Goal: Complete application form: Complete application form

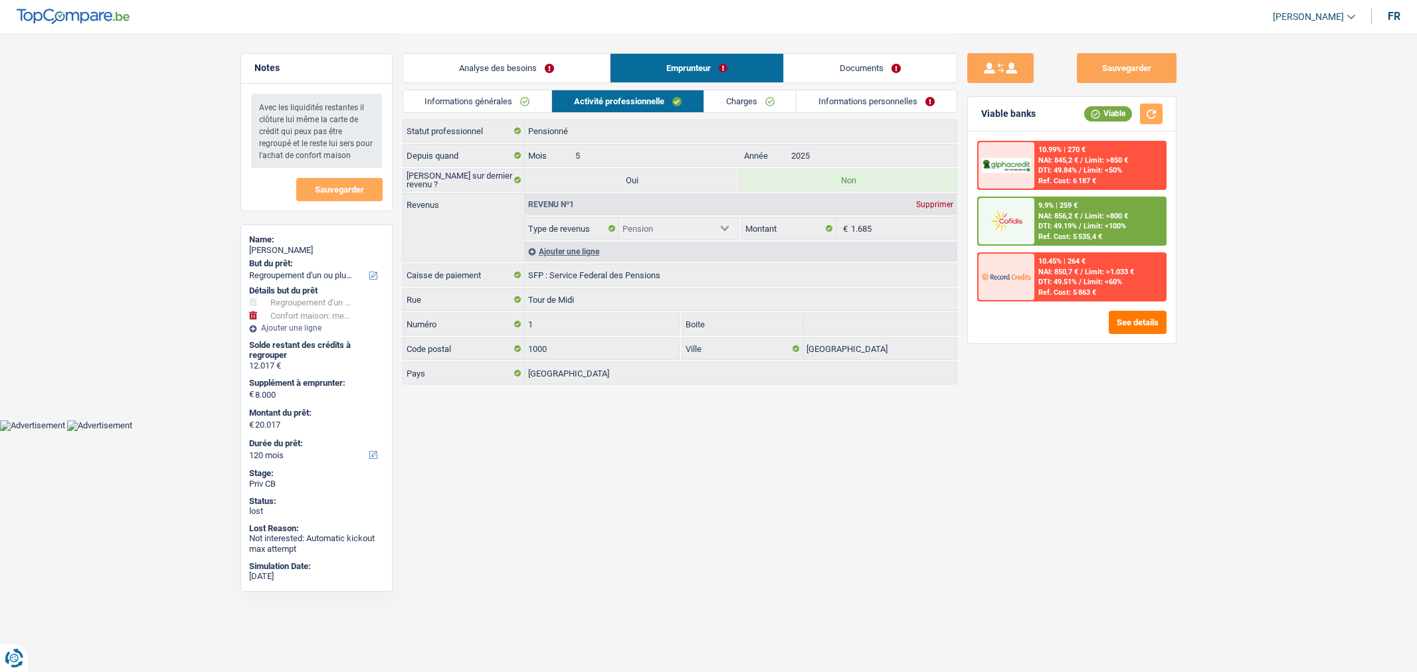
select select "refinancing"
select select "household"
select select "120"
select select "retired"
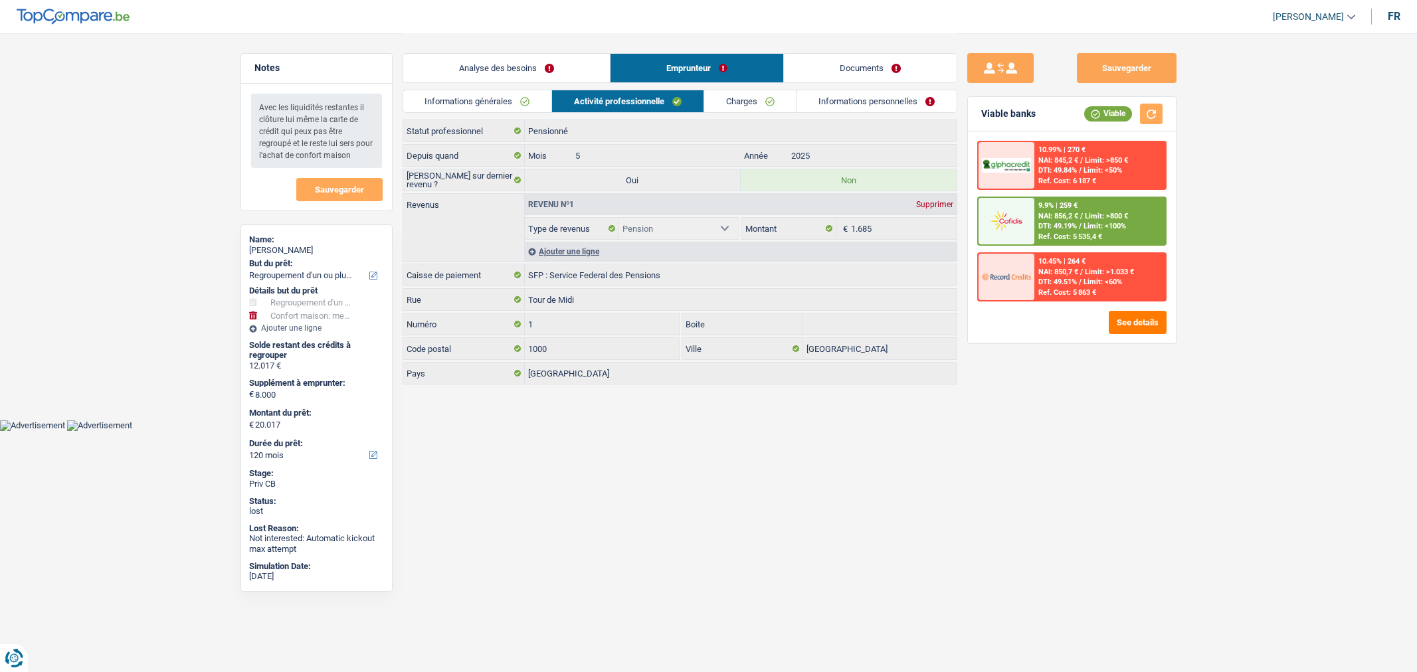
select select "pension"
select select "BE"
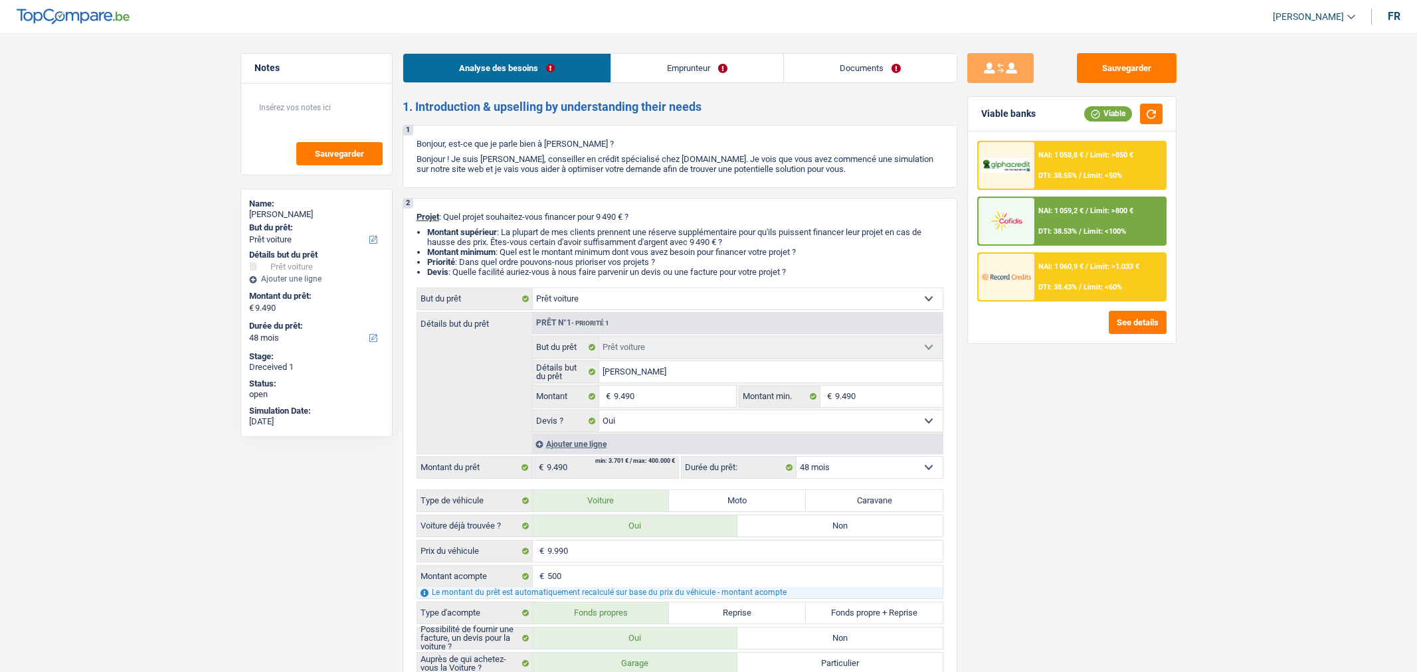
select select "car"
select select "48"
drag, startPoint x: 0, startPoint y: 0, endPoint x: 873, endPoint y: 65, distance: 875.3
click at [873, 65] on link "Documents" at bounding box center [870, 68] width 173 height 29
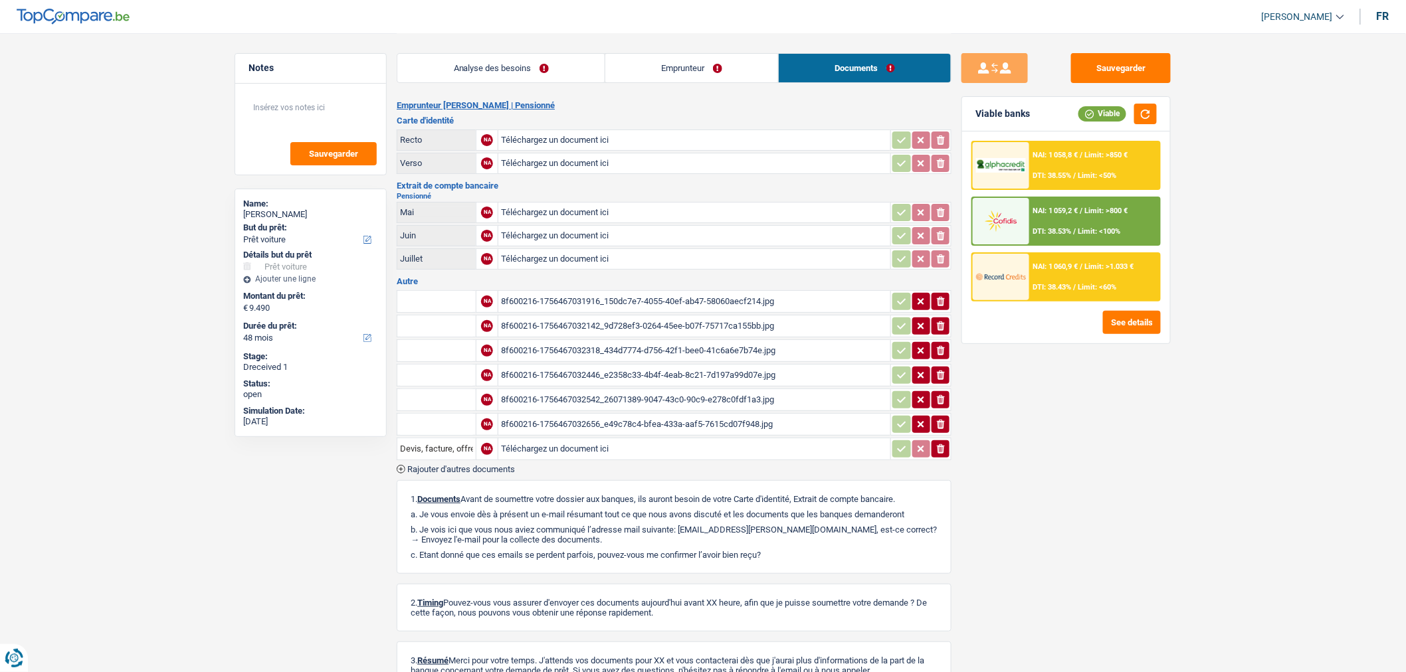
click at [468, 465] on span "Rajouter d'autres documents" at bounding box center [461, 469] width 108 height 9
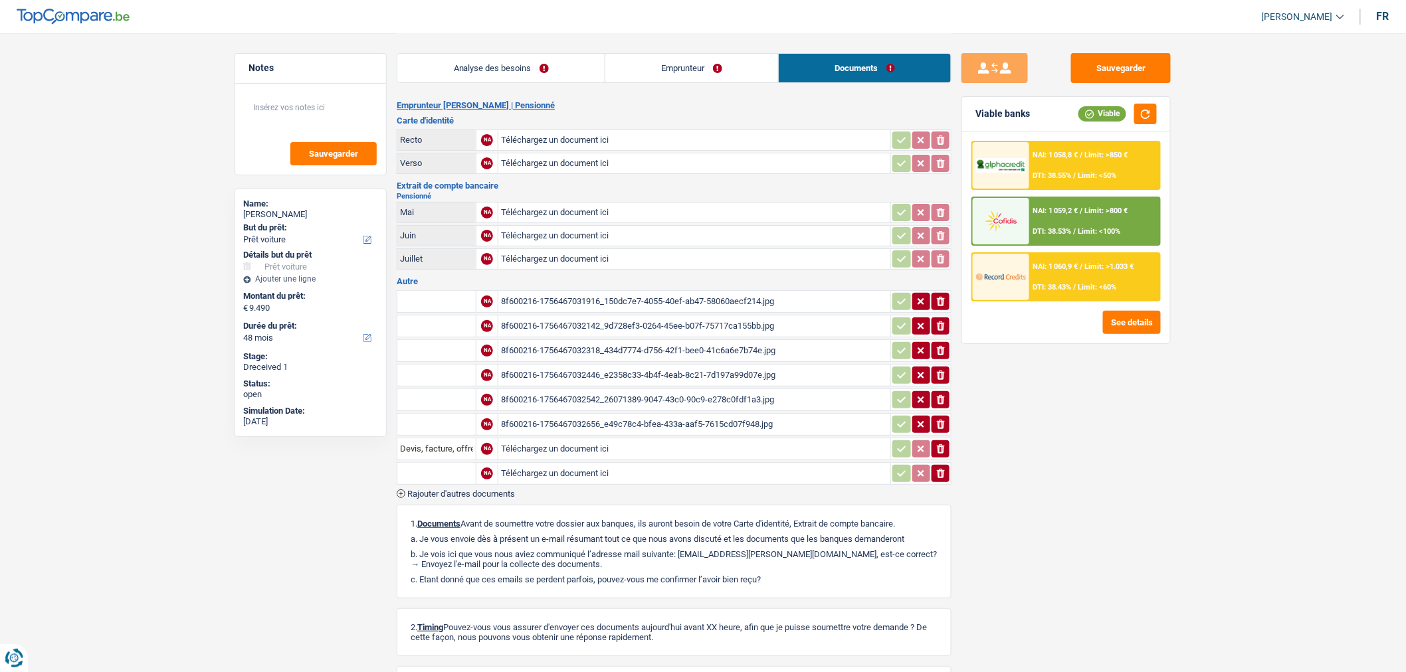
click at [473, 490] on span "Rajouter d'autres documents" at bounding box center [461, 494] width 108 height 9
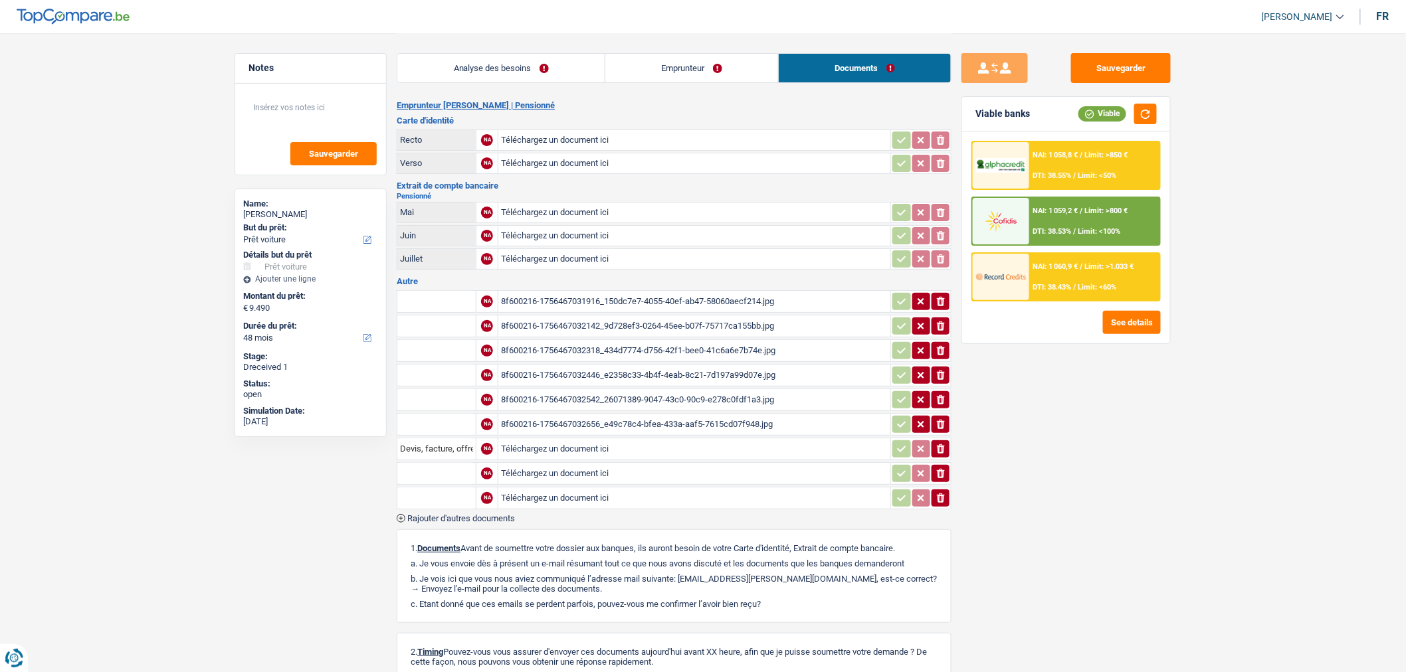
click at [478, 515] on span "Rajouter d'autres documents" at bounding box center [461, 518] width 108 height 9
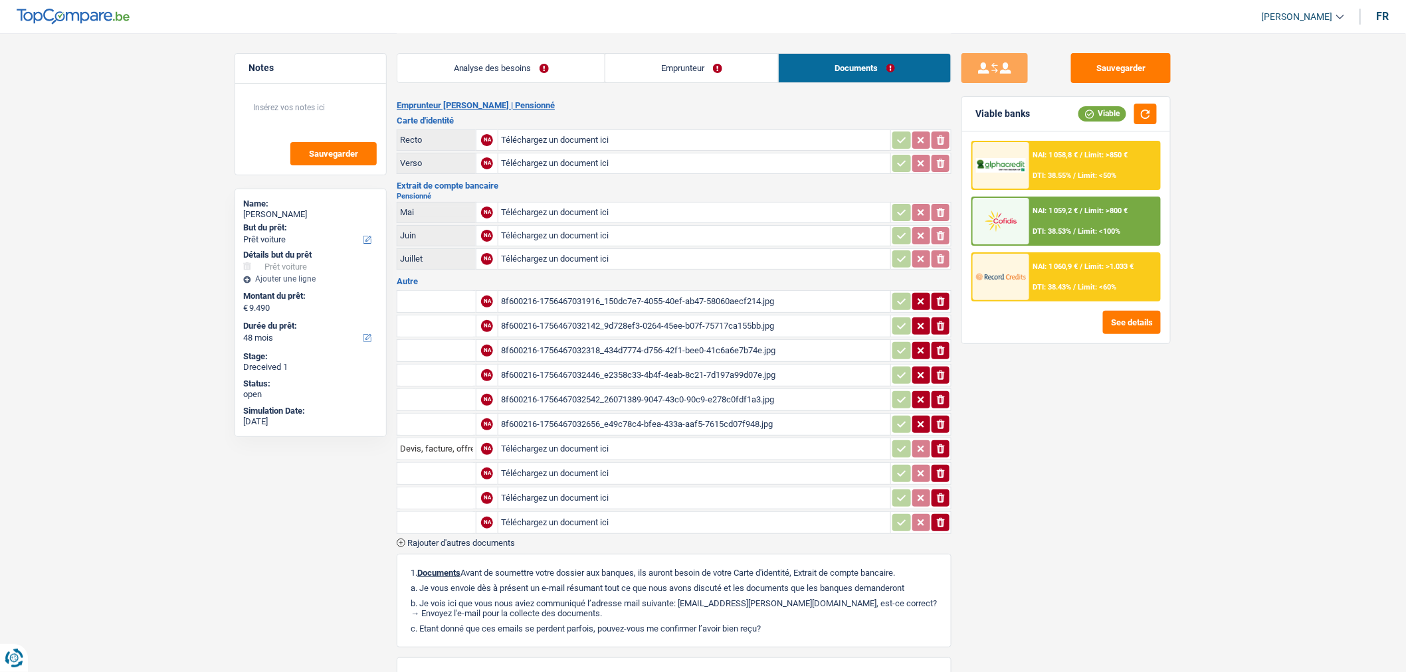
click at [575, 464] on input "Téléchargez un document ici" at bounding box center [694, 474] width 387 height 20
type input "C:\fakepath\1000076312.jpg"
click at [611, 492] on input "Téléchargez un document ici" at bounding box center [694, 498] width 387 height 20
type input "C:\fakepath\1000076313.jpg"
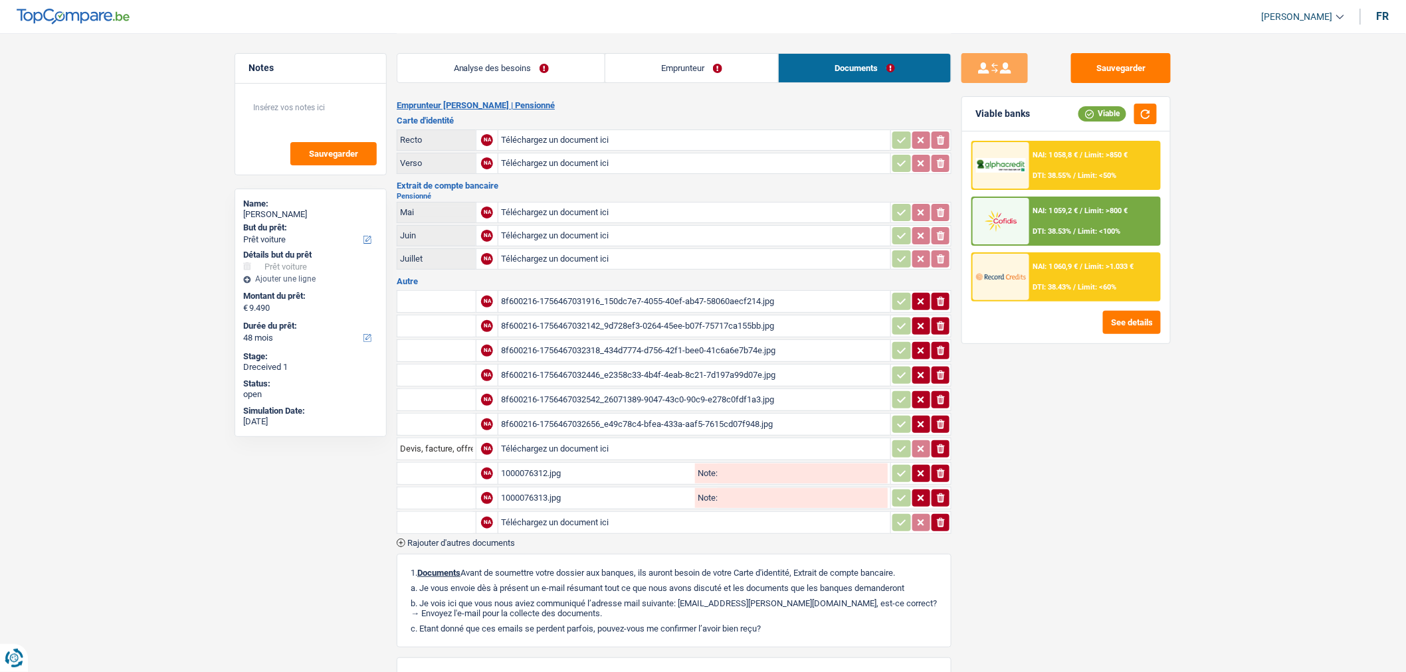
click at [547, 526] on td "Téléchargez un document ici" at bounding box center [694, 522] width 393 height 23
click at [543, 517] on input "Téléchargez un document ici" at bounding box center [694, 523] width 387 height 20
type input "C:\fakepath\1000076311.jpg"
click at [1125, 67] on button "Sauvegarder" at bounding box center [1121, 68] width 100 height 30
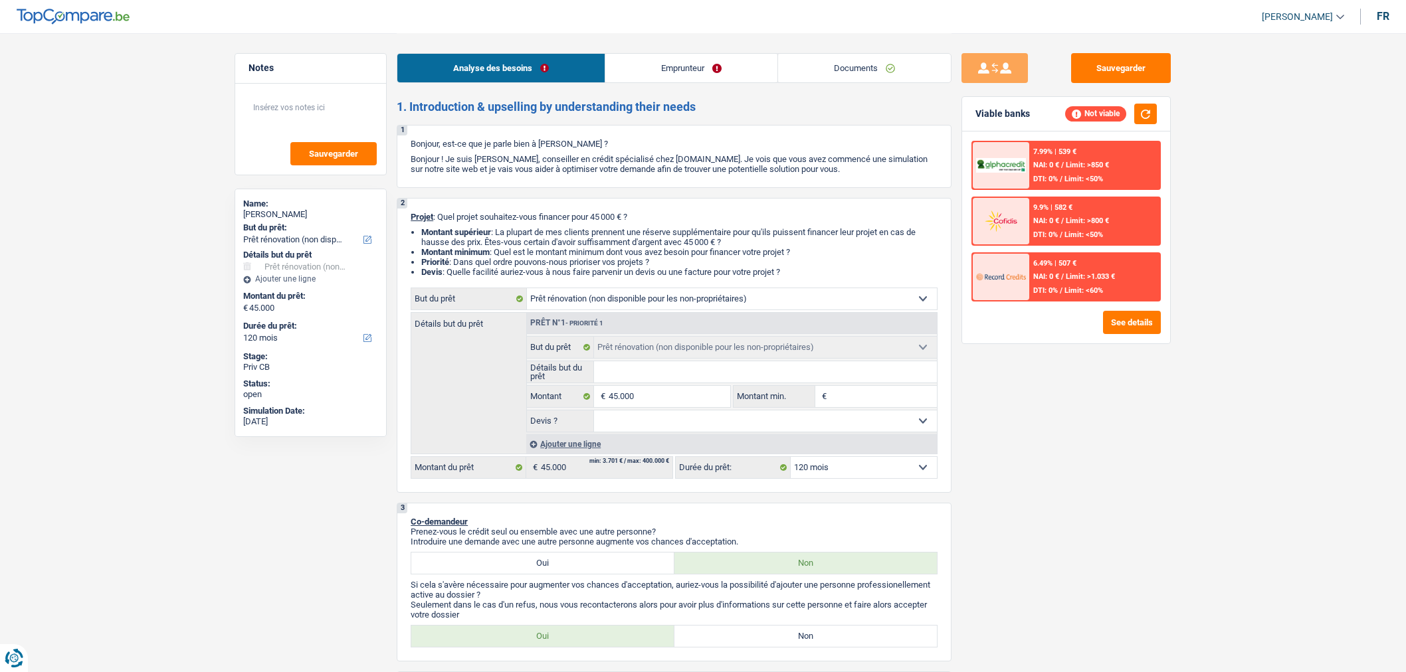
select select "renovation"
select select "120"
select select "renovation"
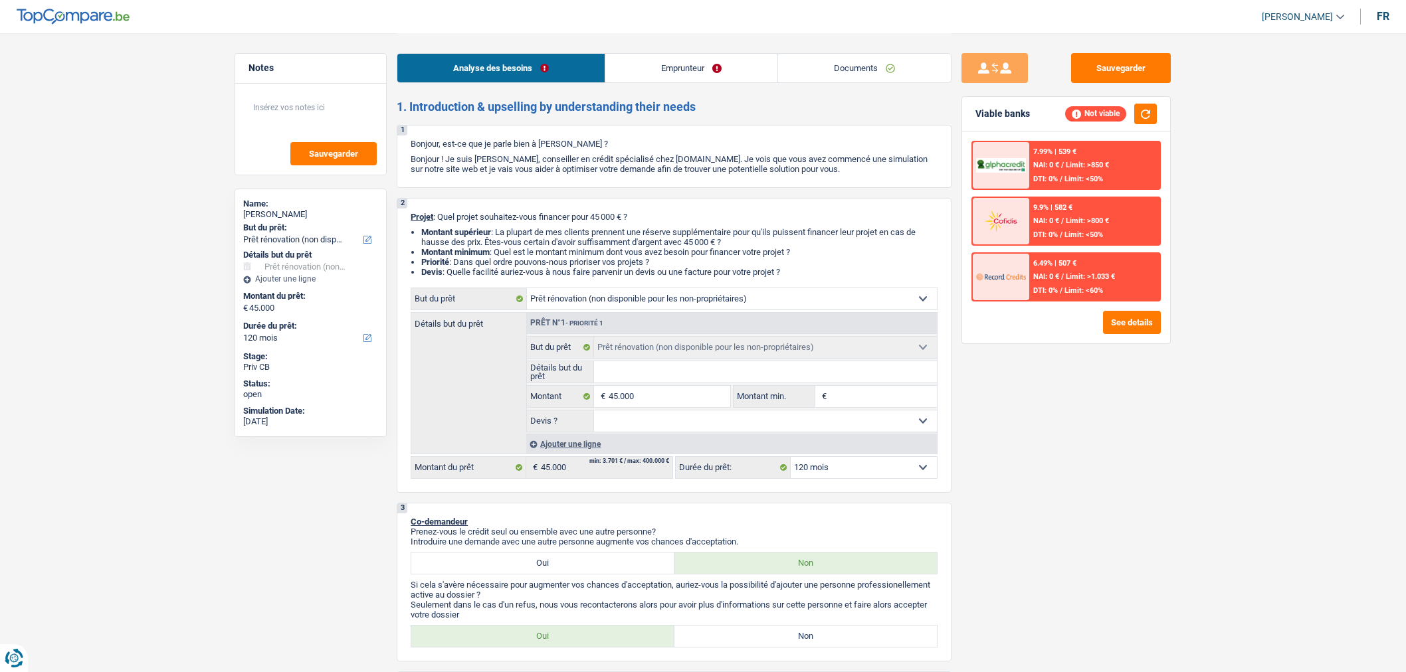
select select "120"
select select "renovation"
select select "120"
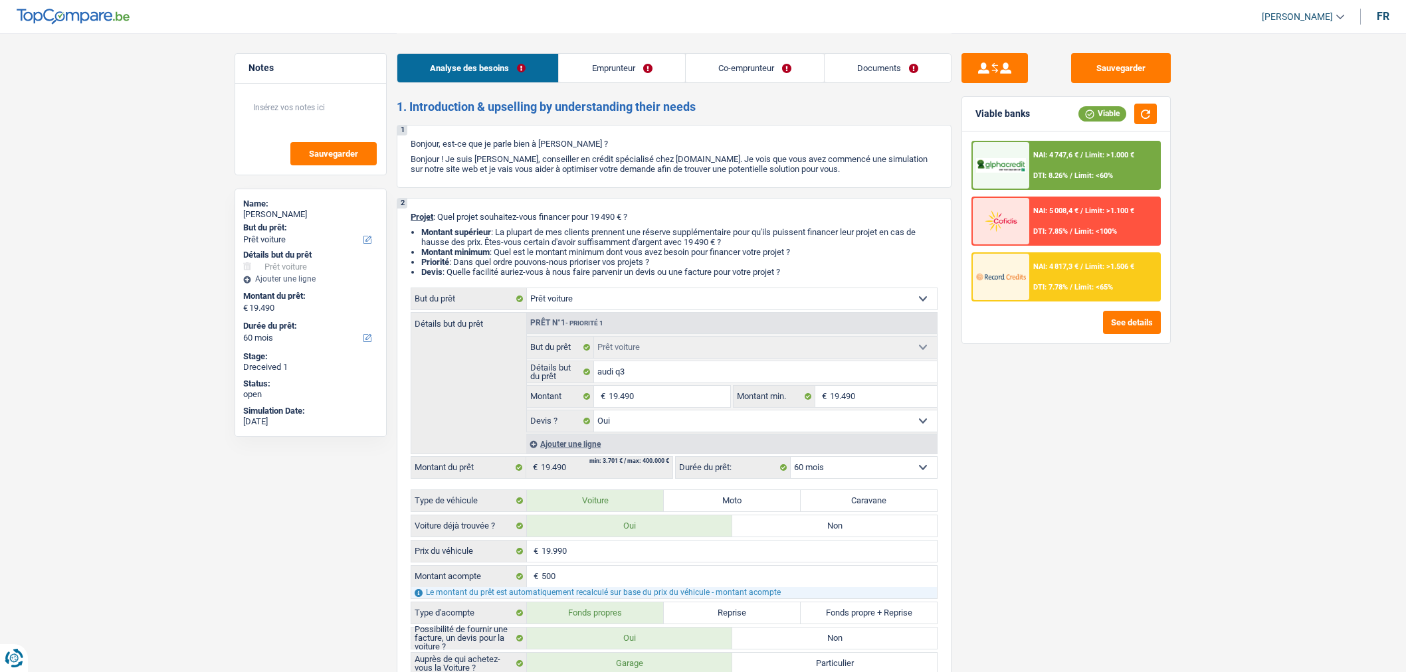
select select "car"
select select "60"
select select "car"
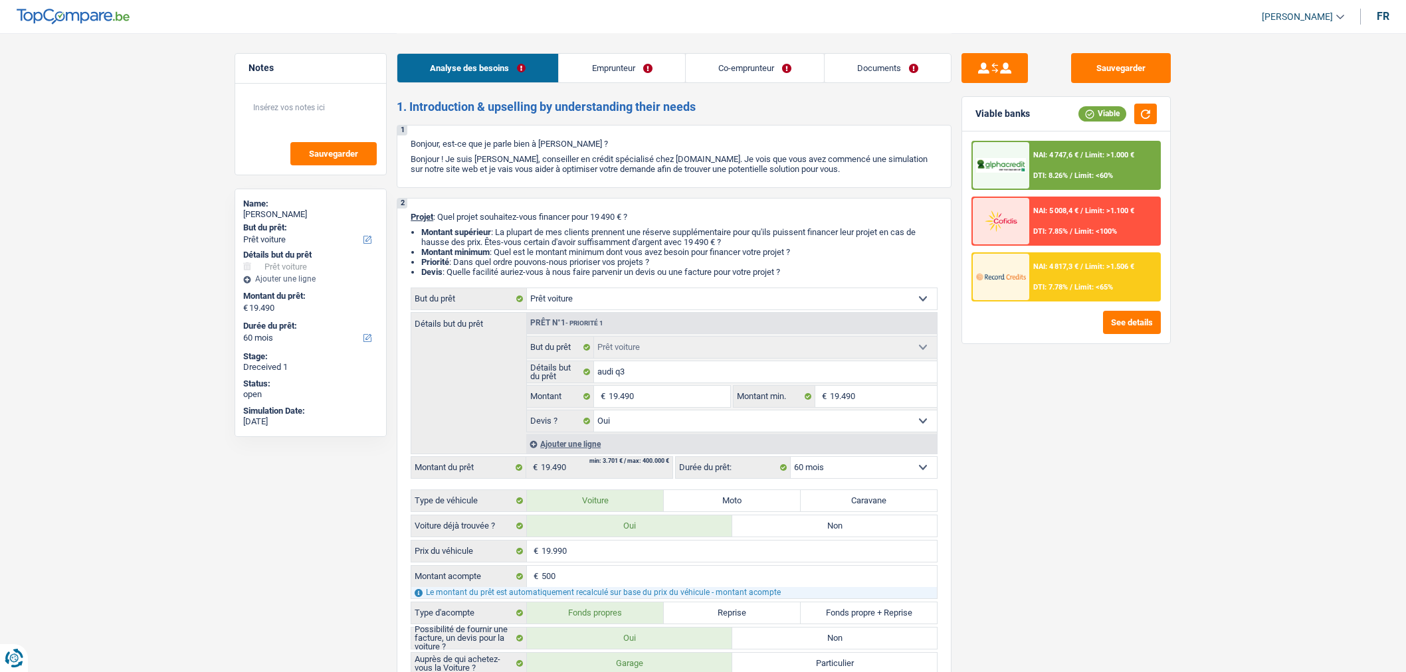
select select "yes"
select select "60"
select select "retired"
select select "pension"
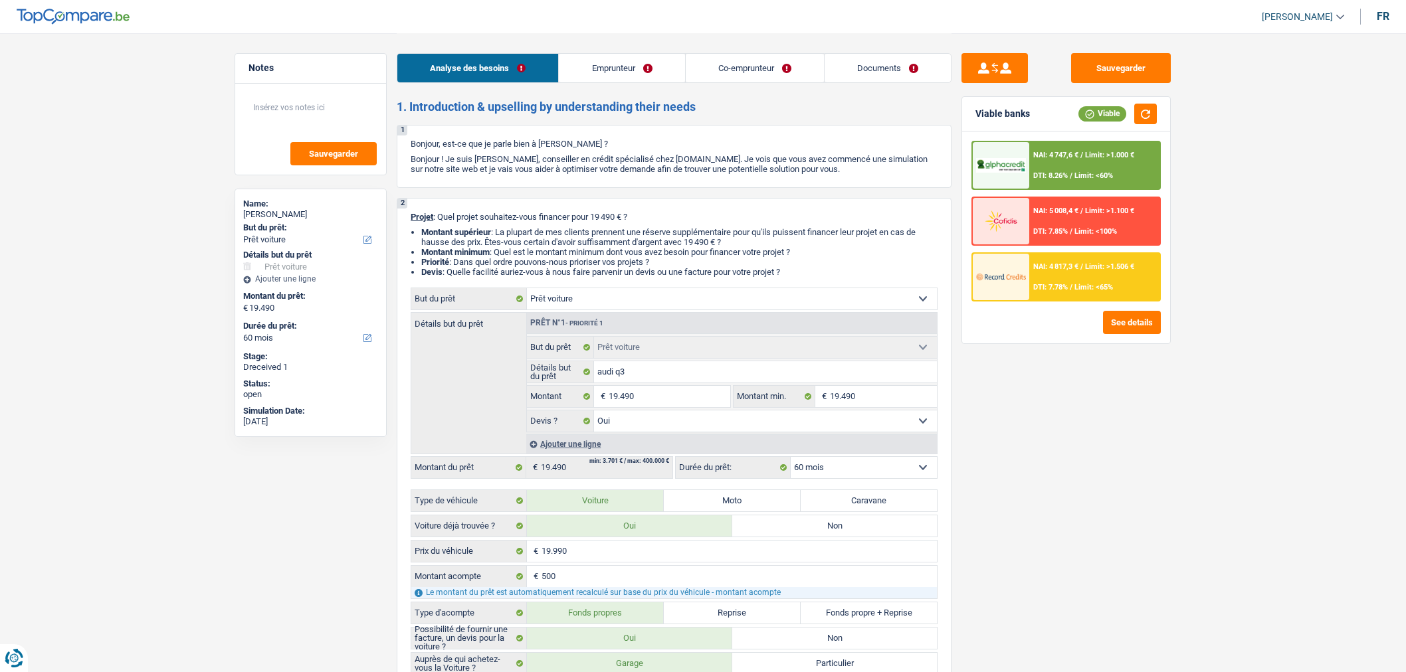
select select "rentalIncome"
select select "pension"
select select "rentalIncome"
select select "ownerWithoutMortgage"
select select "car"
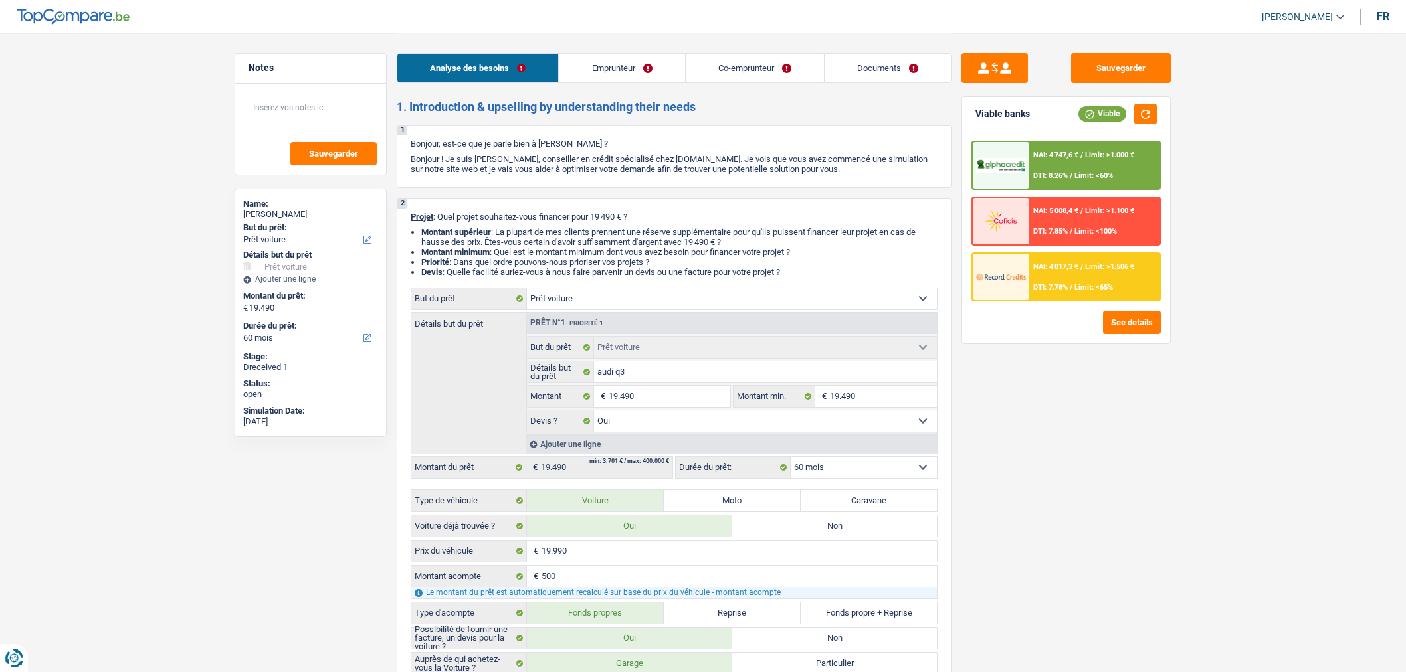
select select "car"
select select "yes"
select select "60"
click at [885, 70] on link "Documents" at bounding box center [887, 68] width 126 height 29
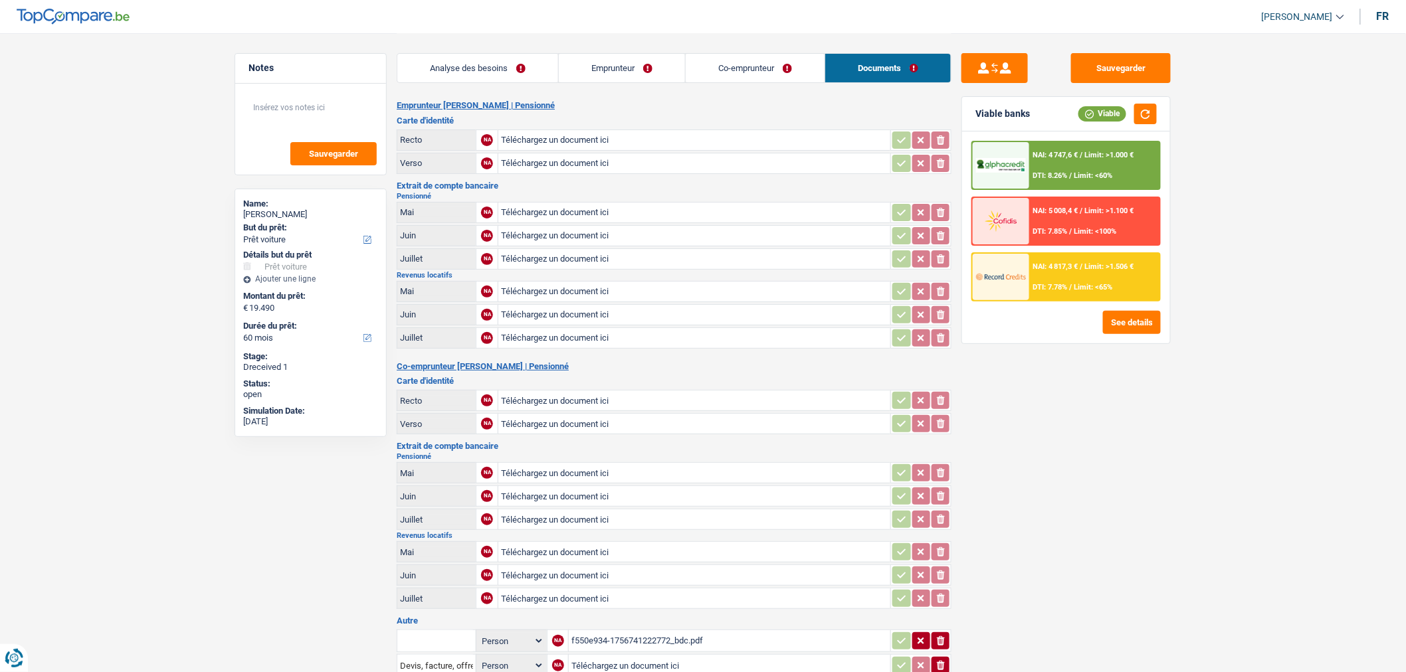
click at [616, 68] on link "Emprunteur" at bounding box center [622, 68] width 126 height 29
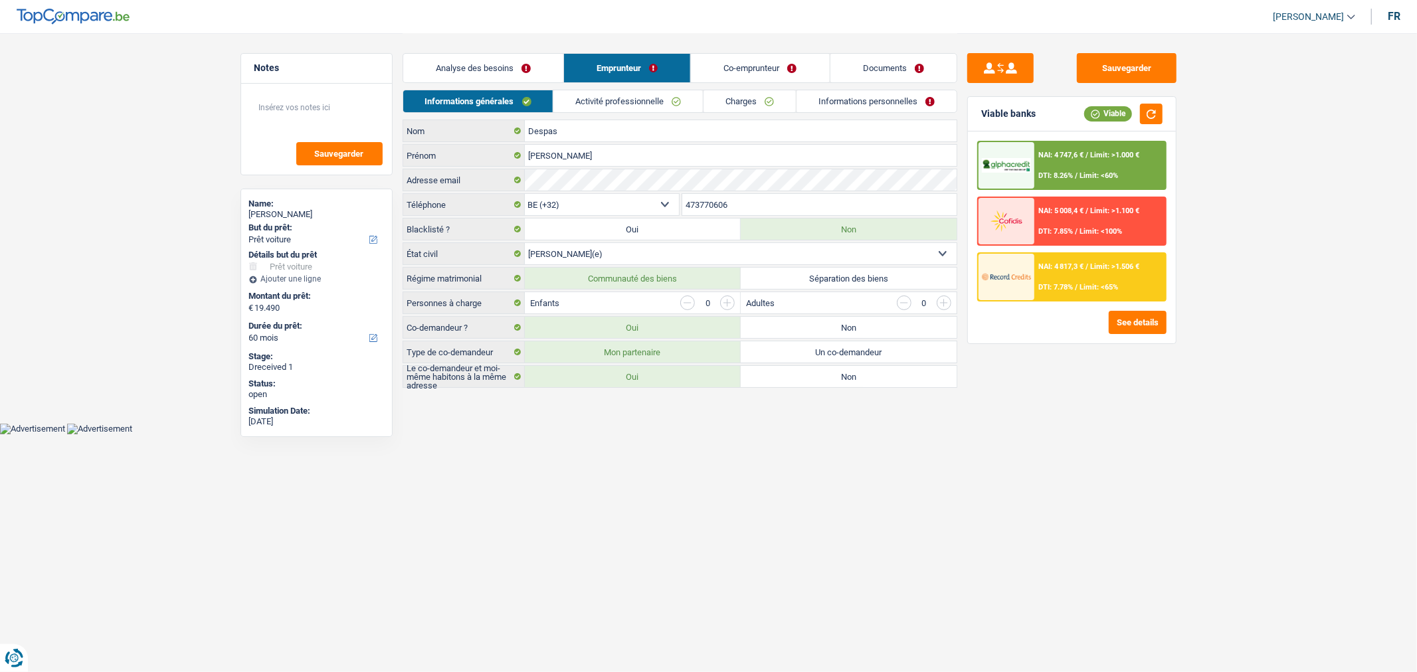
click at [784, 62] on link "Co-emprunteur" at bounding box center [760, 68] width 138 height 29
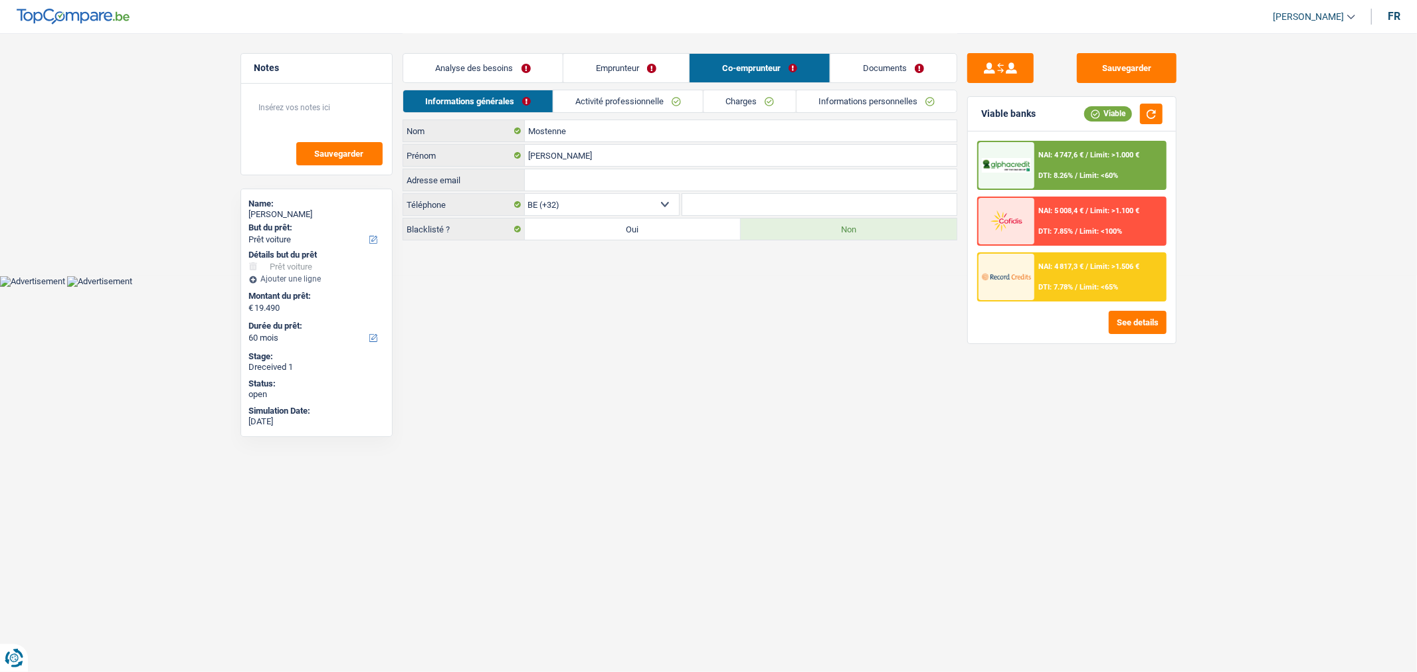
click at [670, 98] on link "Activité professionnelle" at bounding box center [627, 101] width 149 height 22
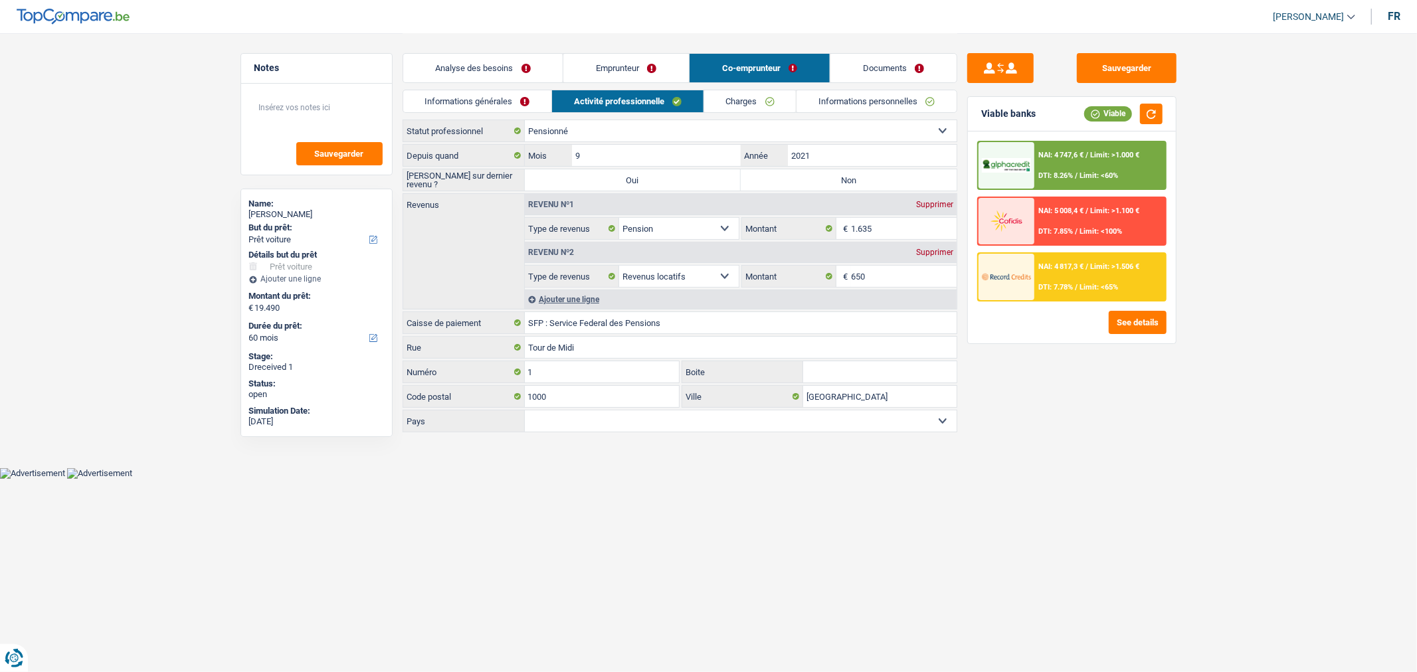
click at [642, 57] on link "Emprunteur" at bounding box center [626, 68] width 126 height 29
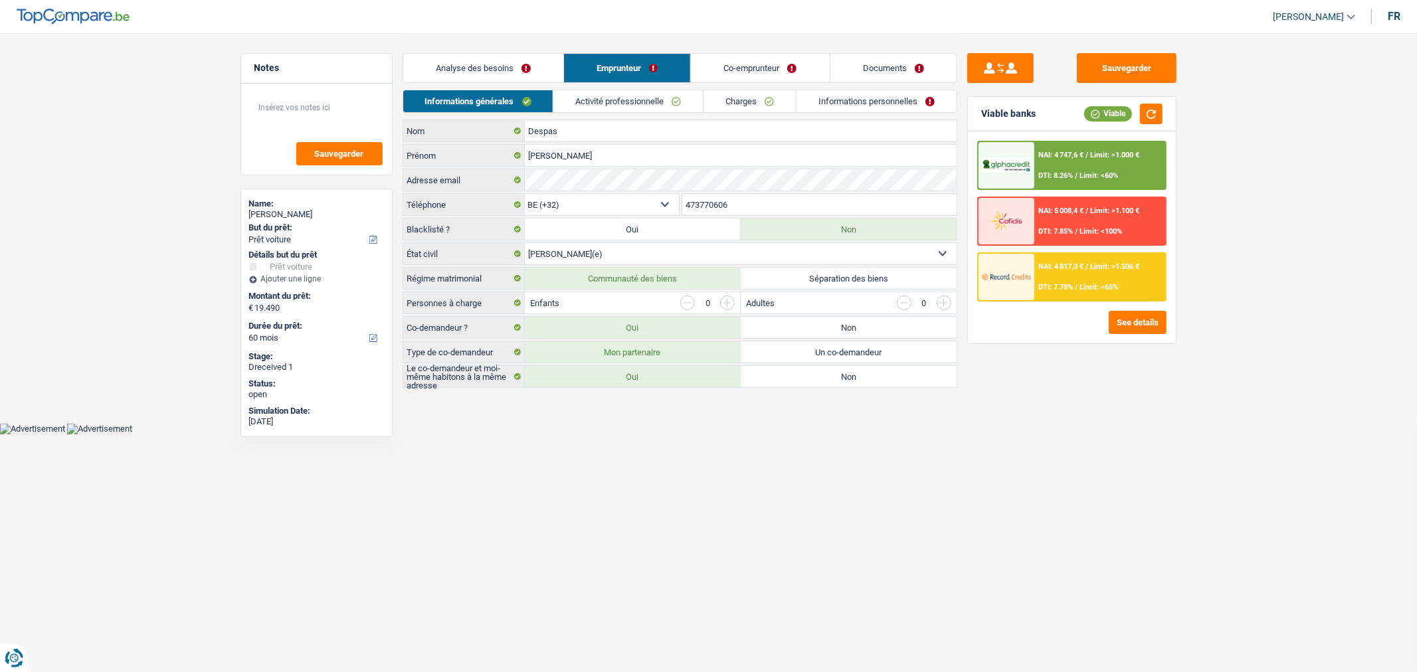
click at [647, 100] on link "Activité professionnelle" at bounding box center [627, 101] width 149 height 22
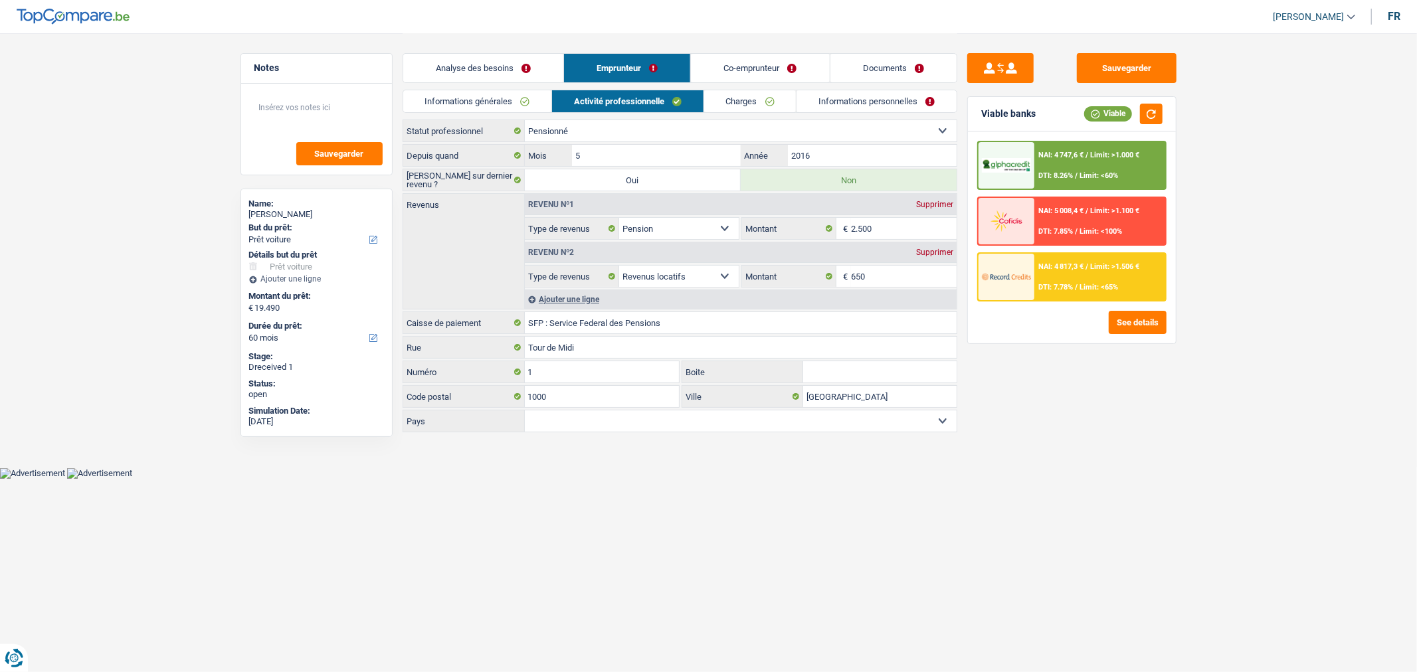
click at [731, 74] on link "Co-emprunteur" at bounding box center [760, 68] width 138 height 29
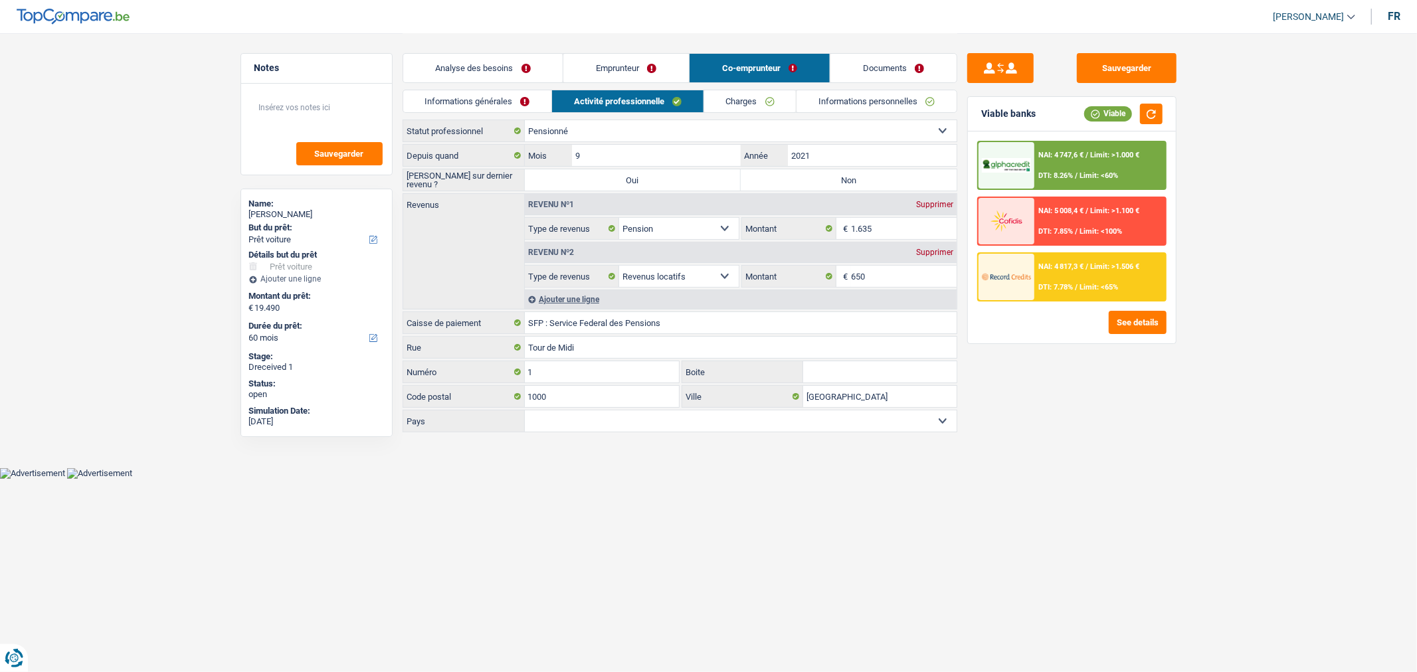
click at [641, 58] on link "Emprunteur" at bounding box center [626, 68] width 126 height 29
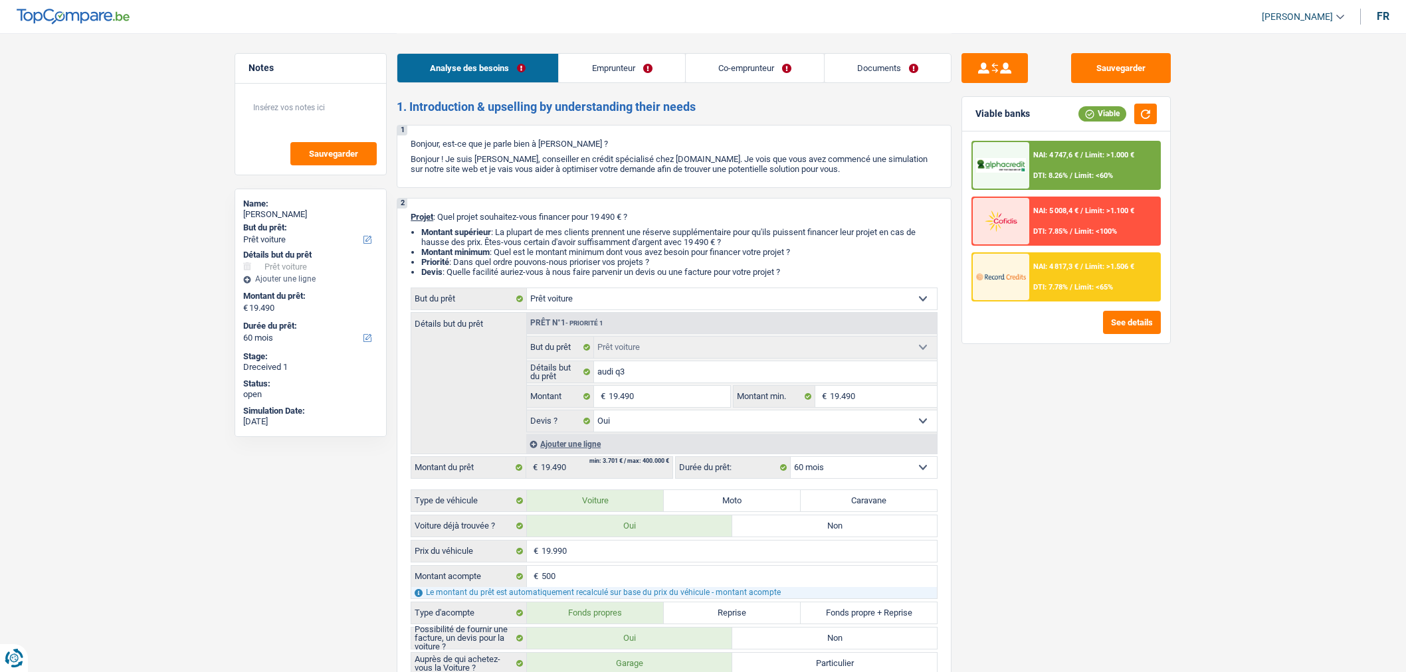
select select "car"
select select "60"
click at [910, 68] on link "Documents" at bounding box center [887, 68] width 126 height 29
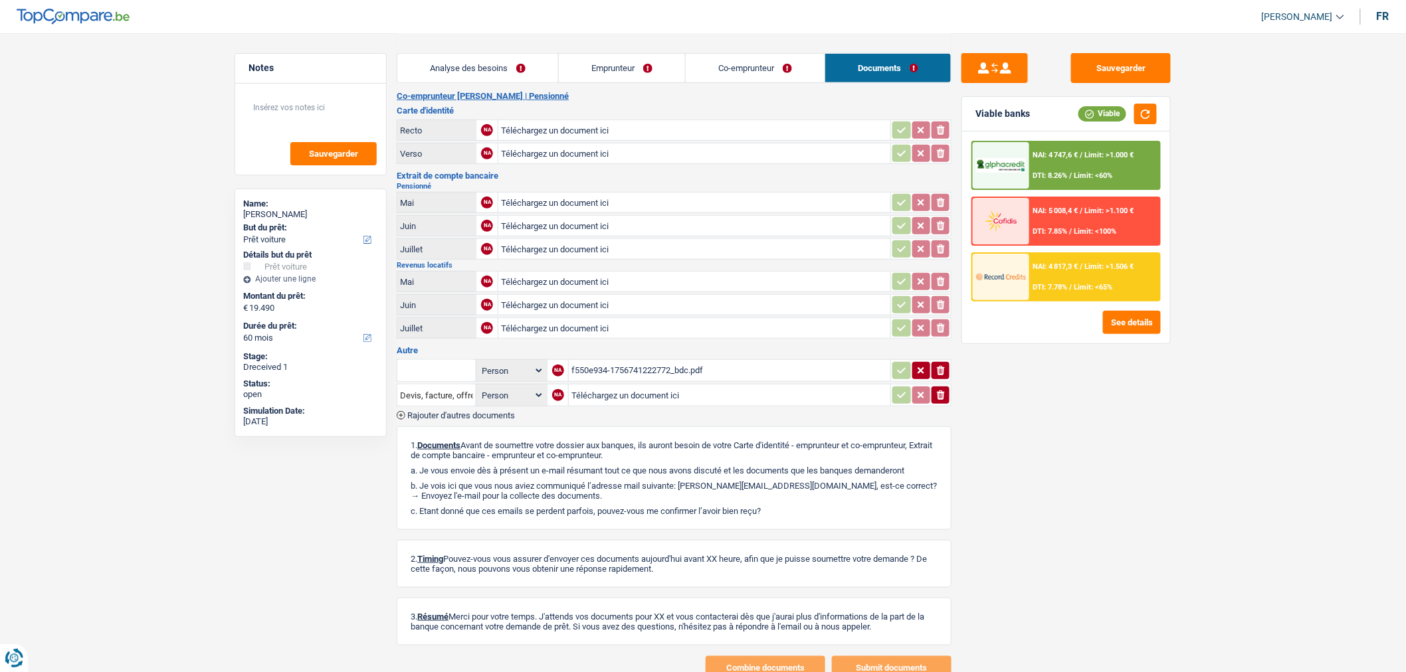
scroll to position [315, 0]
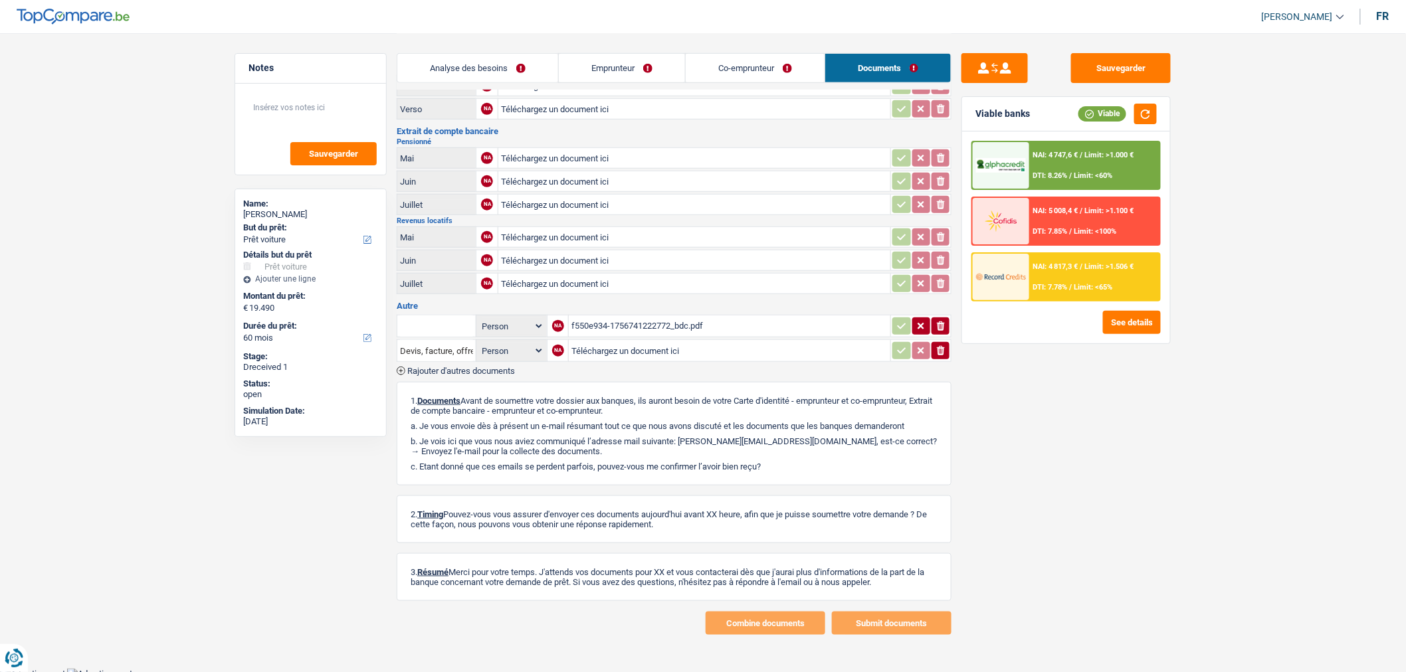
click at [671, 316] on div "f550e934-1756741222772_bdc.pdf" at bounding box center [729, 326] width 316 height 20
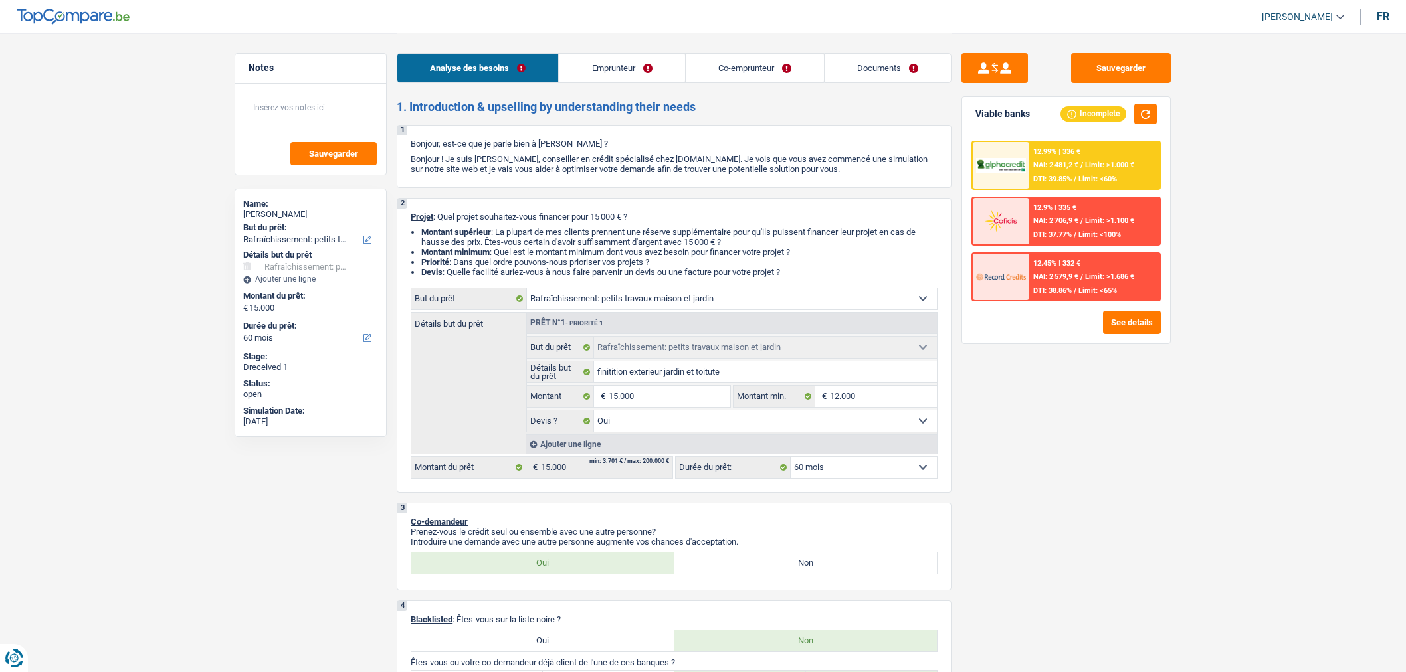
select select "houseOrGarden"
select select "60"
select select "houseOrGarden"
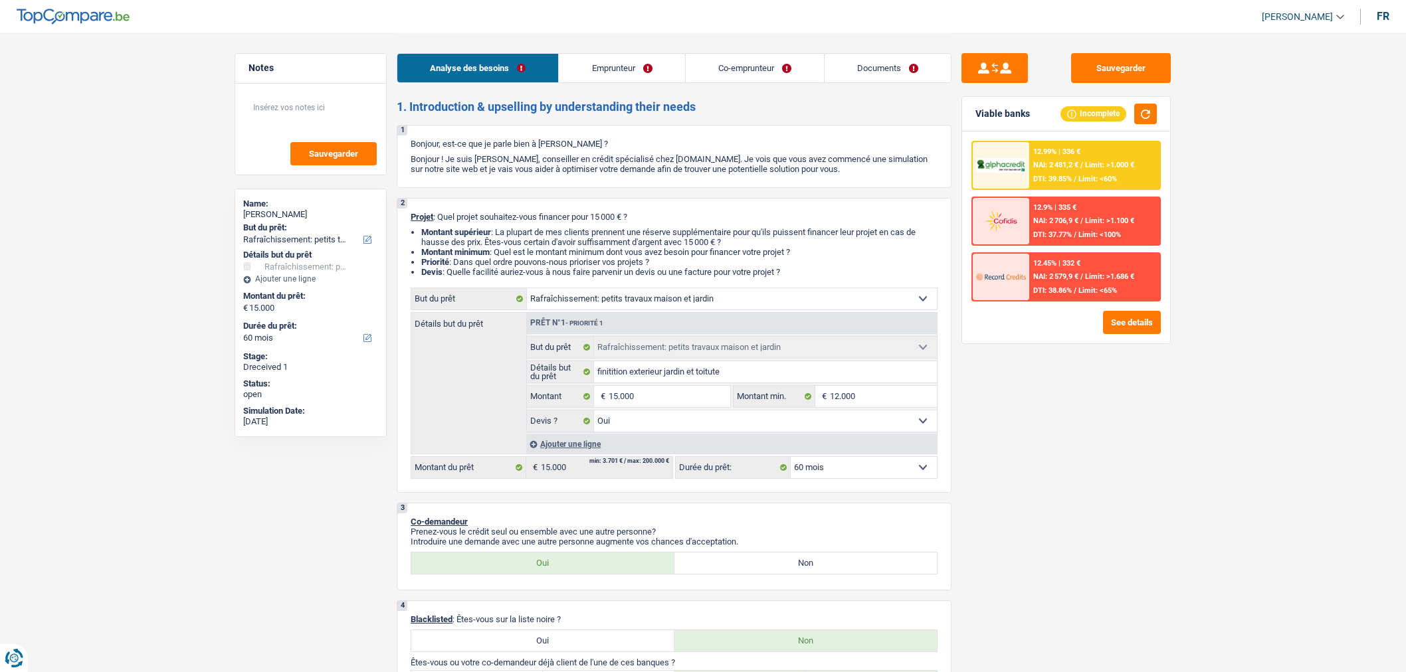
select select "yes"
select select "60"
select select "independent"
select select "privateEmployee"
select select "netSalary"
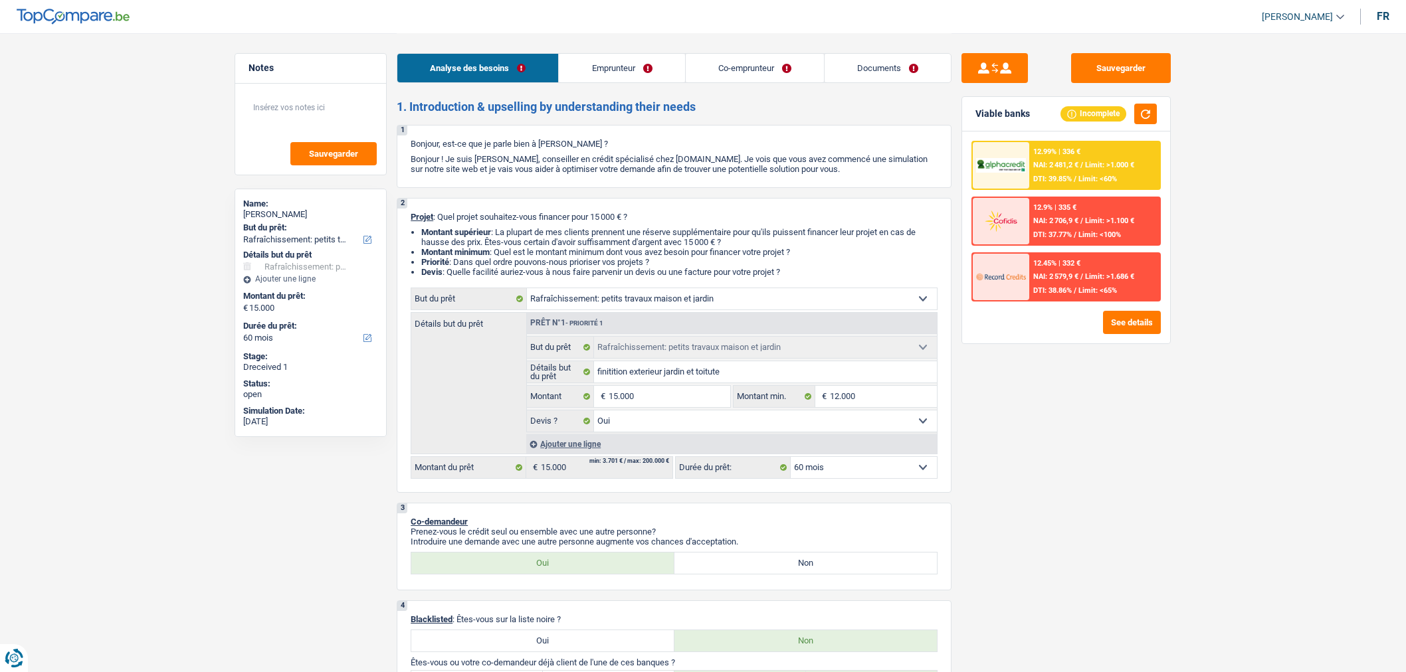
select select "familyAllowances"
select select "netSalary"
select select "mealVouchers"
select select "familyAllowances"
select select "ownerWithMortgage"
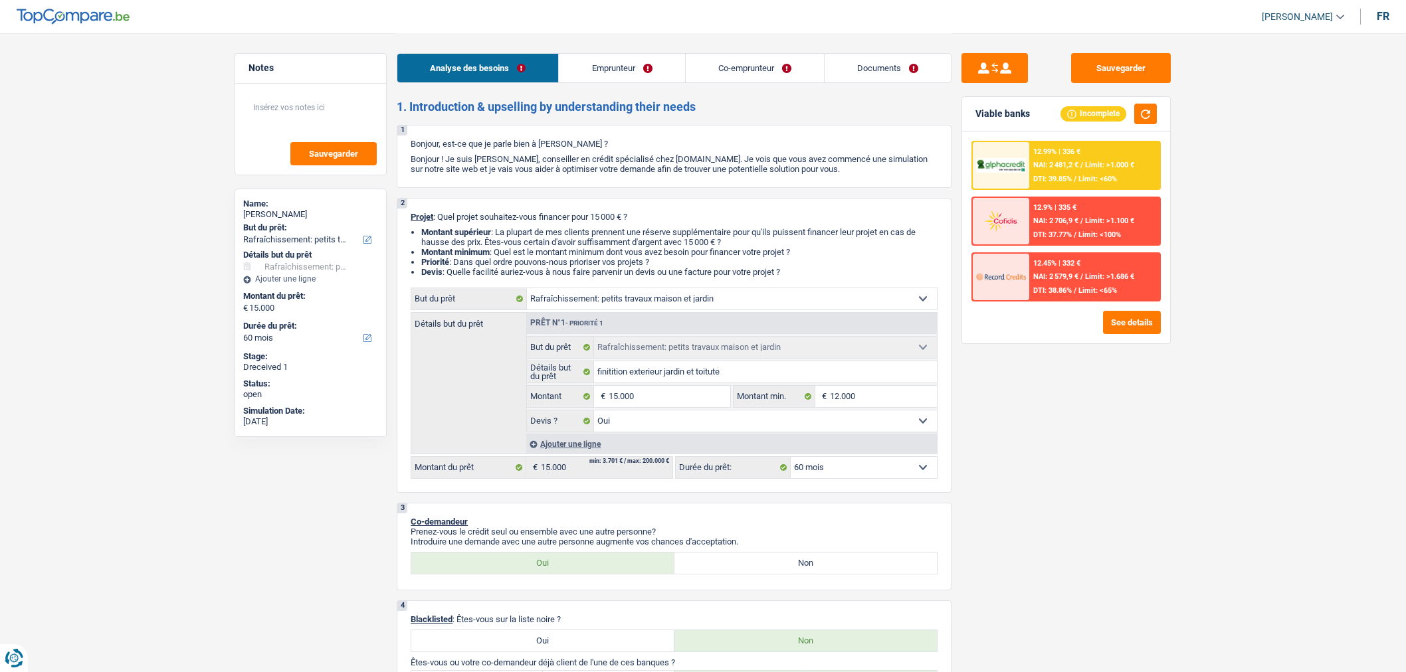
select select "mortgage"
select select "360"
select select "houseOrGarden"
select select "yes"
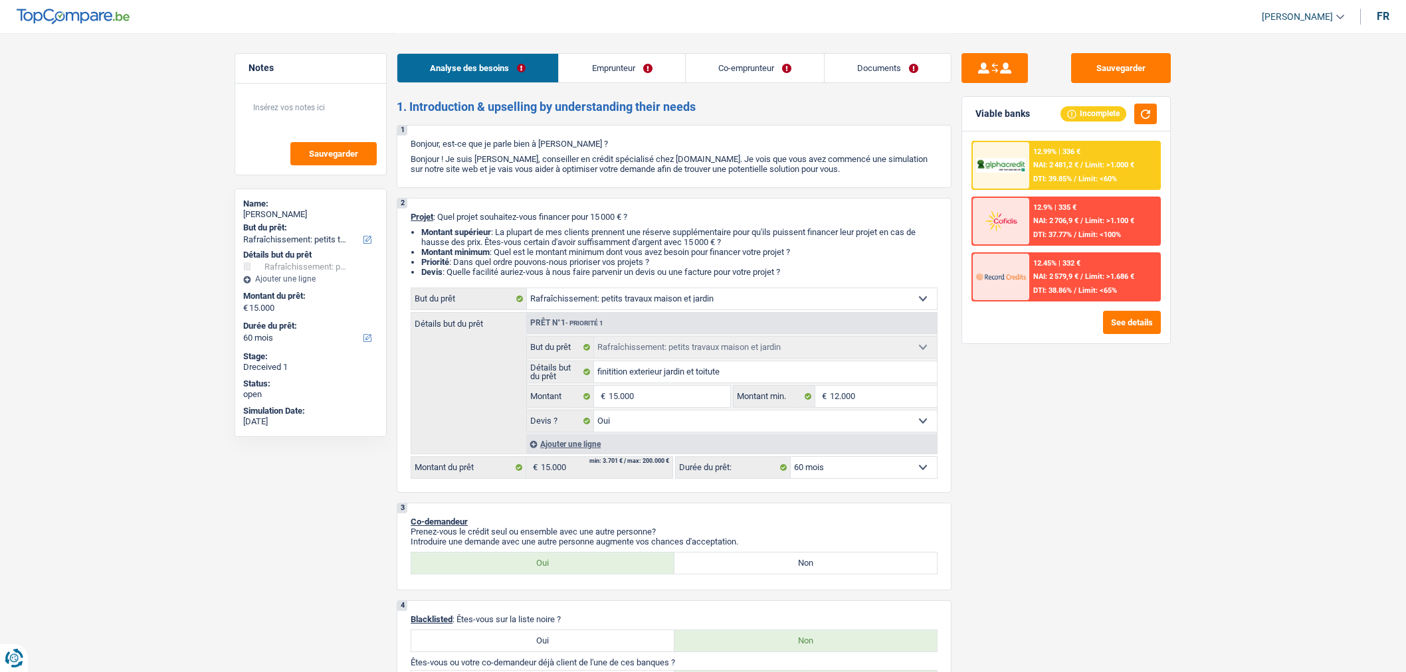
select select "60"
click at [879, 63] on link "Documents" at bounding box center [887, 68] width 126 height 29
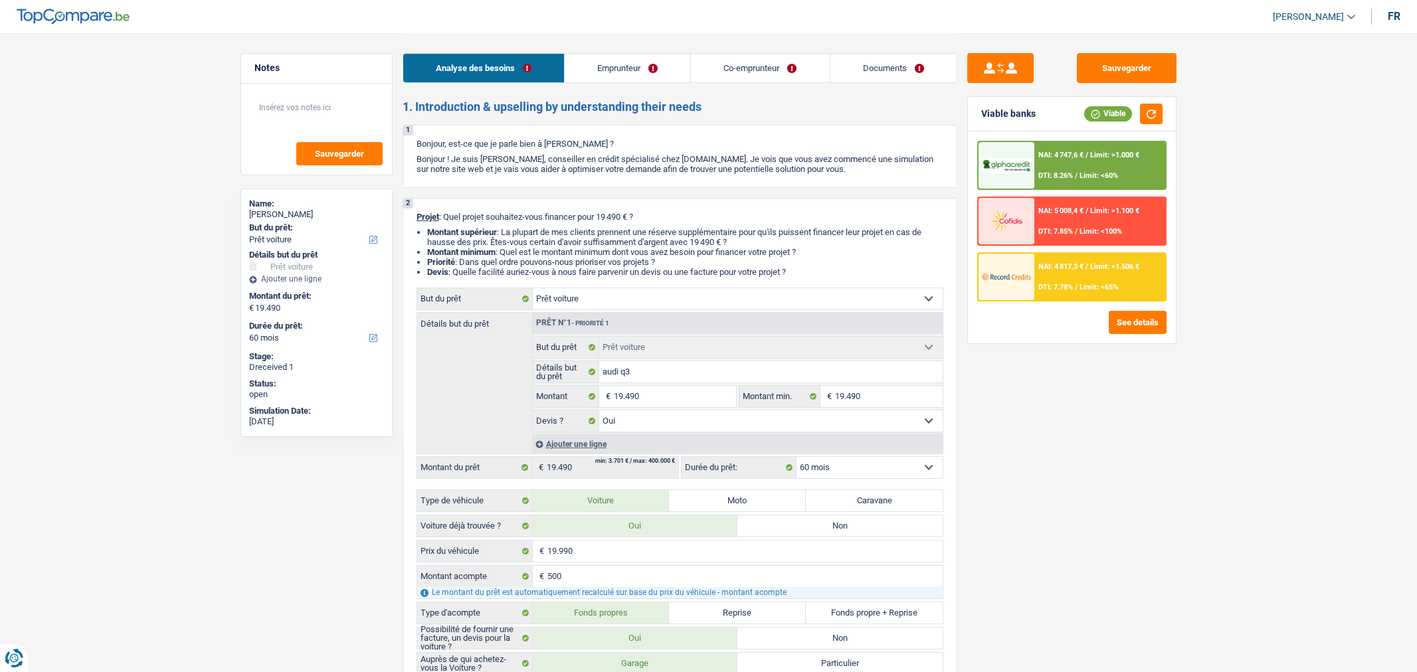
select select "car"
select select "60"
select select "car"
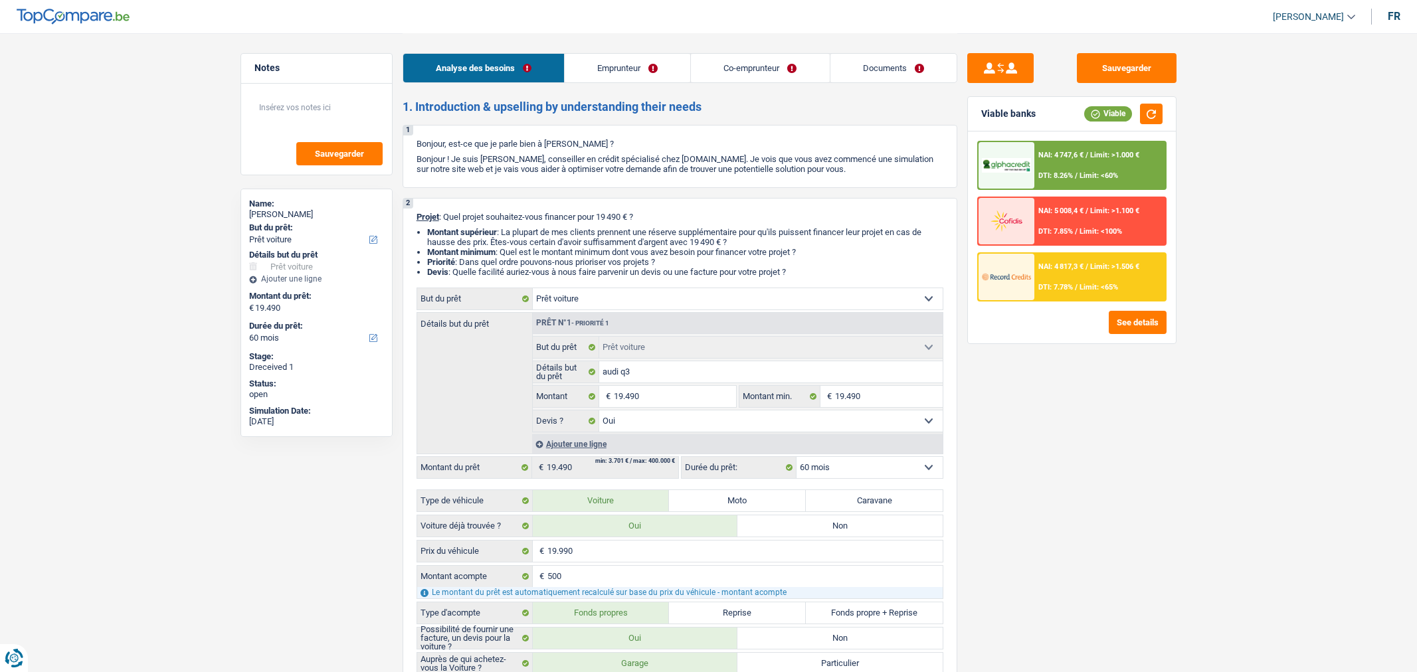
select select "yes"
select select "60"
select select "retired"
select select "pension"
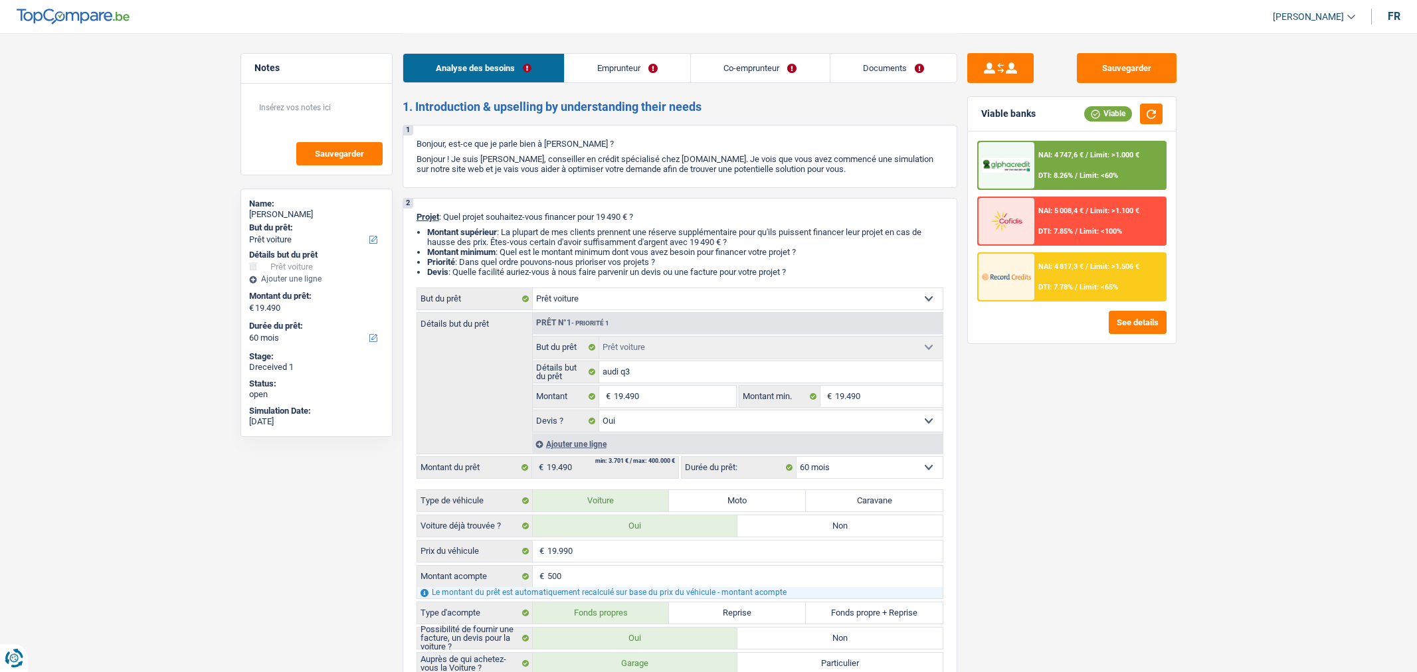
select select "rentalIncome"
select select "pension"
select select "rentalIncome"
select select "ownerWithoutMortgage"
select select "car"
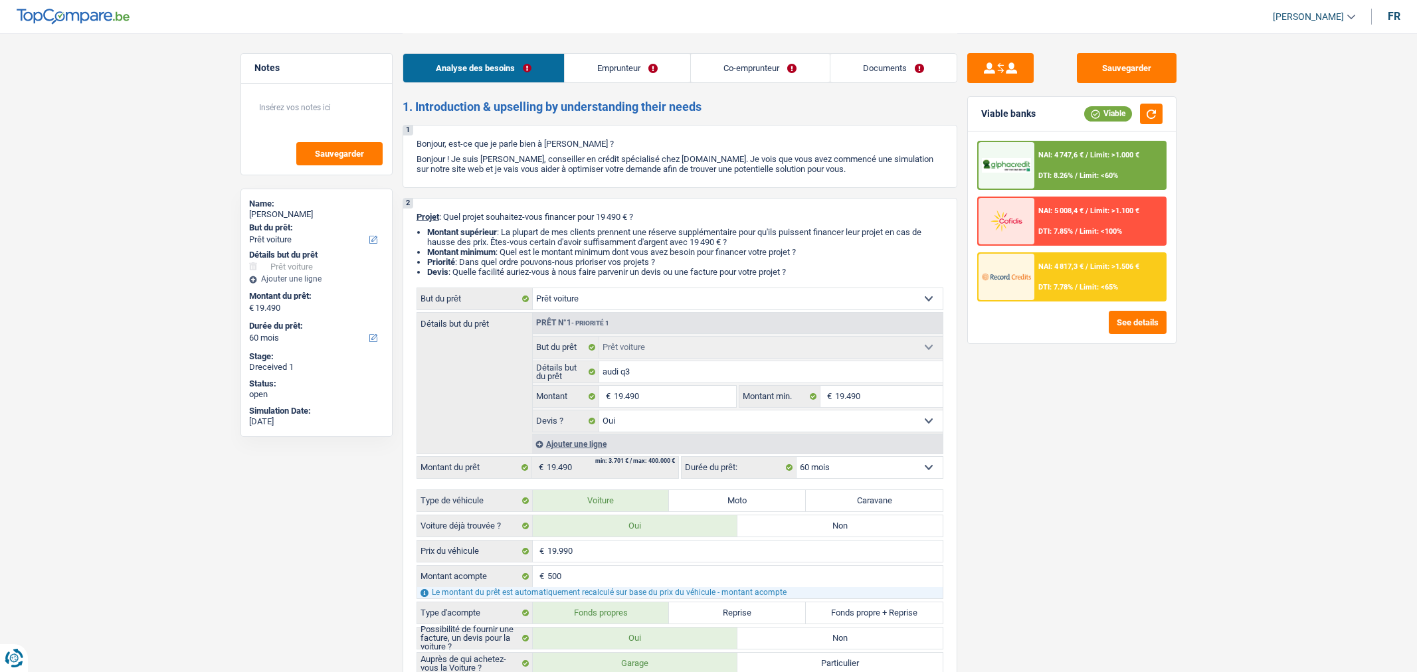
select select "car"
select select "yes"
select select "60"
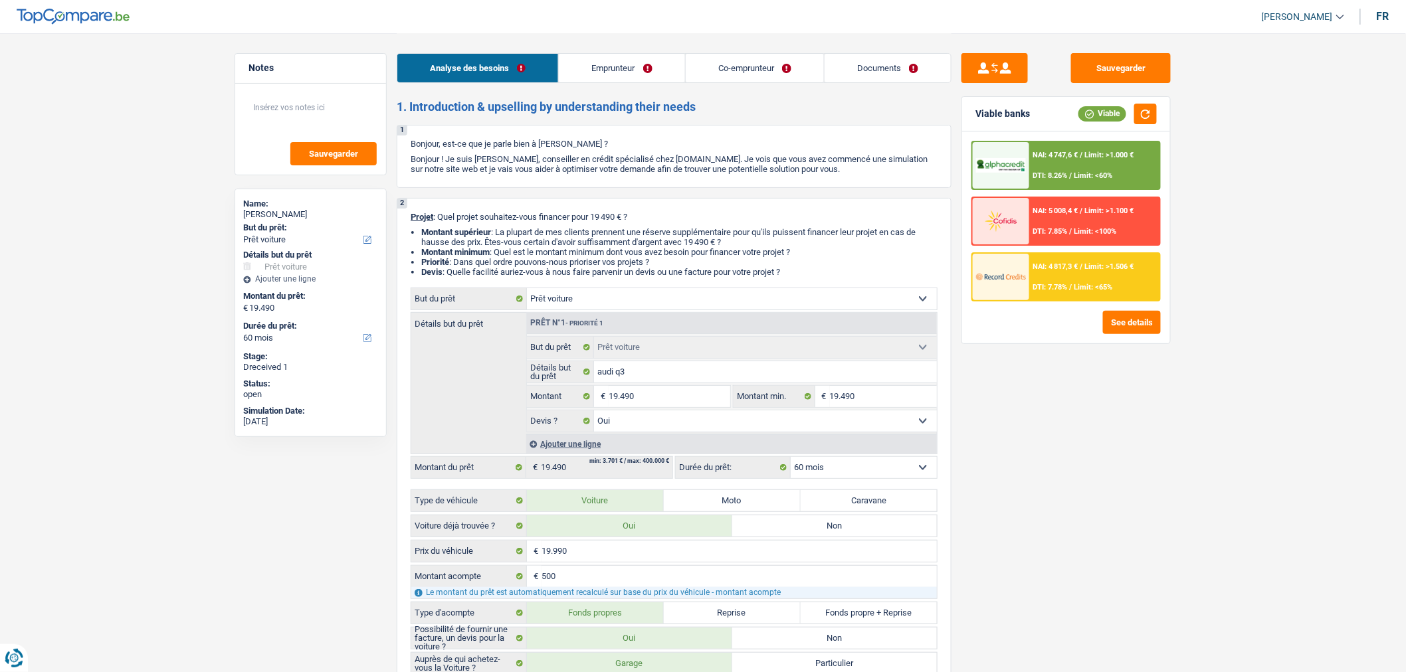
click at [893, 64] on link "Documents" at bounding box center [887, 68] width 126 height 29
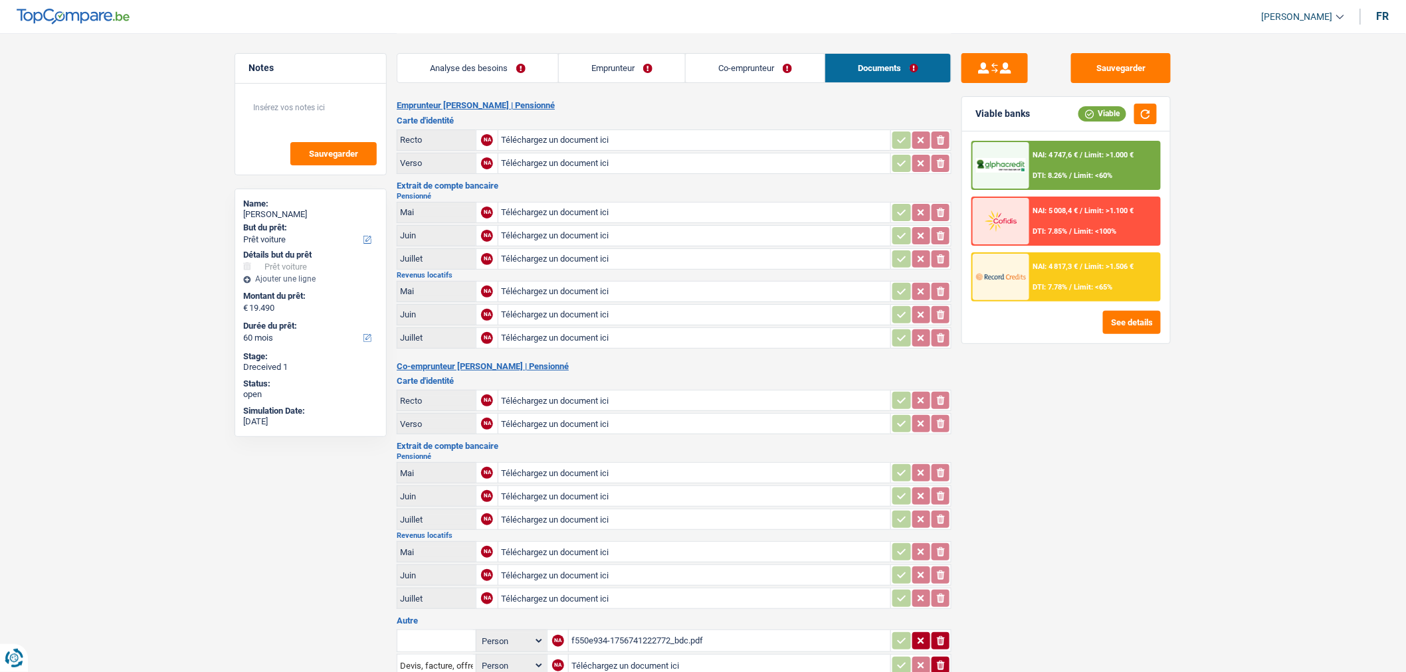
scroll to position [315, 0]
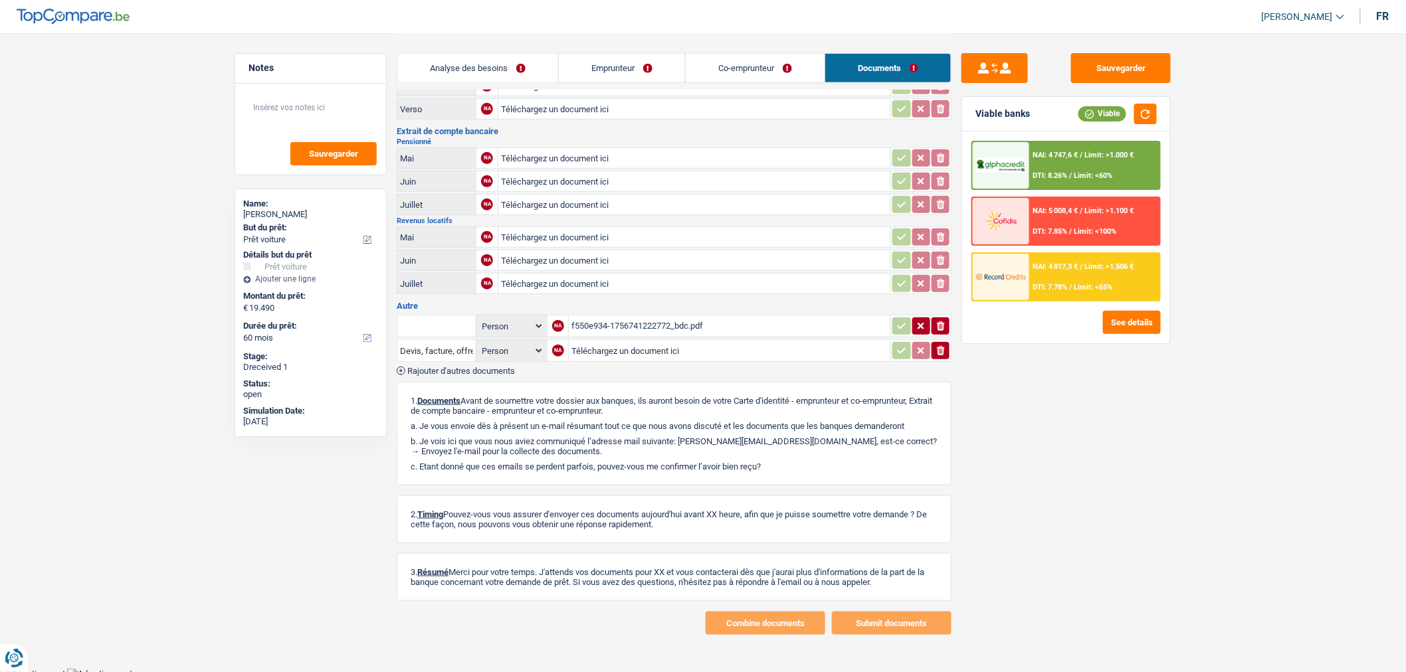
click at [735, 316] on div "f550e934-1756741222772_bdc.pdf" at bounding box center [729, 326] width 316 height 20
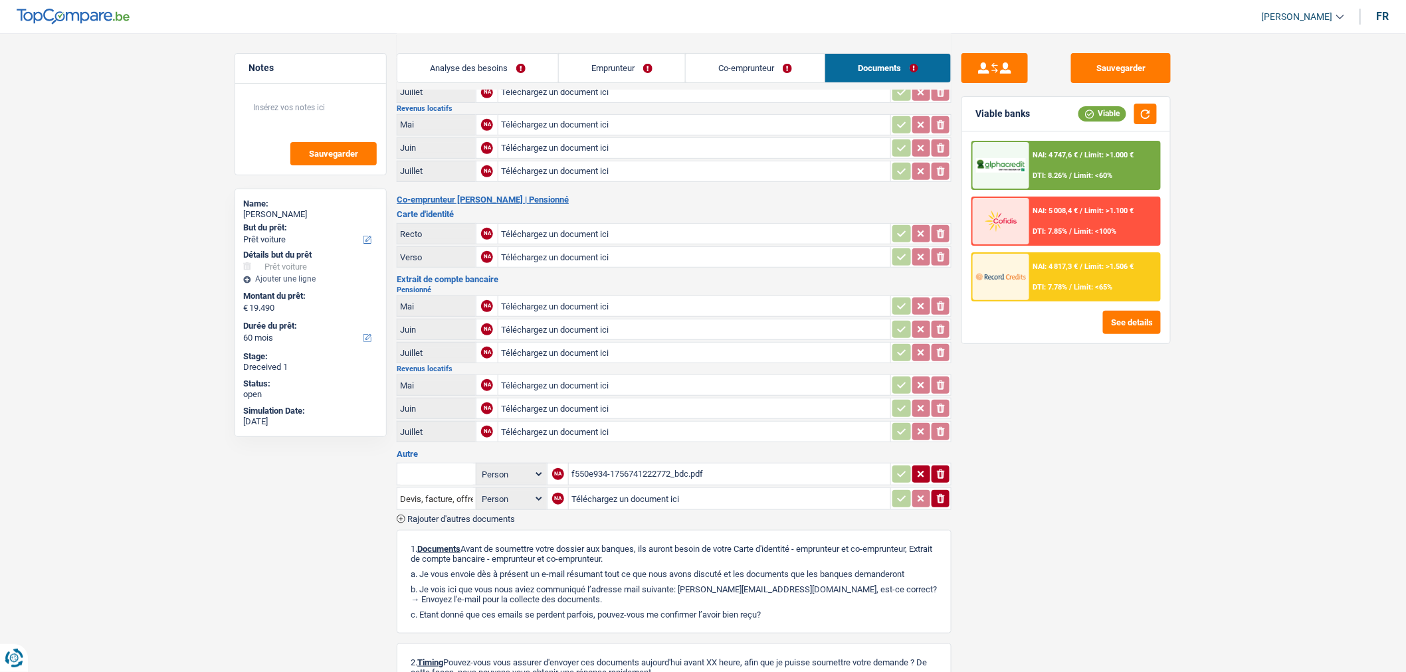
scroll to position [0, 0]
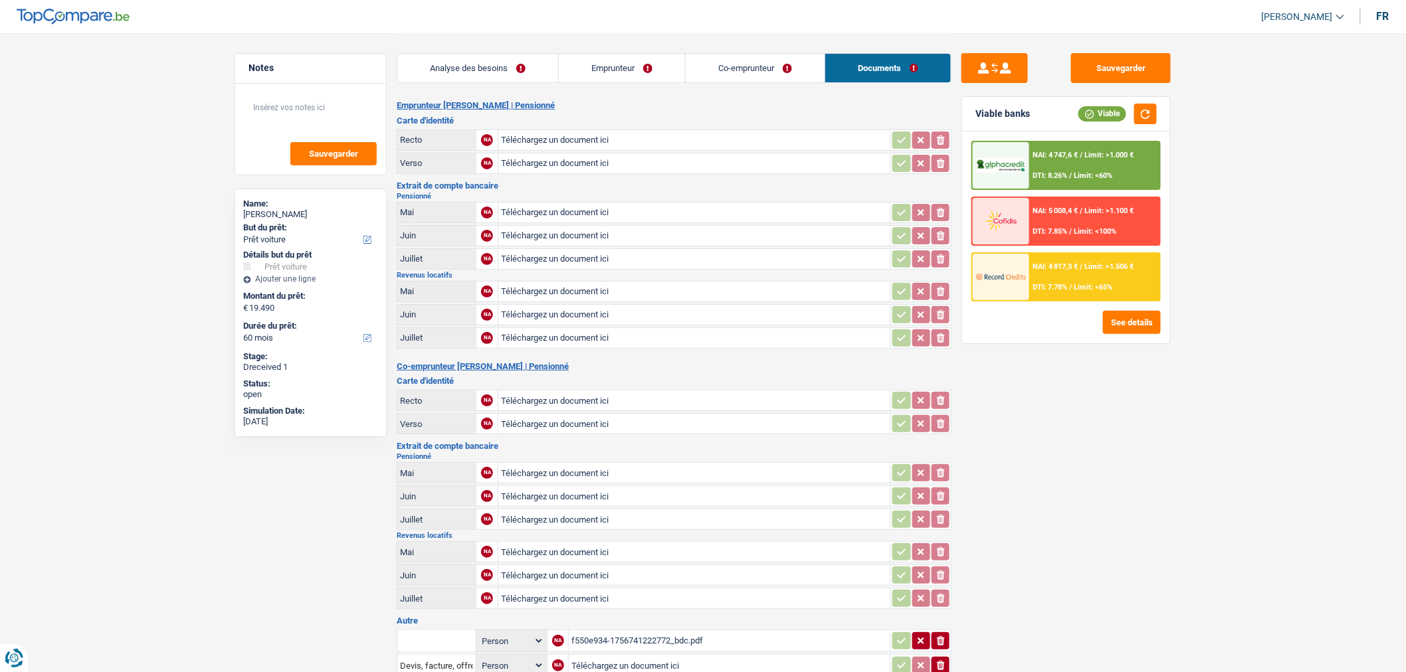
click at [674, 141] on input "Téléchargez un document ici" at bounding box center [694, 140] width 387 height 20
type input "C:\fakepath\achat audi c.jpeg"
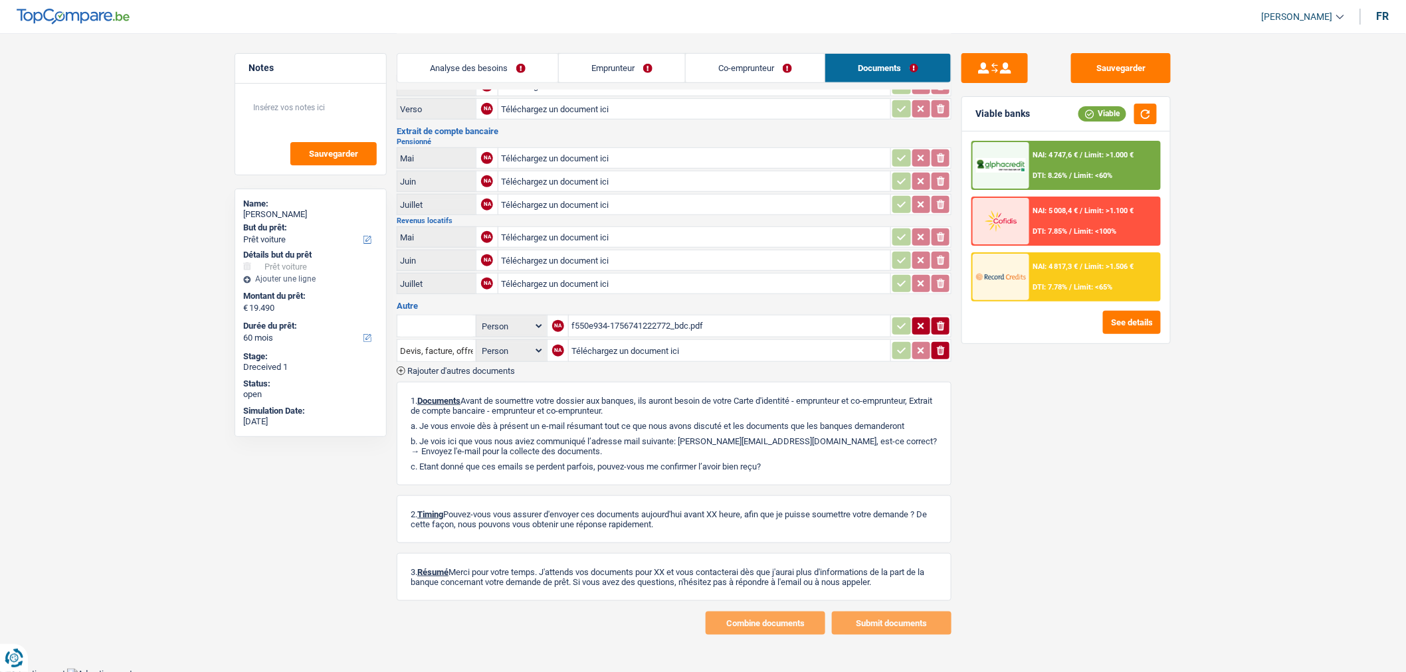
click at [436, 367] on span "Rajouter d'autres documents" at bounding box center [461, 371] width 108 height 9
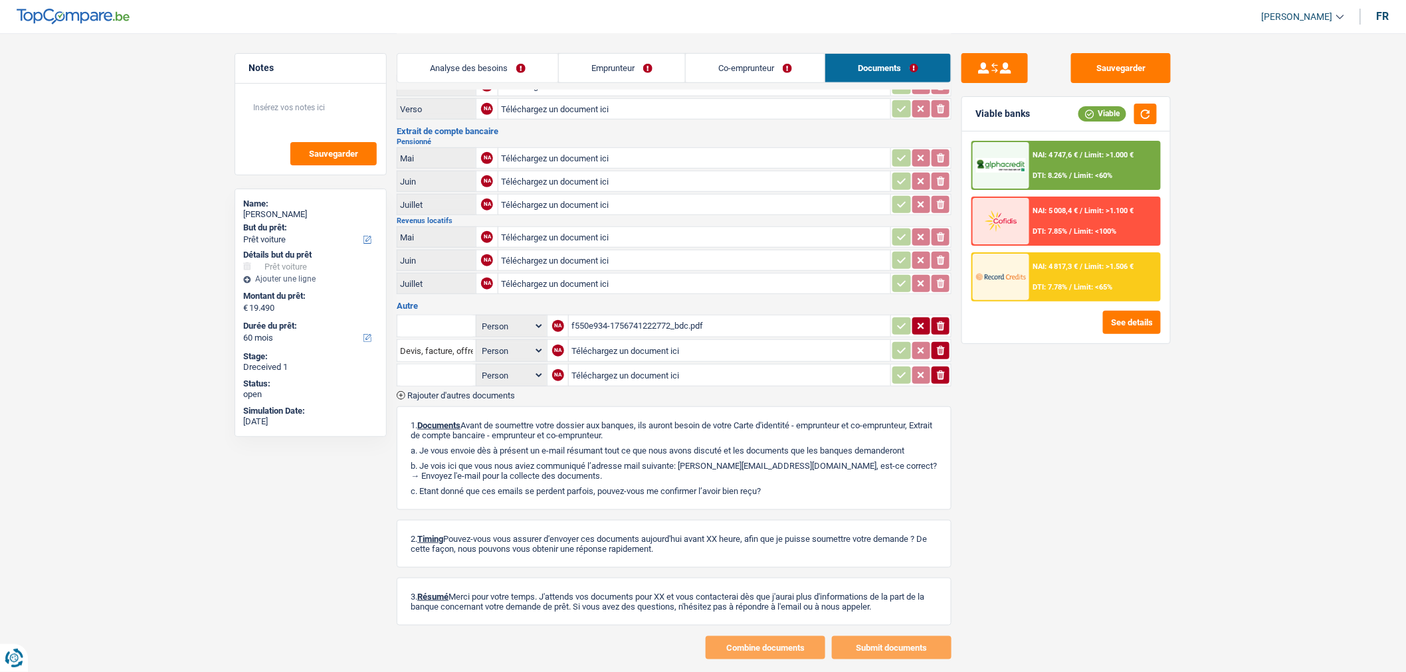
click at [449, 391] on span "Rajouter d'autres documents" at bounding box center [461, 395] width 108 height 9
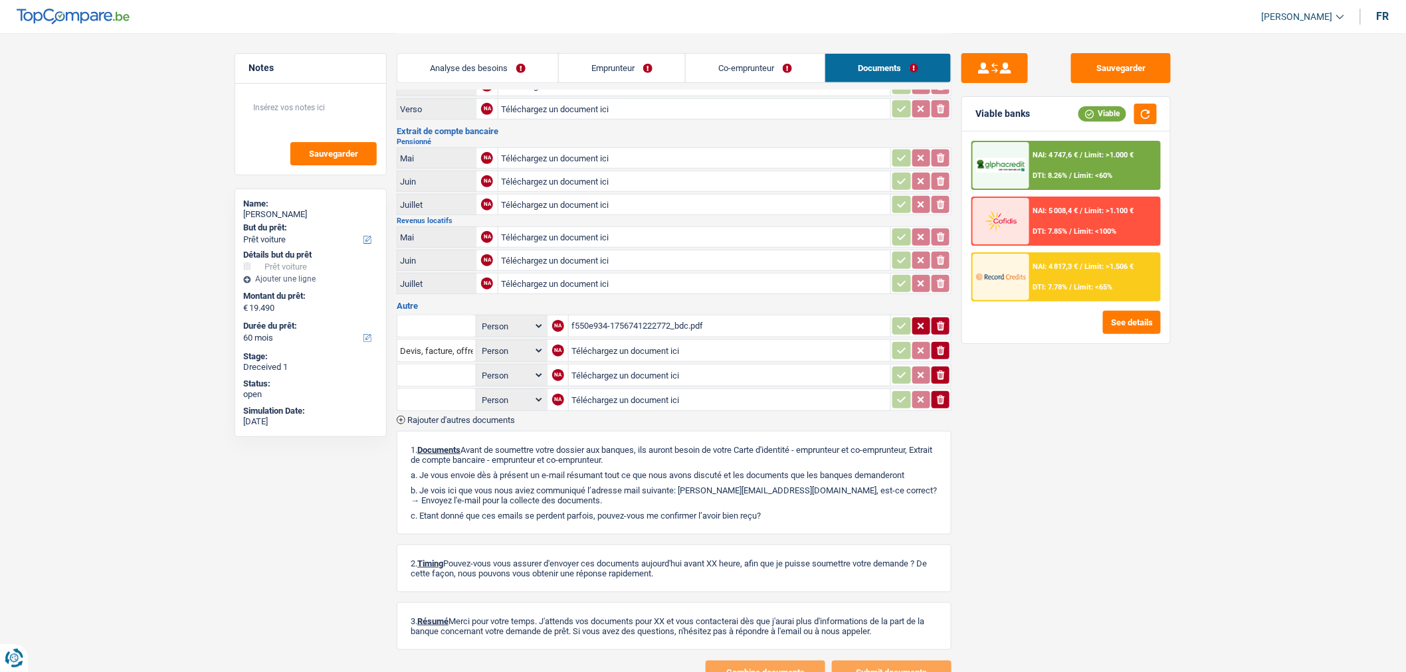
click at [648, 365] on input "Téléchargez un document ici" at bounding box center [729, 375] width 316 height 20
click at [609, 367] on input "Téléchargez un document ici" at bounding box center [729, 375] width 316 height 20
type input "C:\fakepath\achat audi b.jpeg"
click at [601, 395] on input "Téléchargez un document ici" at bounding box center [729, 400] width 317 height 20
type input "C:\fakepath\achat audi.jpeg"
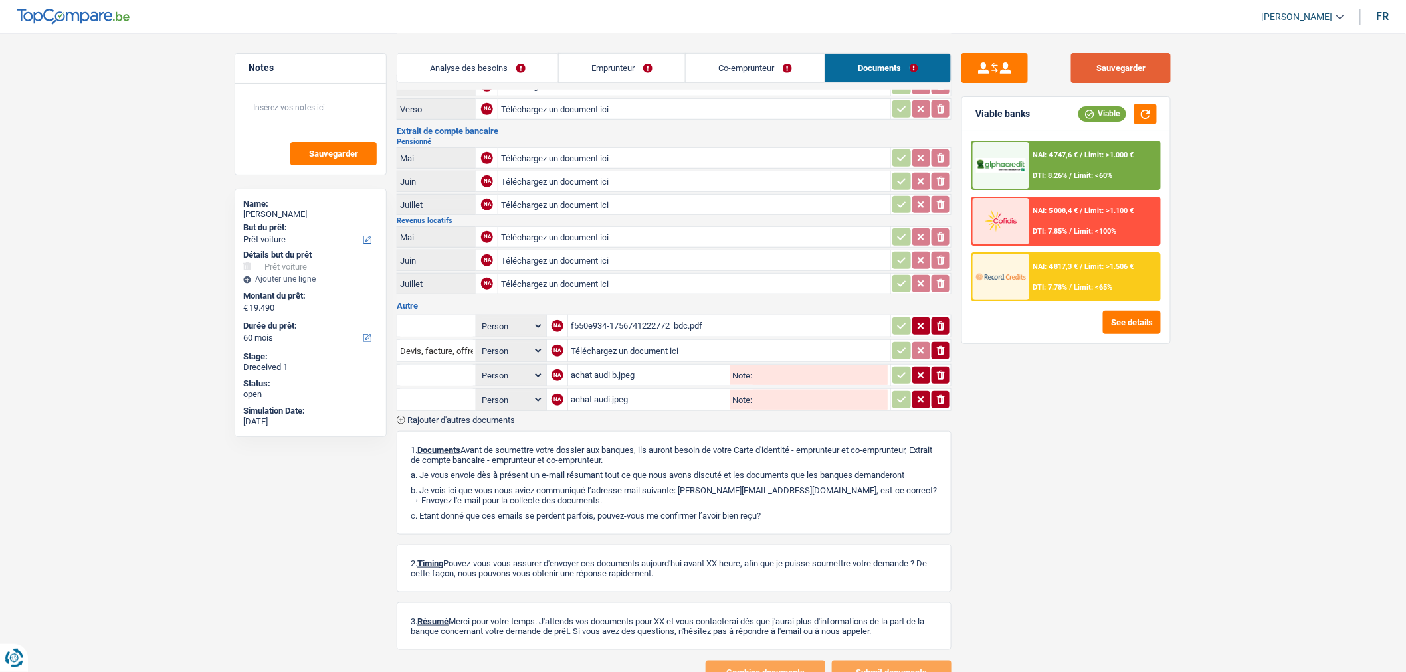
click at [1145, 69] on button "Sauvegarder" at bounding box center [1121, 68] width 100 height 30
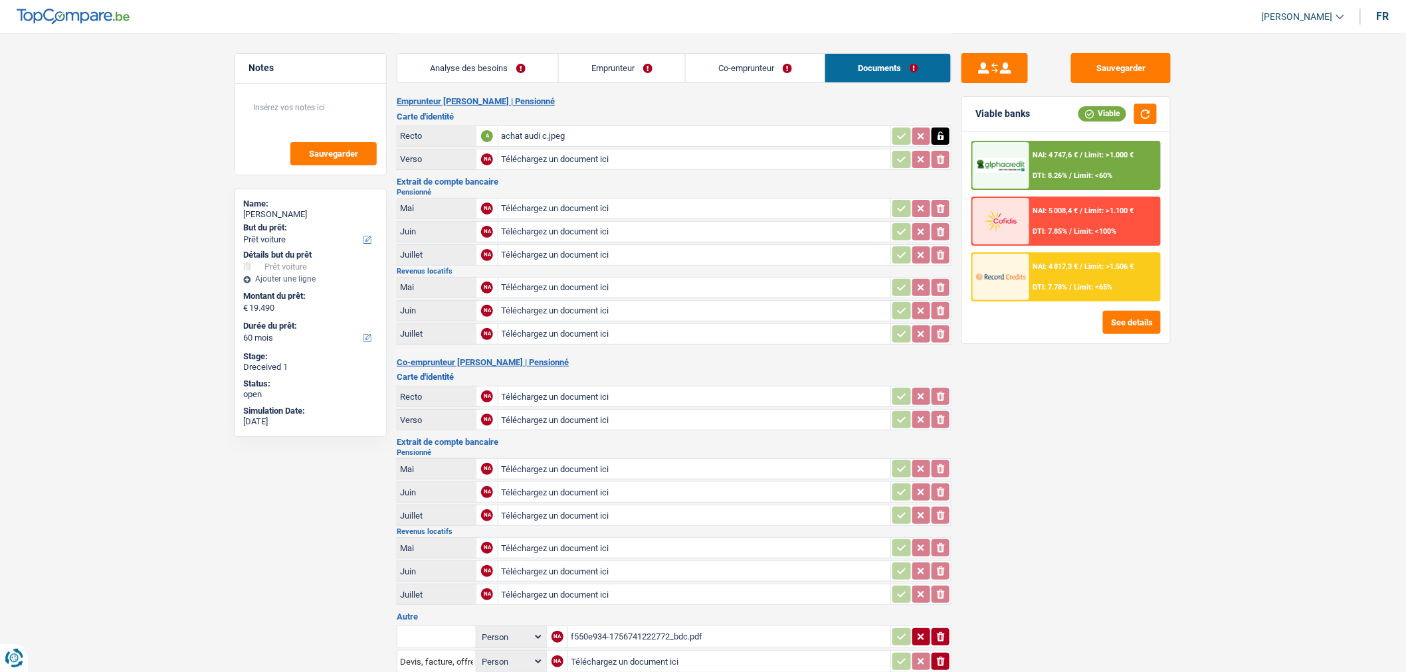
scroll to position [0, 0]
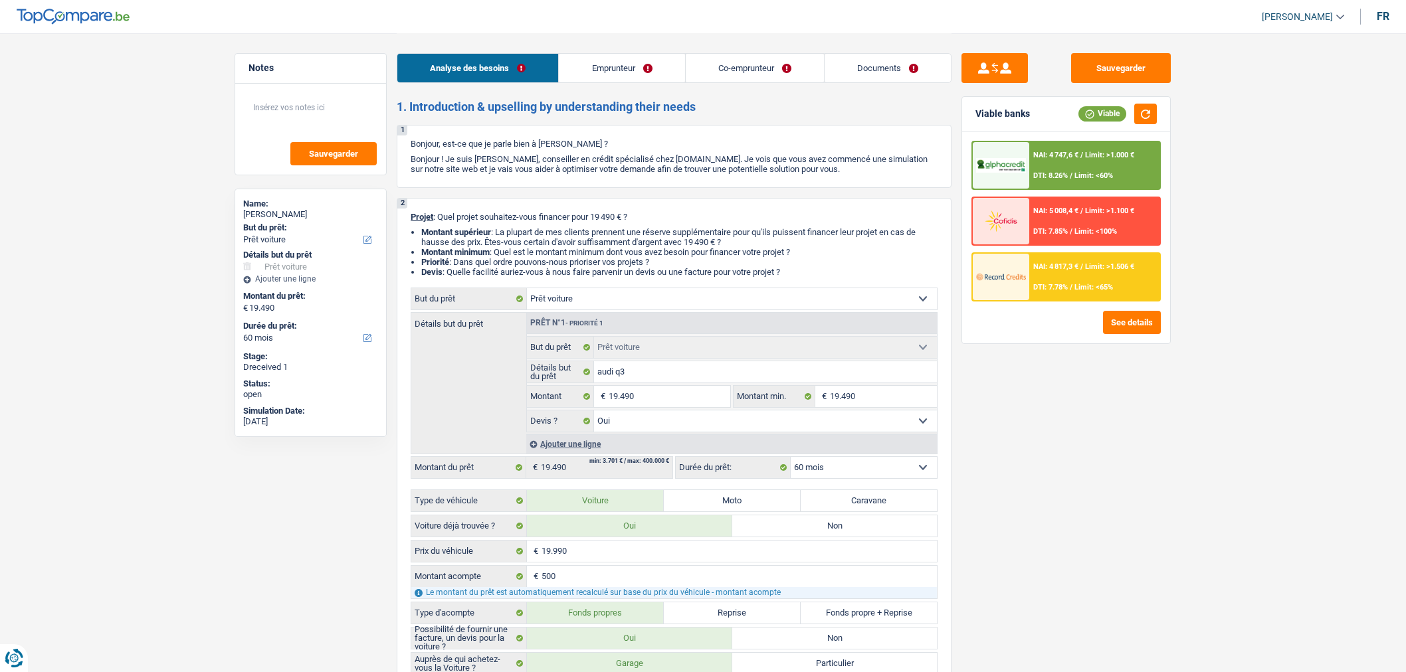
select select "car"
select select "60"
select select "car"
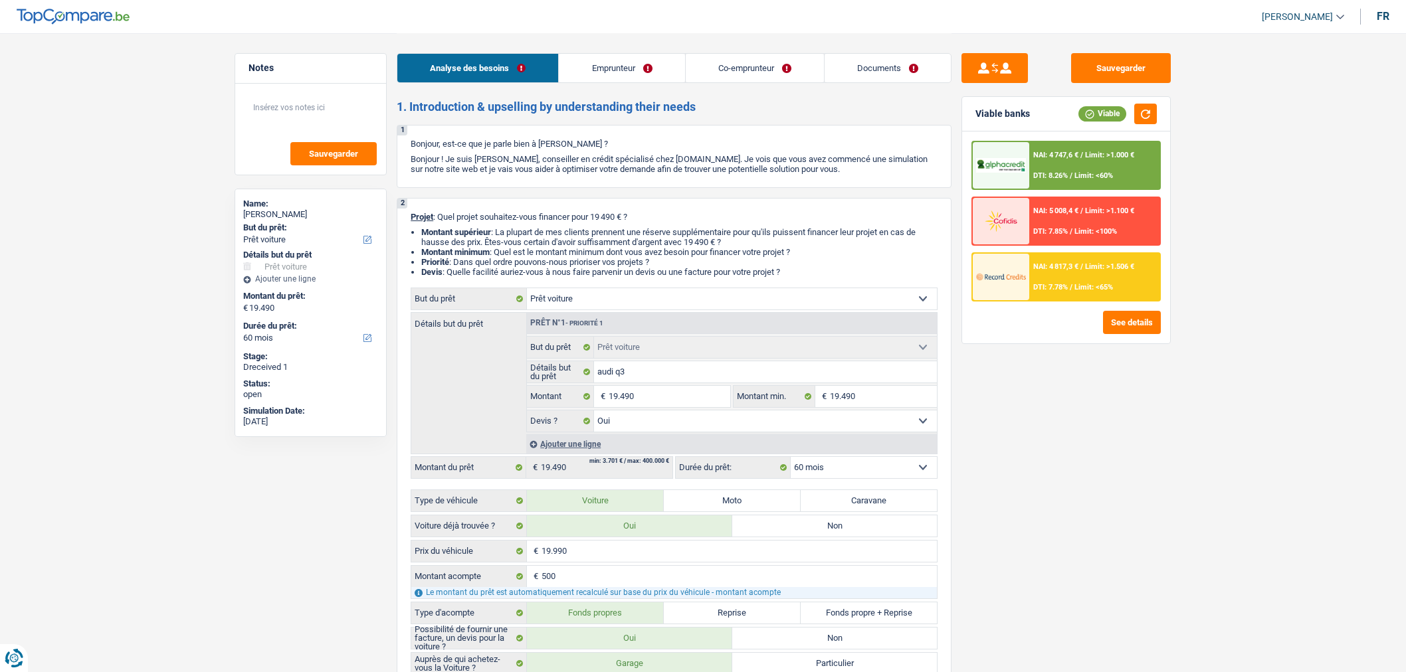
select select "yes"
select select "60"
select select "retired"
select select "pension"
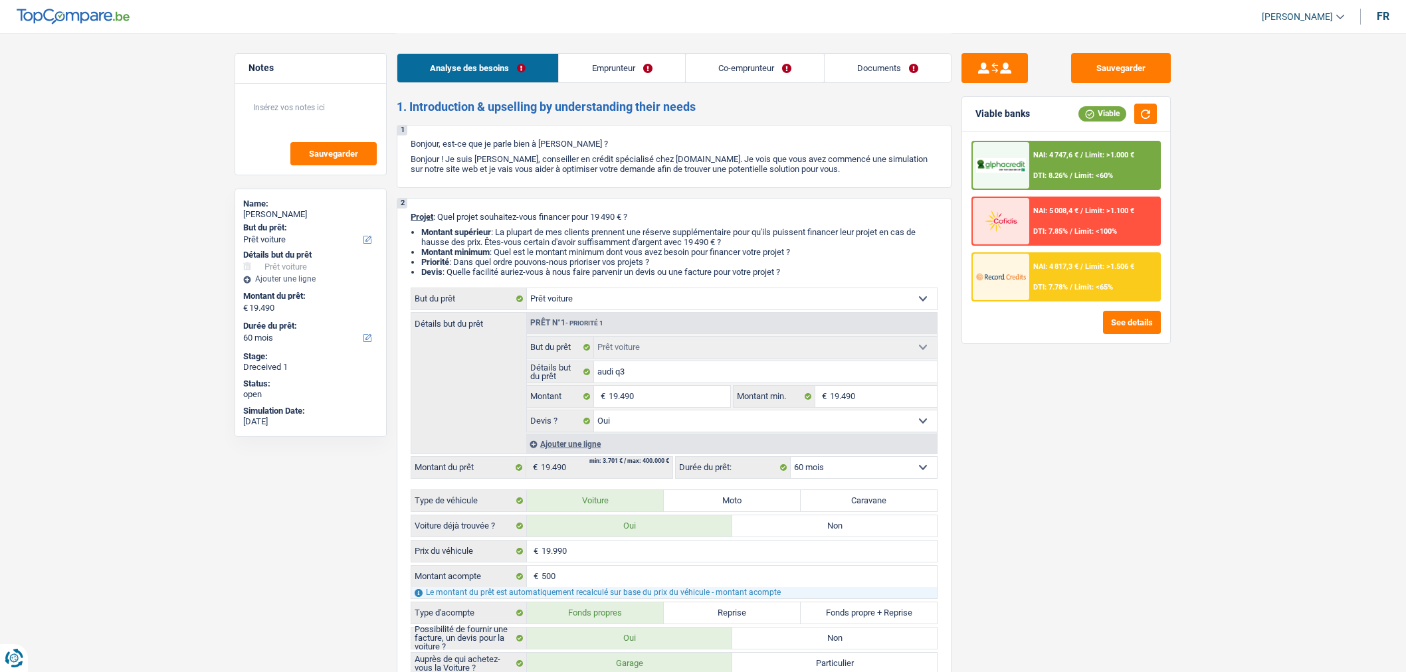
select select "rentalIncome"
select select "pension"
select select "rentalIncome"
select select "ownerWithoutMortgage"
select select "car"
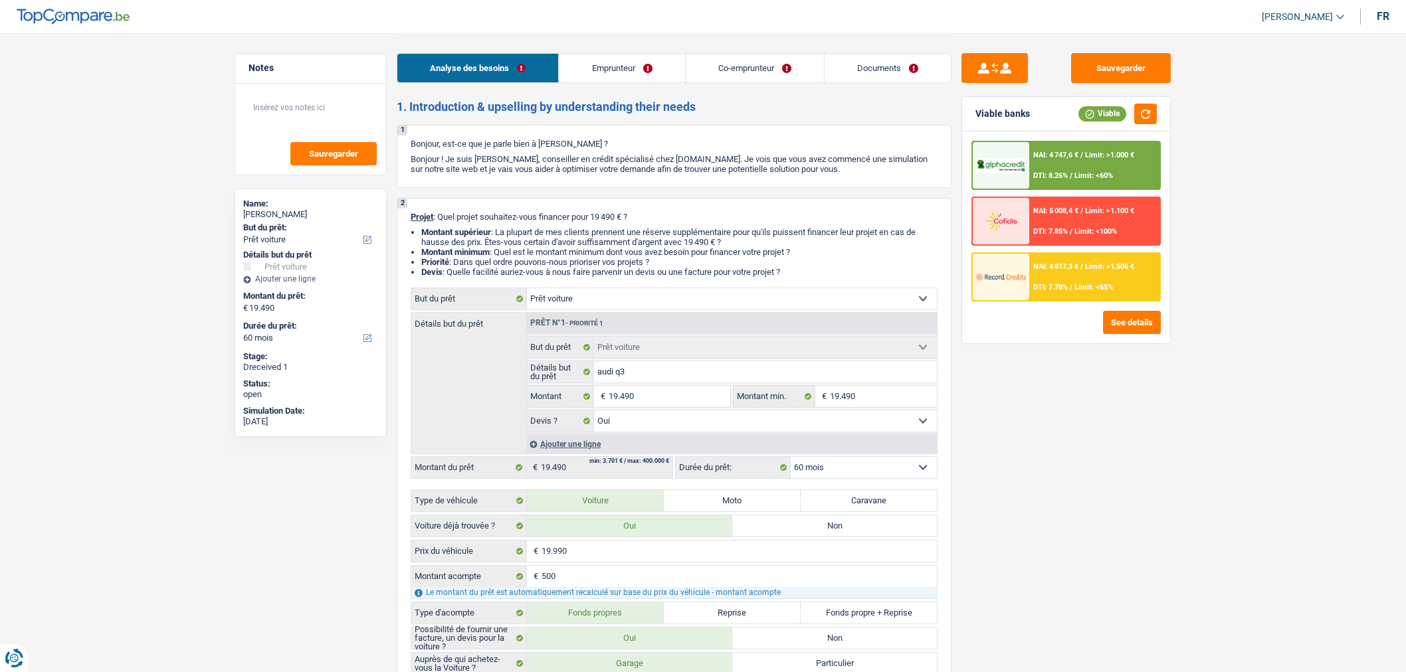
select select "car"
select select "yes"
select select "60"
select select "ownerWithoutMortgage"
select select "BE"
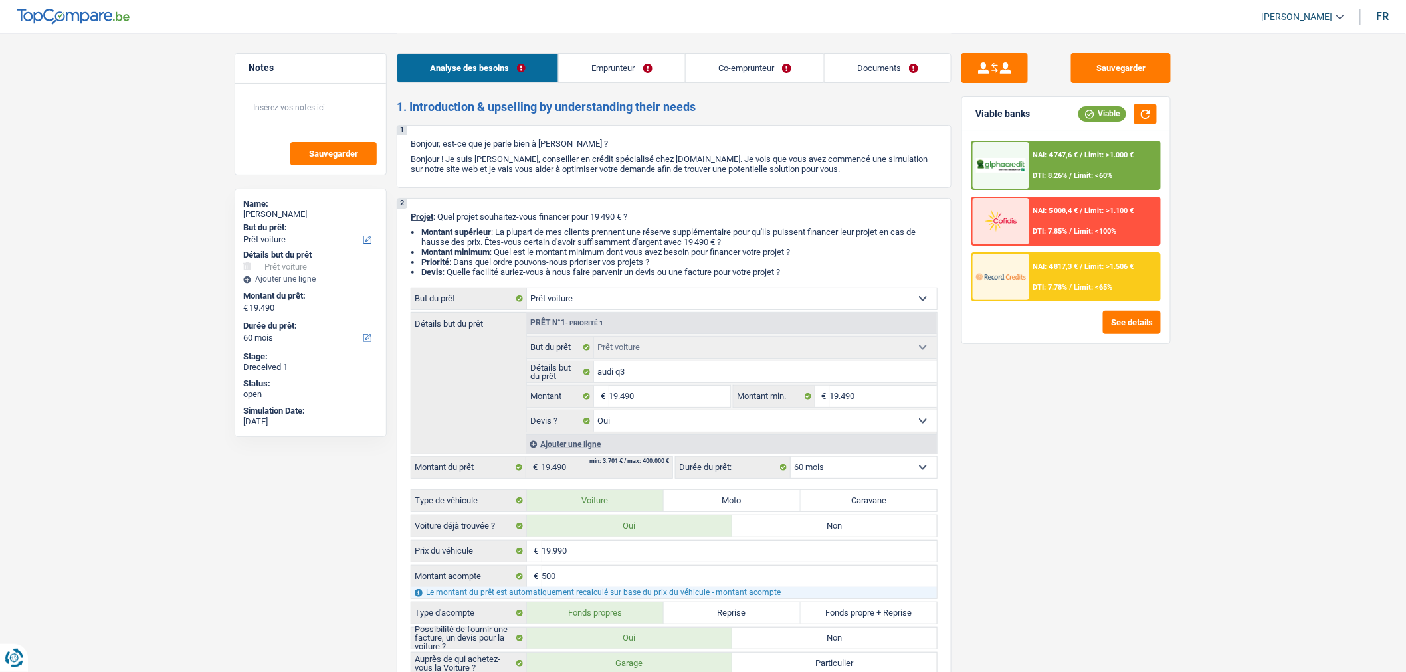
click at [622, 69] on link "Emprunteur" at bounding box center [622, 68] width 126 height 29
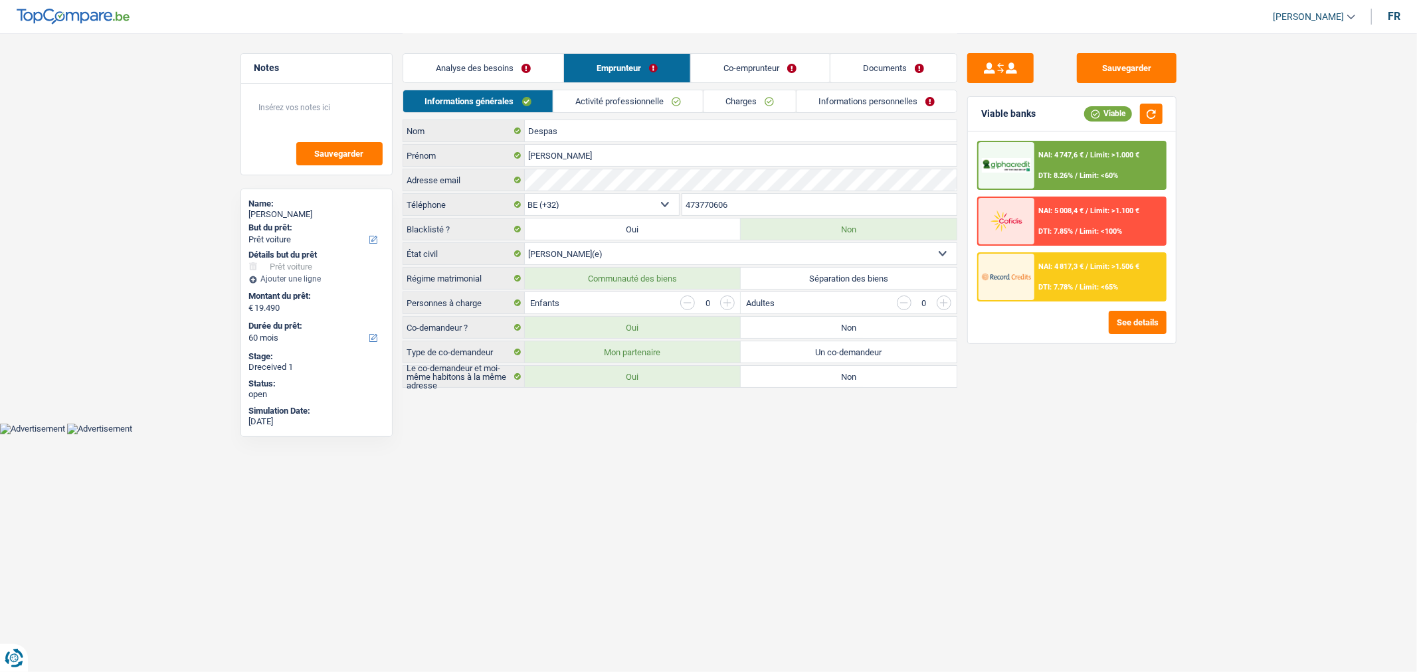
click at [678, 105] on link "Activité professionnelle" at bounding box center [627, 101] width 149 height 22
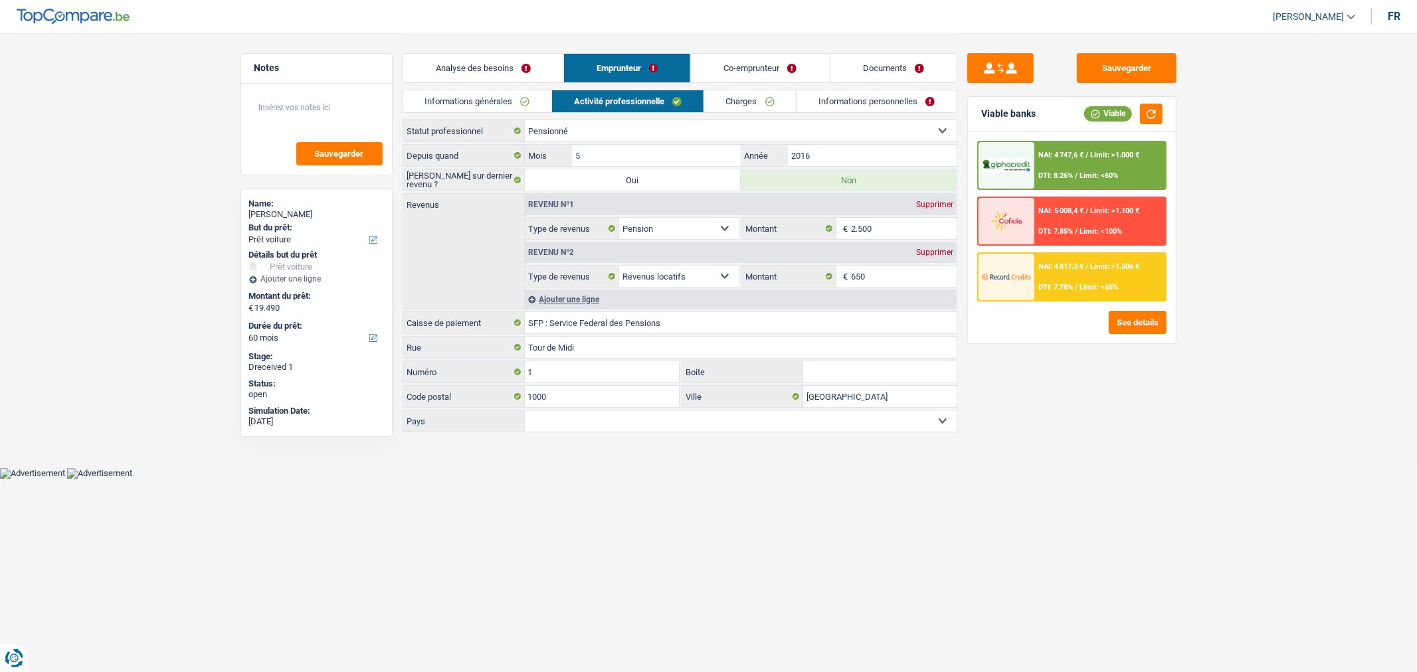
click at [741, 108] on link "Charges" at bounding box center [750, 101] width 92 height 22
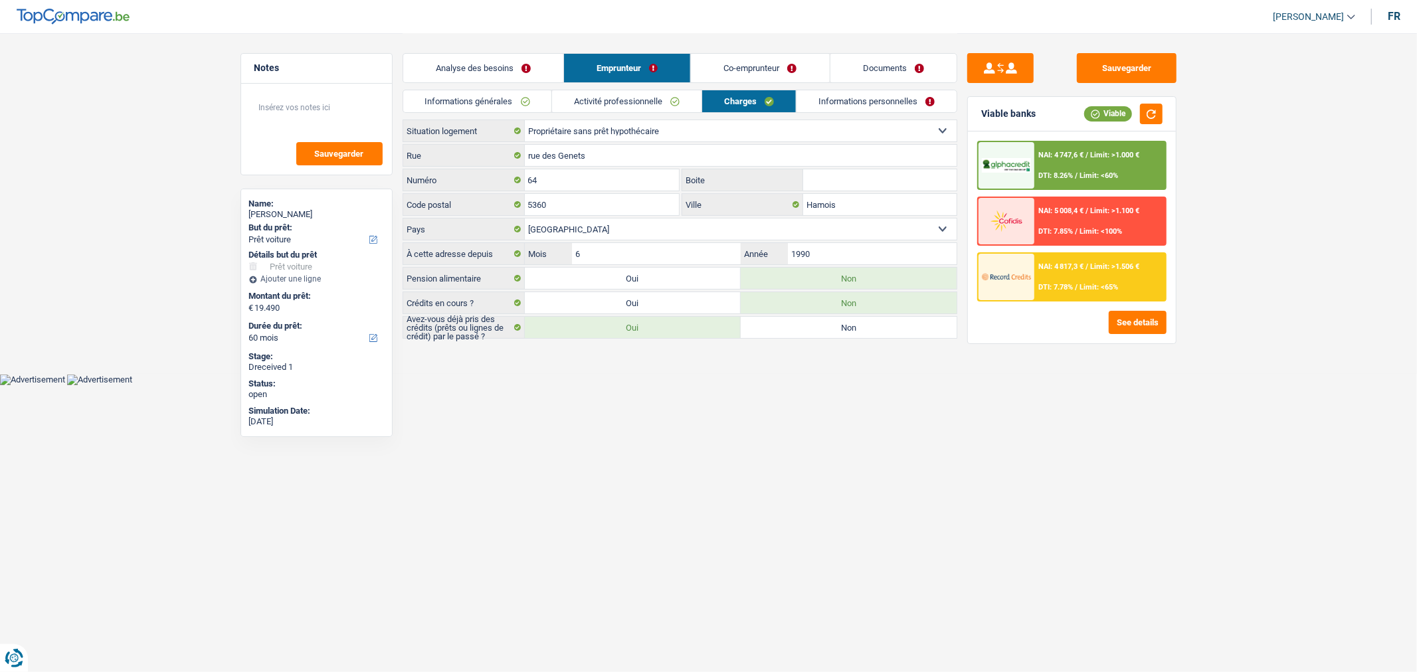
click at [488, 101] on link "Informations générales" at bounding box center [477, 101] width 149 height 22
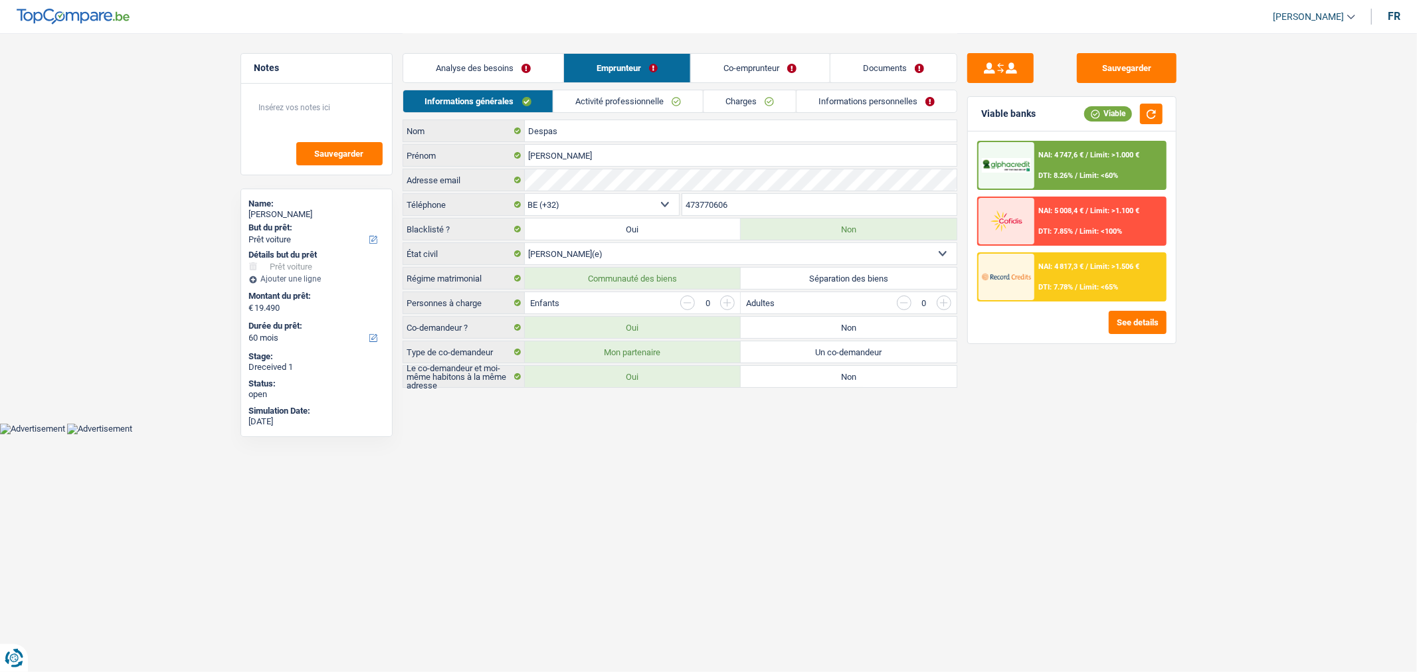
click at [592, 101] on link "Activité professionnelle" at bounding box center [627, 101] width 149 height 22
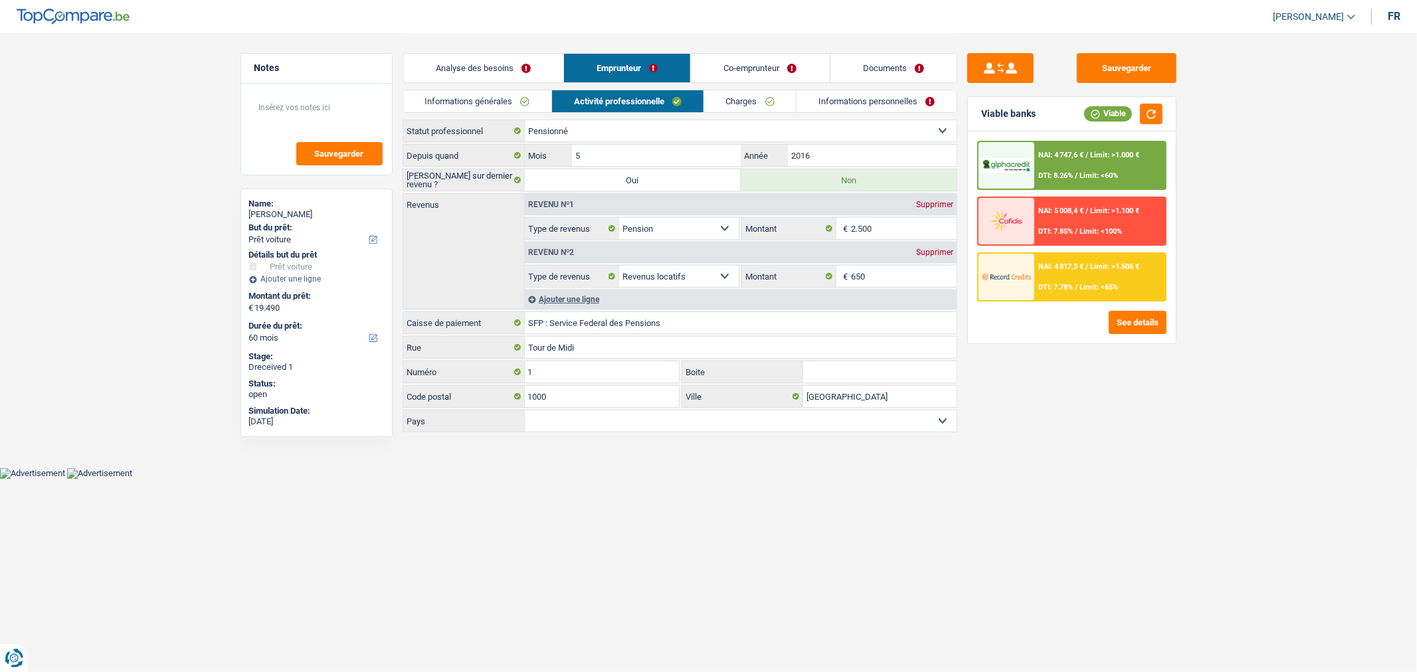
click at [721, 104] on link "Charges" at bounding box center [750, 101] width 92 height 22
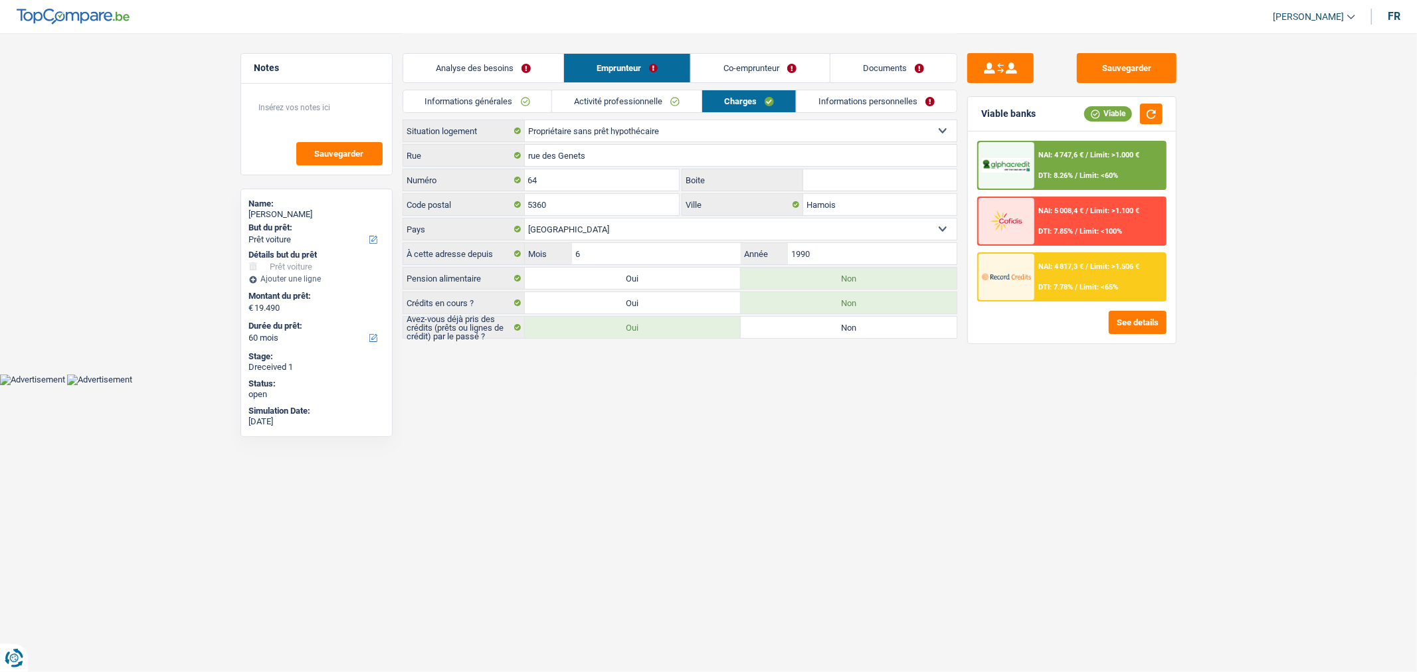
click at [786, 63] on link "Co-emprunteur" at bounding box center [760, 68] width 138 height 29
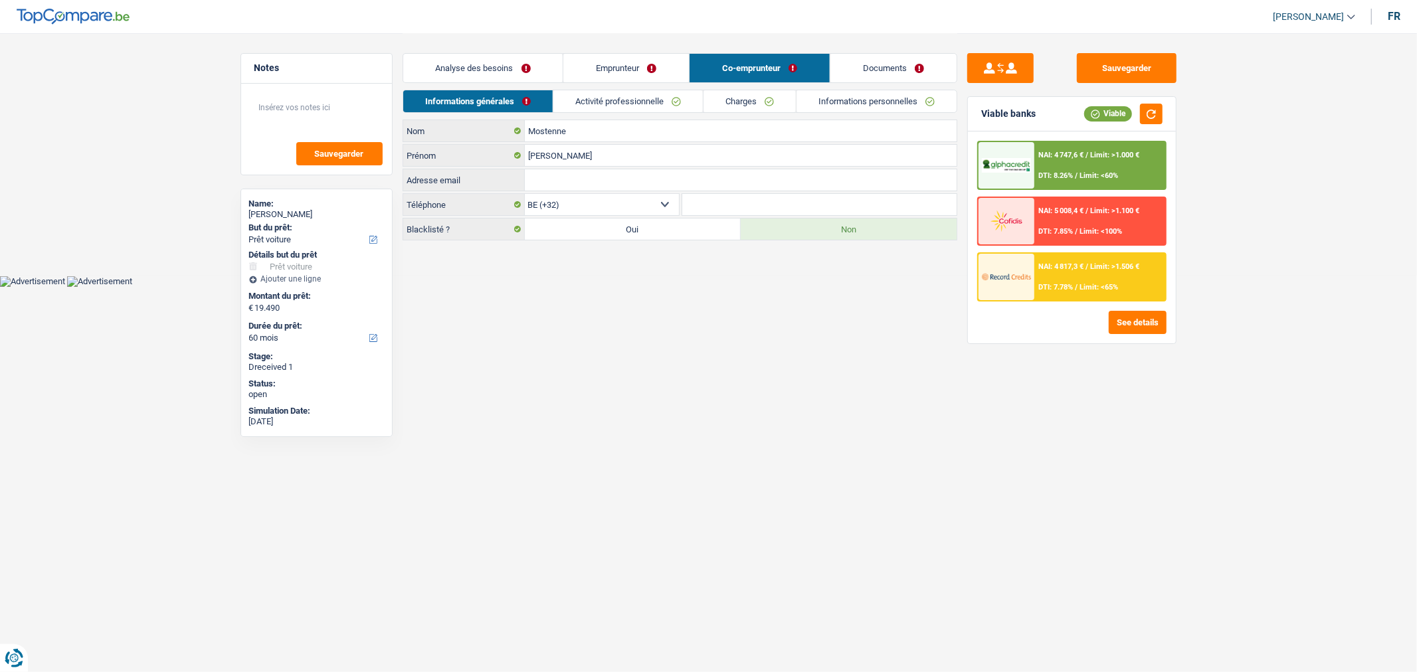
click at [636, 104] on link "Activité professionnelle" at bounding box center [627, 101] width 149 height 22
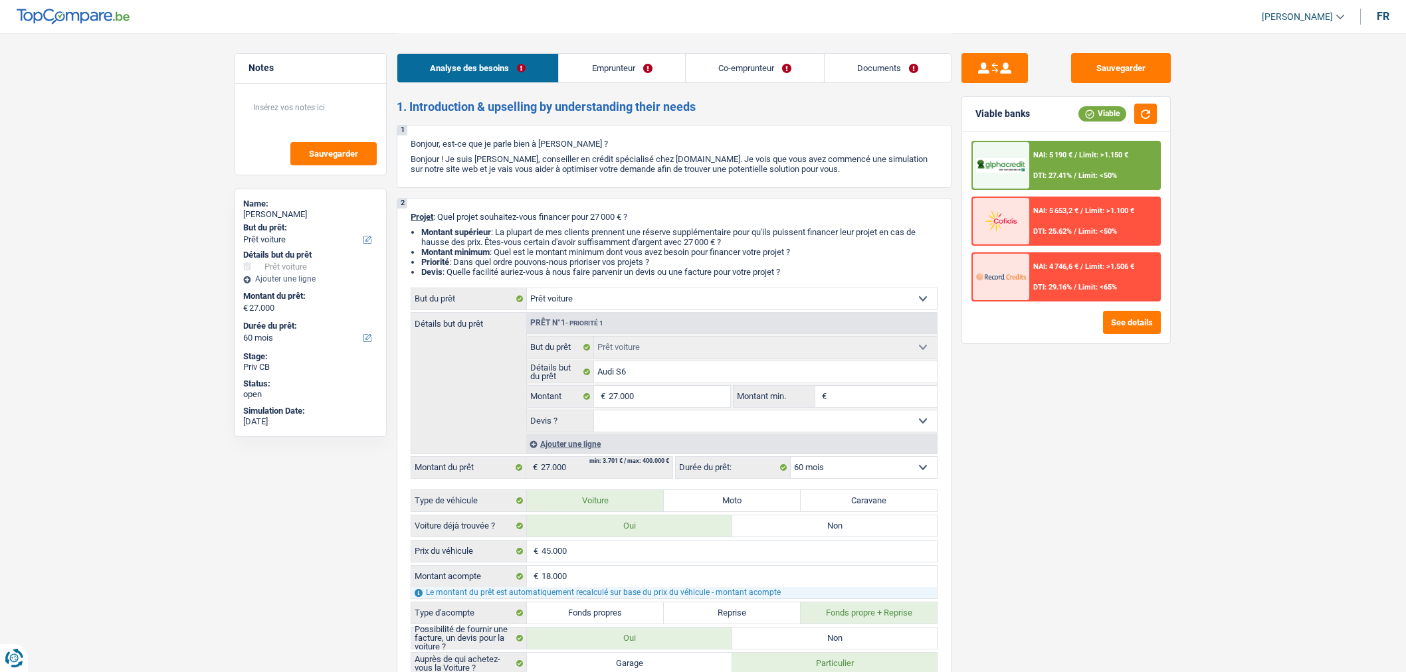
select select "car"
select select "60"
select select "car"
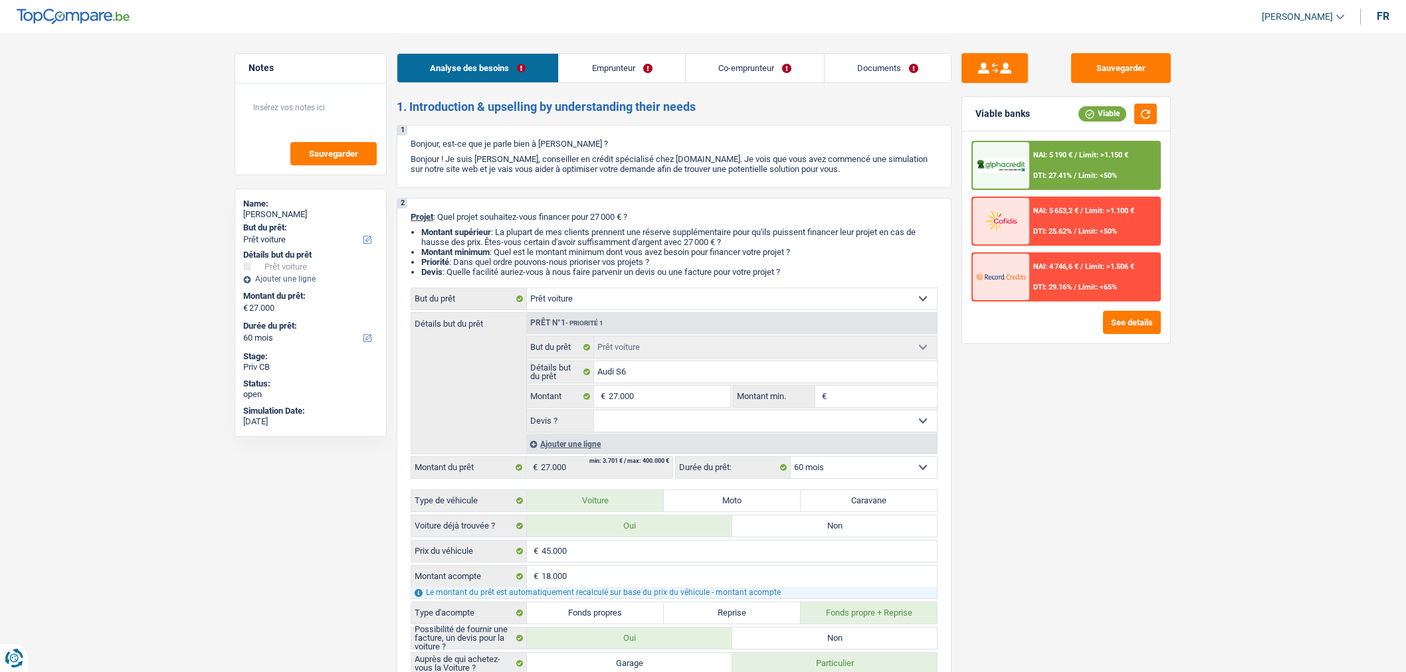
select select "60"
select select "worker"
select select "privateEmployee"
select select "netSalary"
select select "familyAllowances"
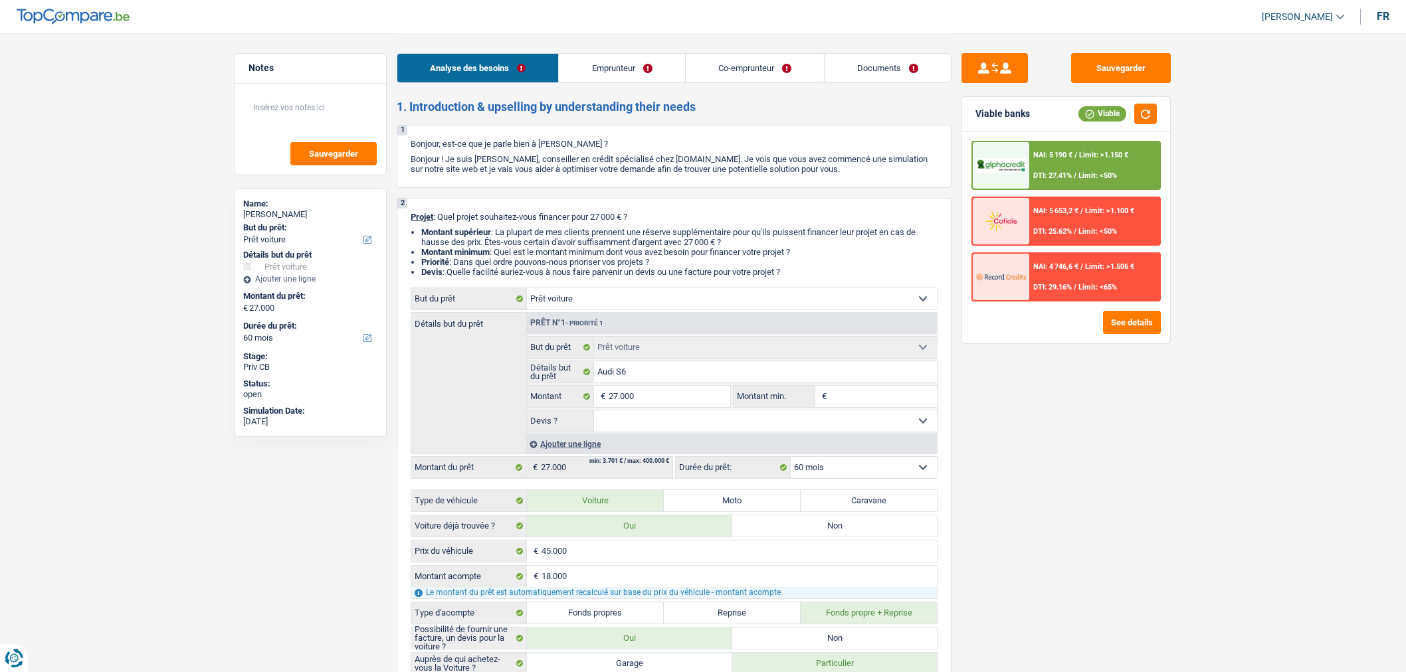
select select "netSalary"
select select "mealVouchers"
select select "rents"
select select "car"
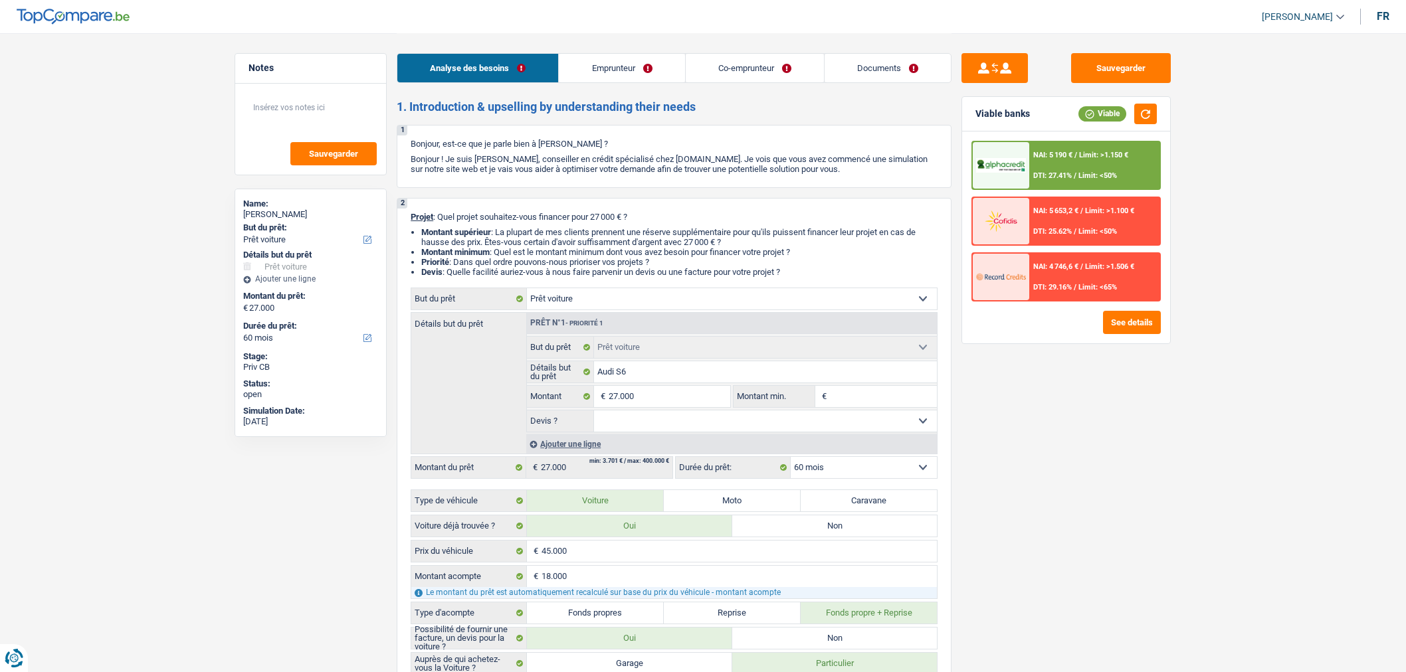
select select "car"
select select "60"
click at [858, 68] on link "Documents" at bounding box center [887, 68] width 126 height 29
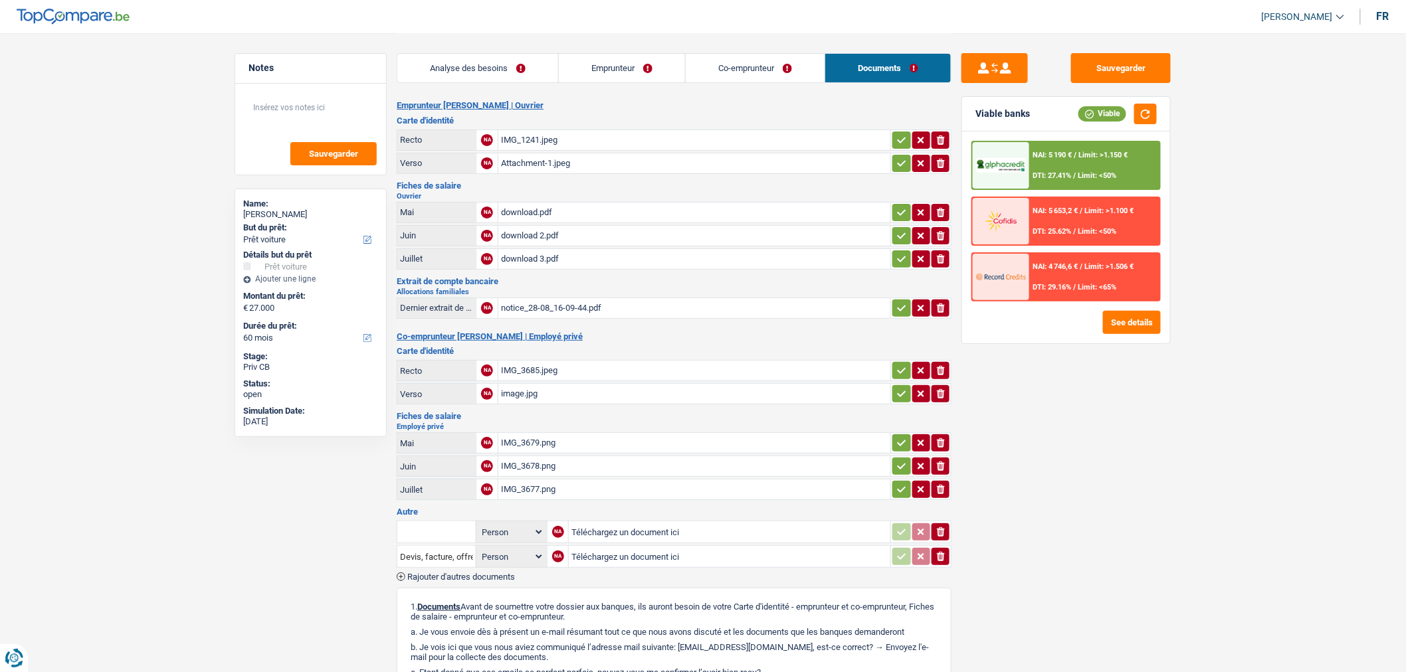
click at [680, 143] on div "IMG_1241.jpeg" at bounding box center [694, 140] width 387 height 20
click at [608, 163] on div "Attachment-1.jpeg" at bounding box center [694, 163] width 387 height 20
click at [626, 209] on div "download.pdf" at bounding box center [694, 213] width 387 height 20
click at [652, 435] on div "IMG_3679.png" at bounding box center [694, 443] width 387 height 20
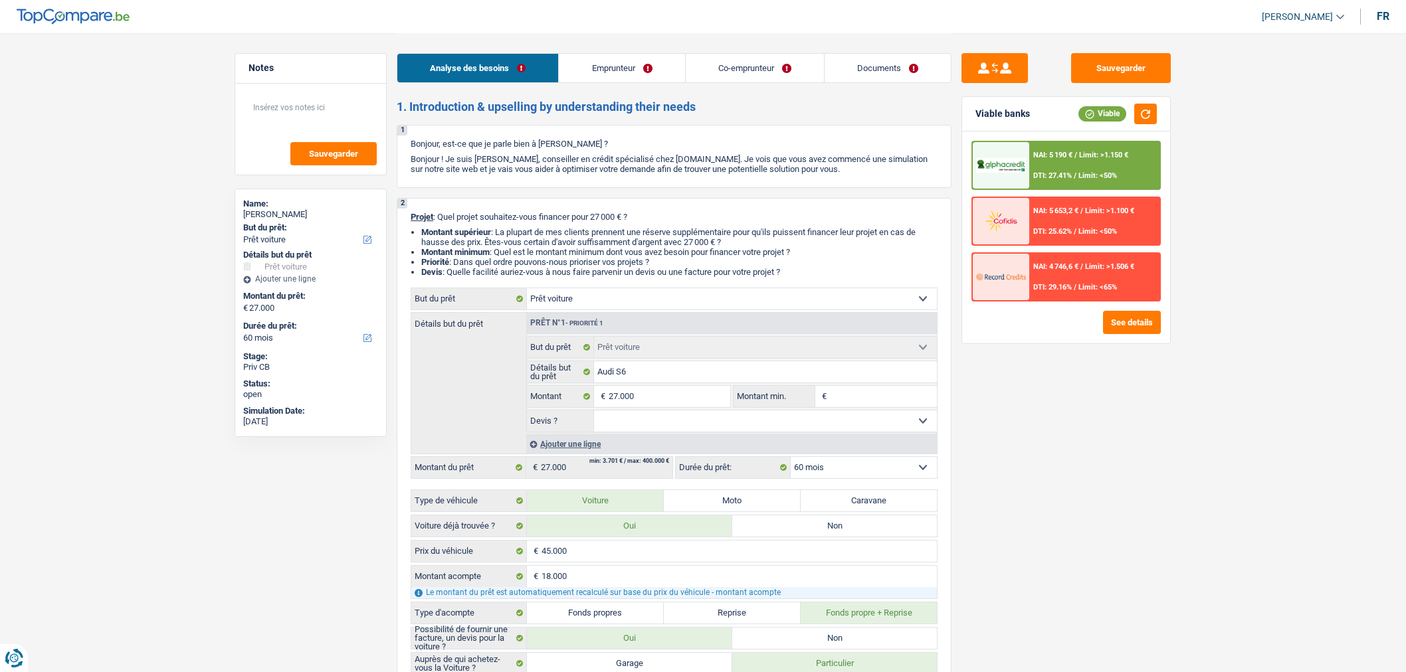
select select "car"
select select "60"
select select "car"
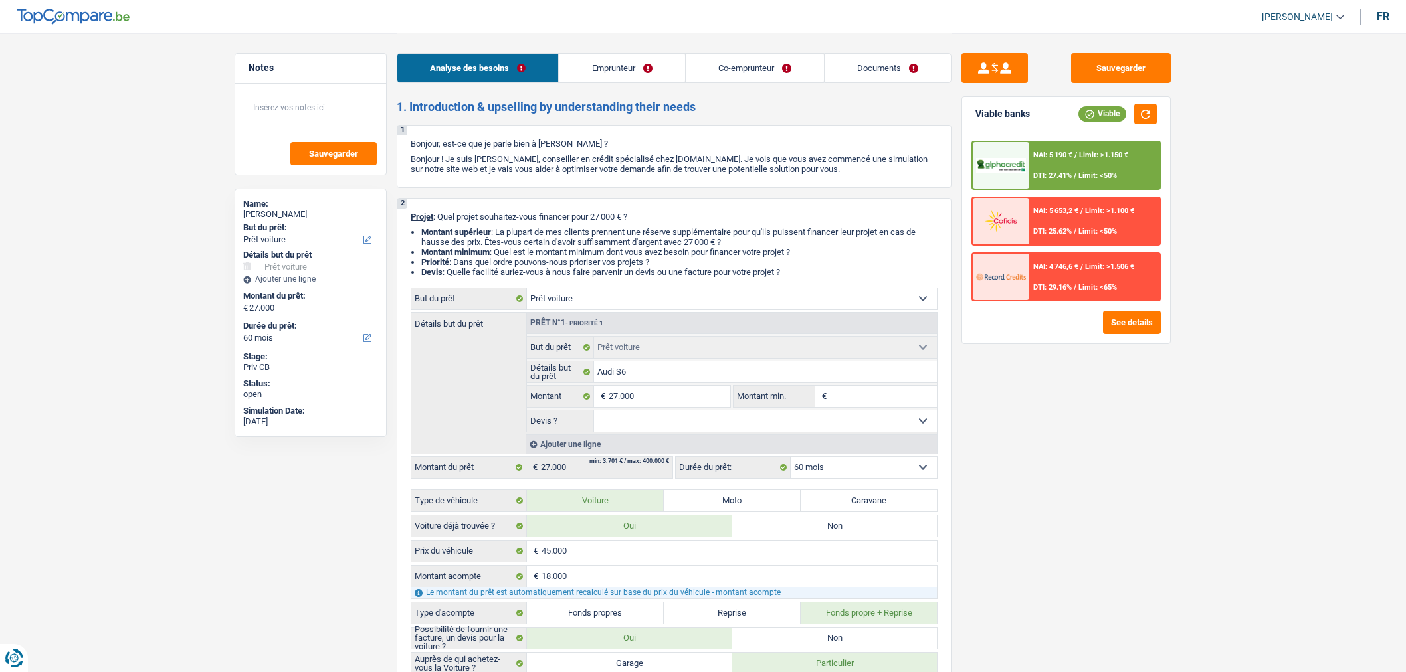
select select "60"
select select "worker"
select select "privateEmployee"
select select "netSalary"
select select "familyAllowances"
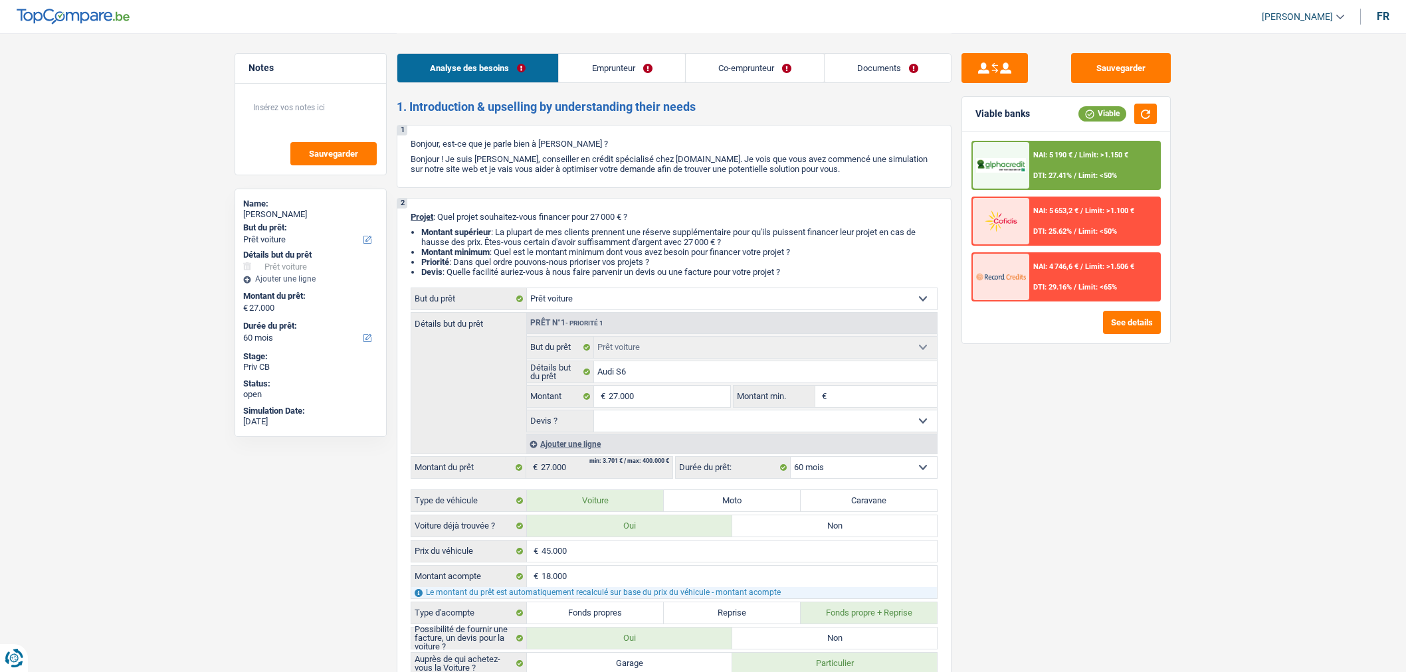
select select "netSalary"
select select "mealVouchers"
select select "rents"
select select "car"
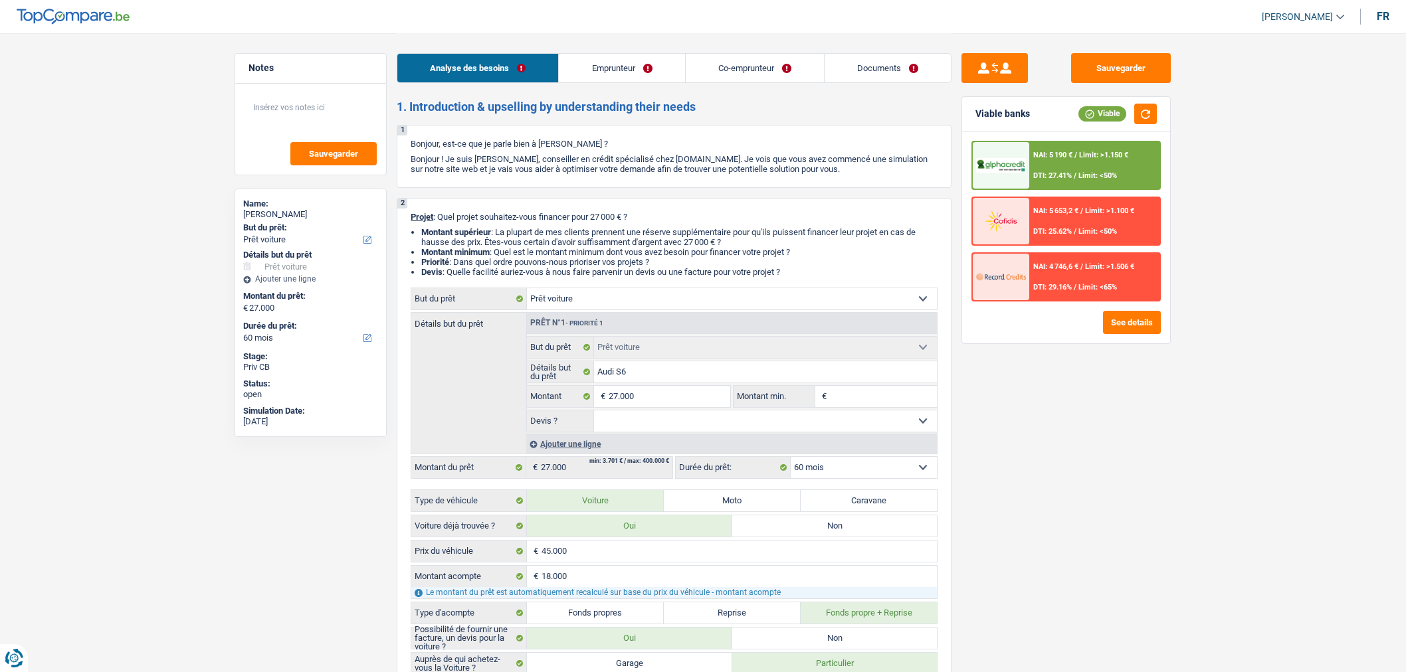
select select "car"
select select "60"
click at [904, 71] on link "Documents" at bounding box center [887, 68] width 126 height 29
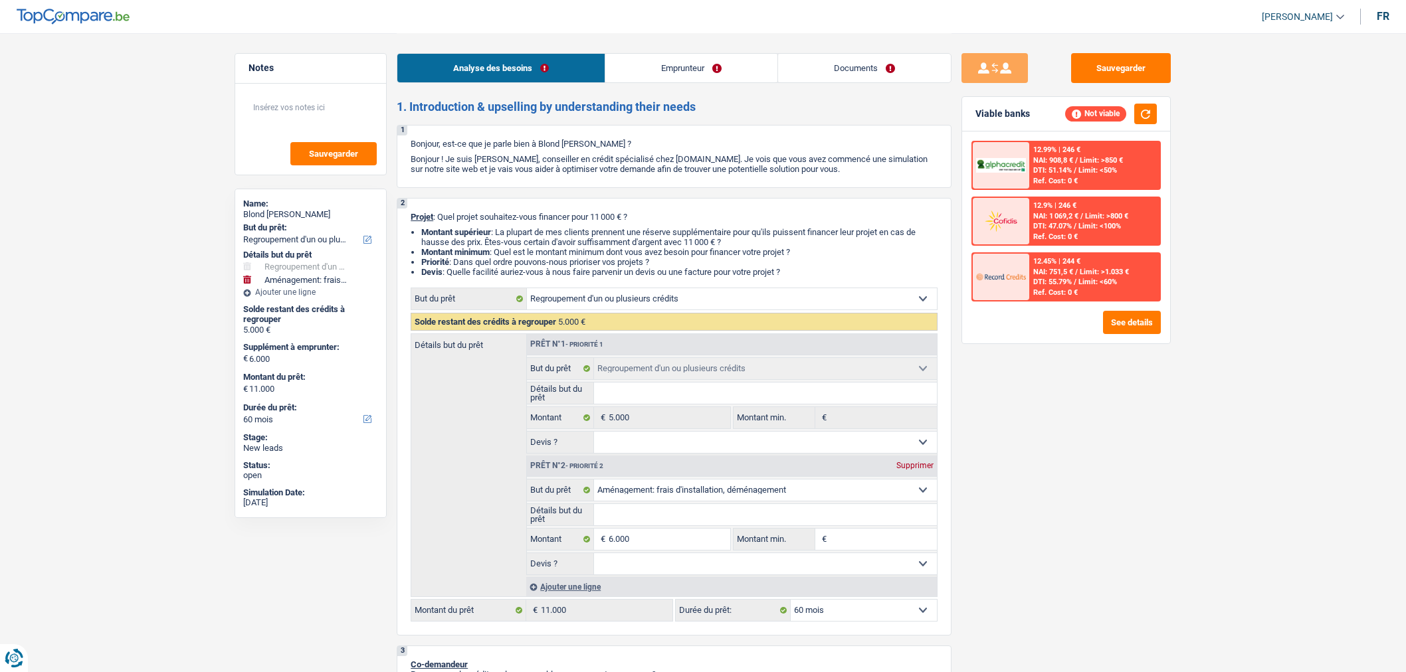
select select "refinancing"
select select "movingOrInstallation"
select select "60"
select select "refinancing"
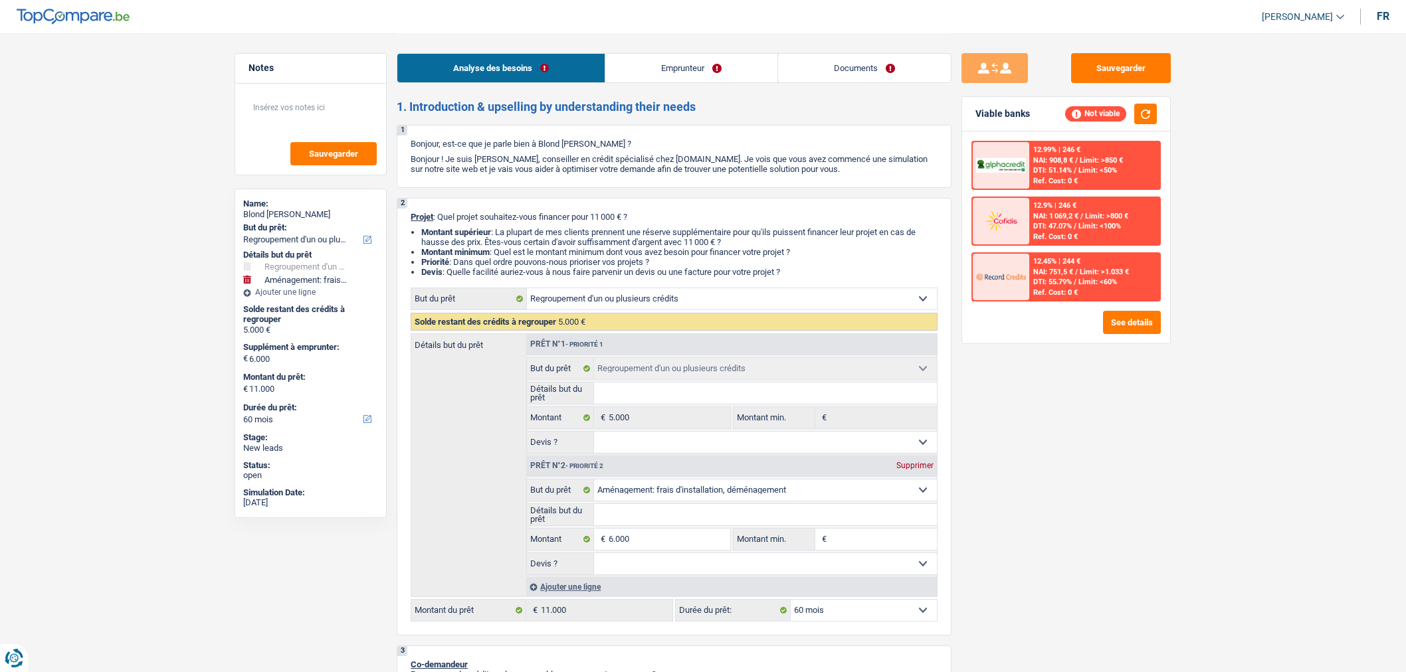
select select "refinancing"
select select "movingOrInstallation"
select select "60"
select select "invalid"
select select "familyAllowances"
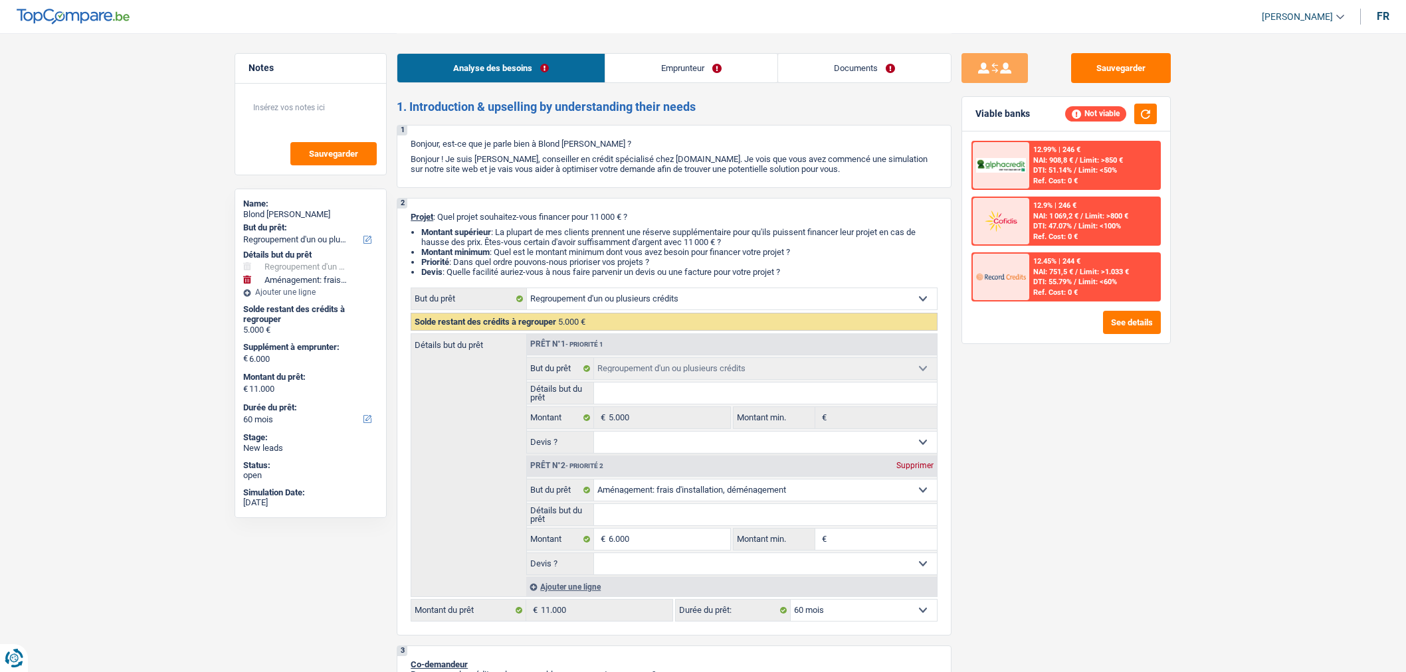
select select "disabilityPension"
select select "rents"
select select "cardOrCredit"
select select "refinancing"
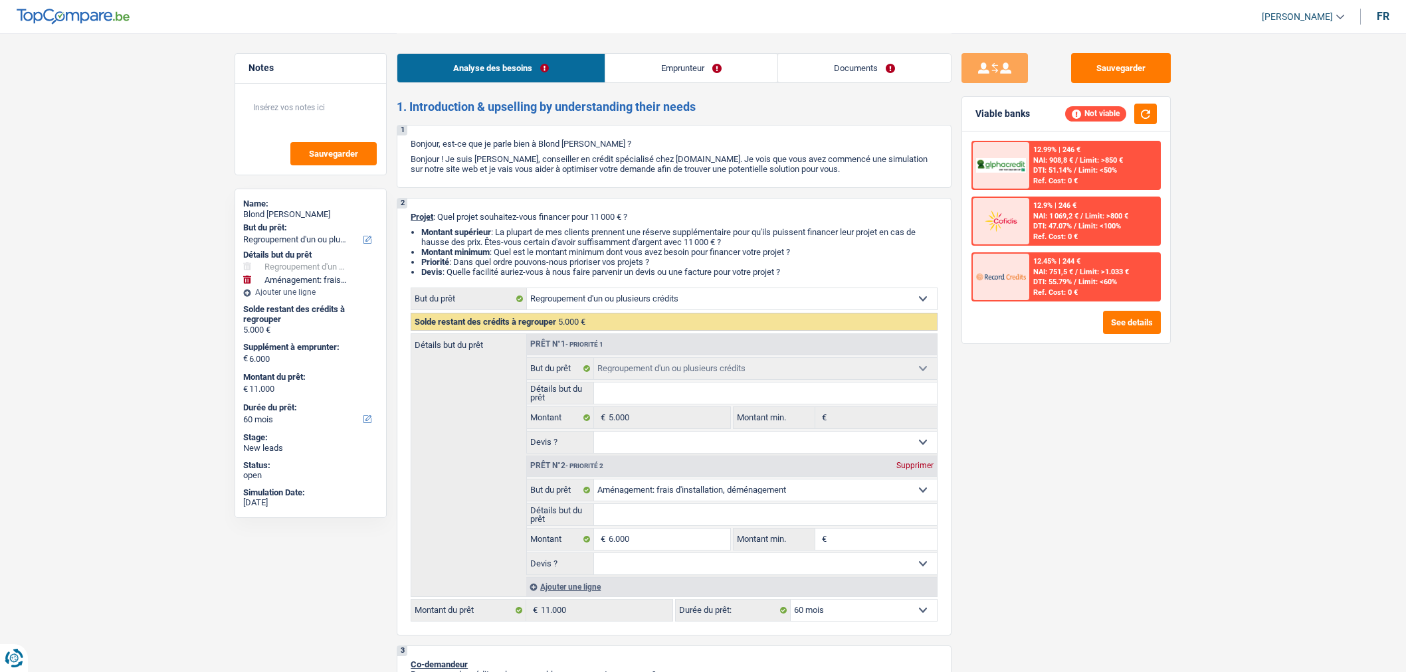
select select "movingOrInstallation"
select select "60"
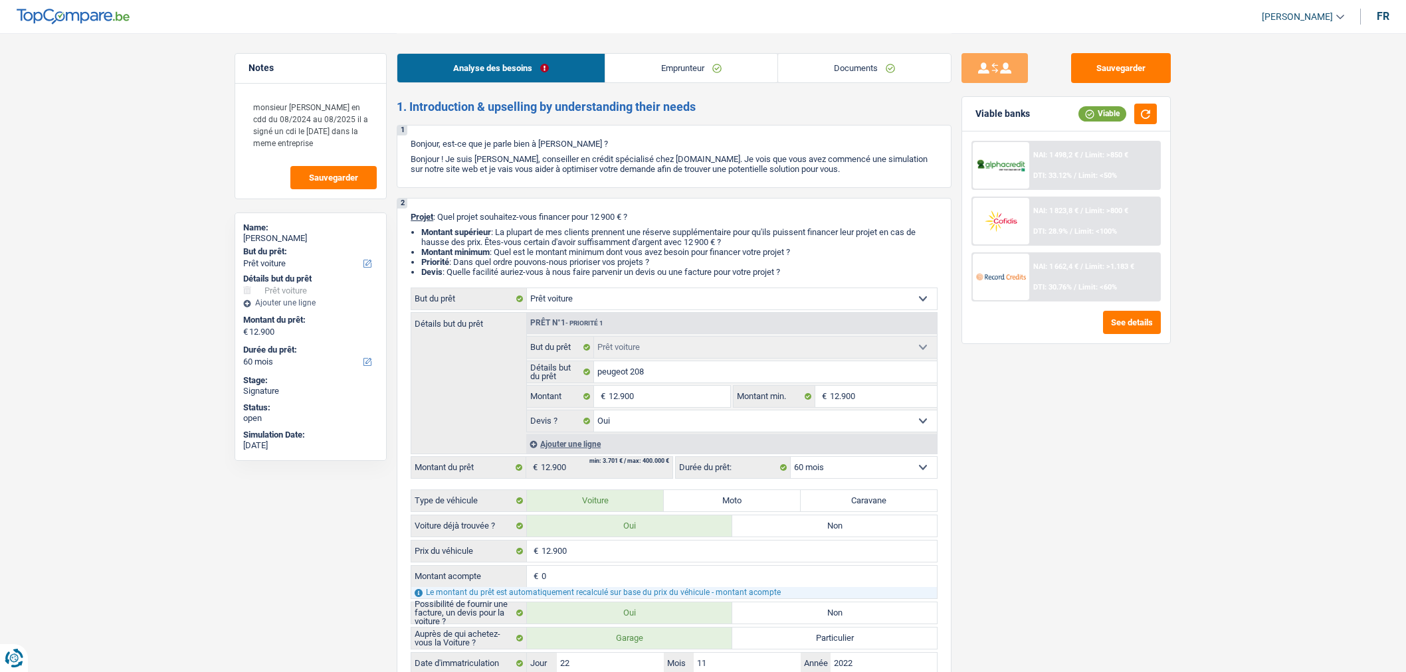
select select "car"
select select "60"
select select "car"
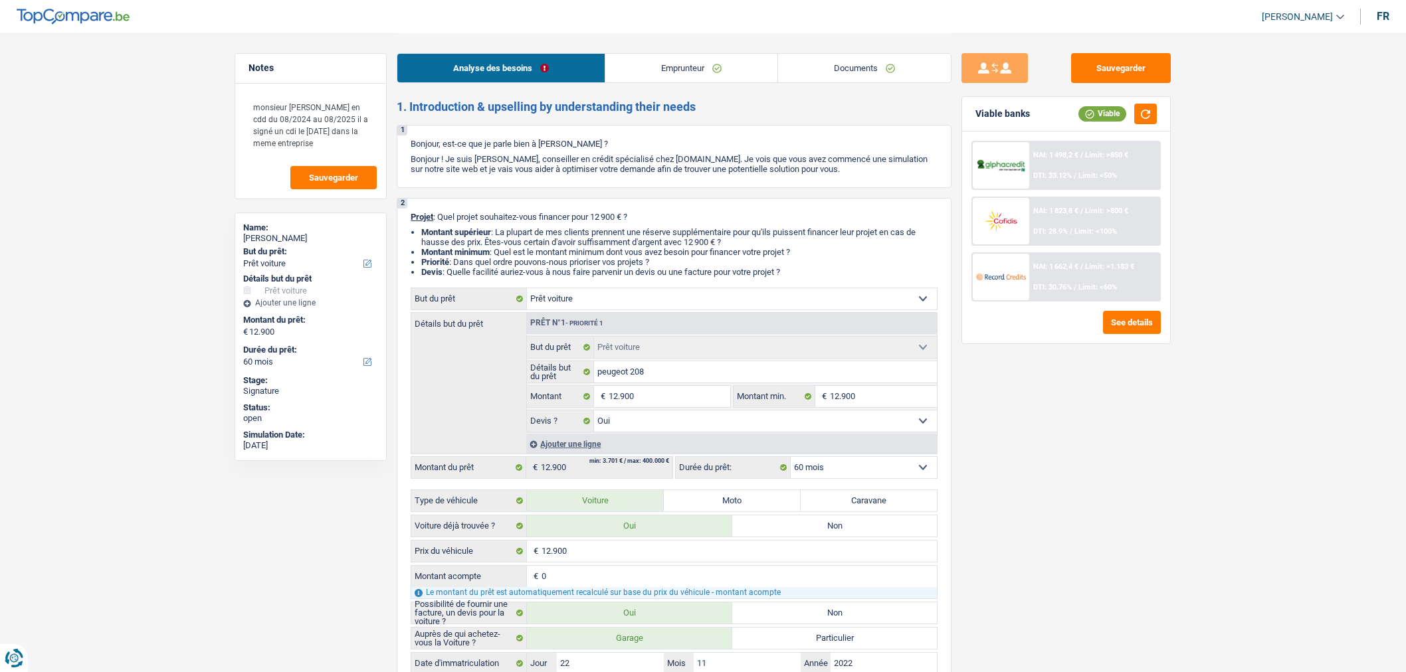
select select "yes"
select select "60"
select select "worker"
select select "netSalary"
select select "mealVouchers"
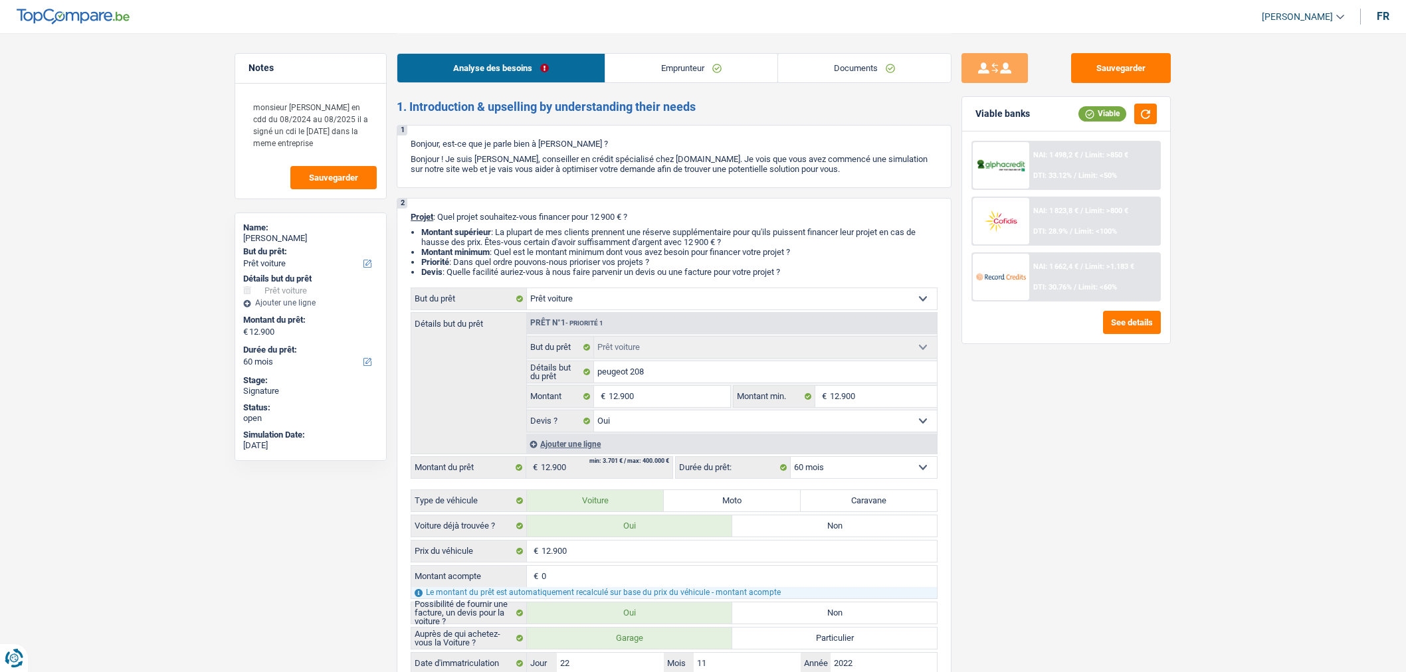
select select "familyAllowances"
select select "rents"
select select "car"
select select "yes"
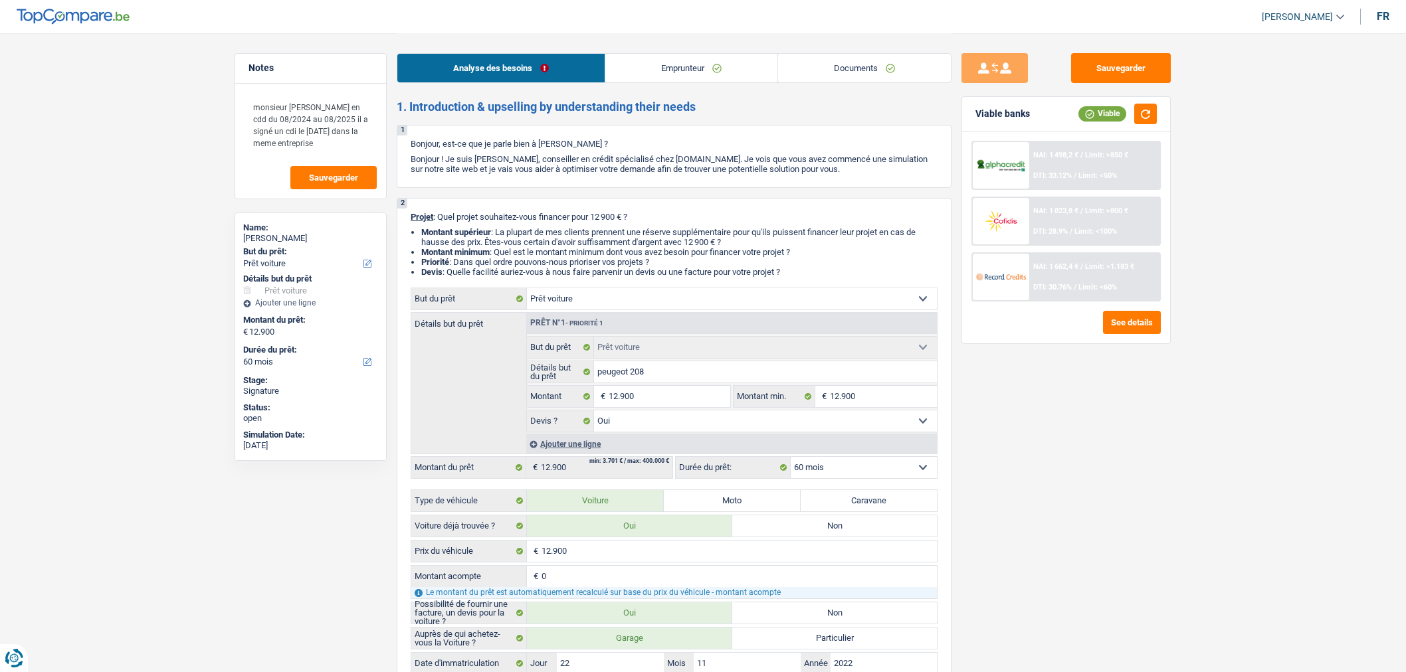
select select "60"
click at [888, 66] on link "Documents" at bounding box center [864, 68] width 173 height 29
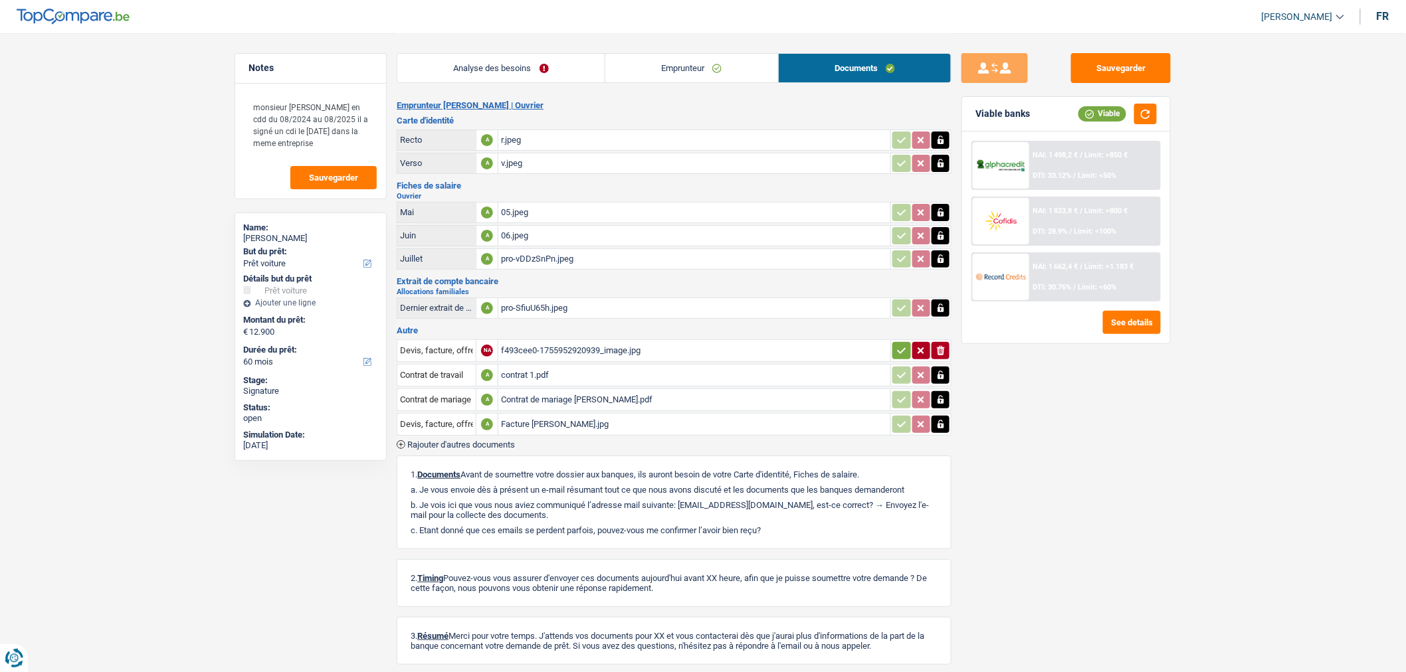
click at [840, 456] on div "1. Documents Avant de soumettre votre dossier aux banques, ils auront besoin de…" at bounding box center [674, 503] width 555 height 94
click at [502, 429] on td "Facture Seggio Daniel.jpg" at bounding box center [694, 424] width 393 height 23
click at [509, 440] on span "Rajouter d'autres documents" at bounding box center [461, 444] width 108 height 9
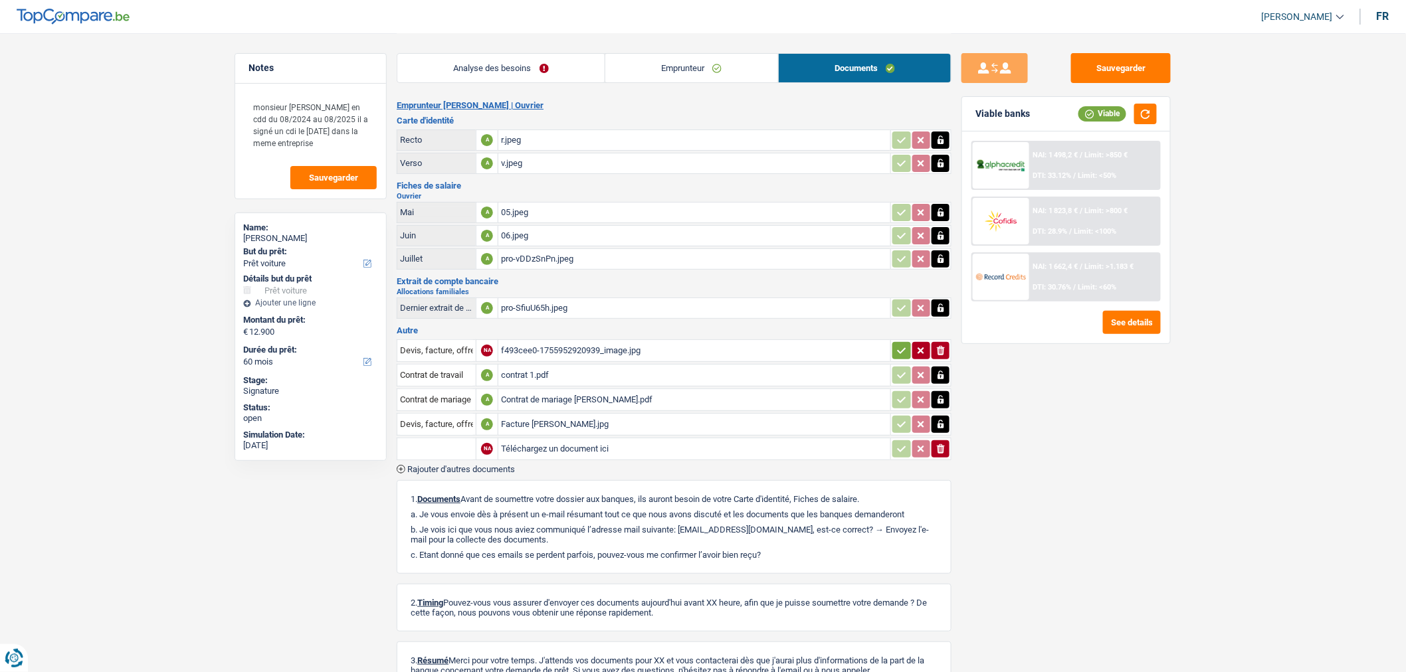
click at [543, 442] on input "Téléchargez un document ici" at bounding box center [694, 449] width 387 height 20
type input "C:\fakepath\IMG_20250902_0001.pdf"
click at [455, 447] on input "text" at bounding box center [436, 448] width 73 height 21
click at [454, 470] on li "Devis, facture, offre, bon de commande" at bounding box center [485, 475] width 162 height 17
type input "Devis, facture, offre, bon de commande"
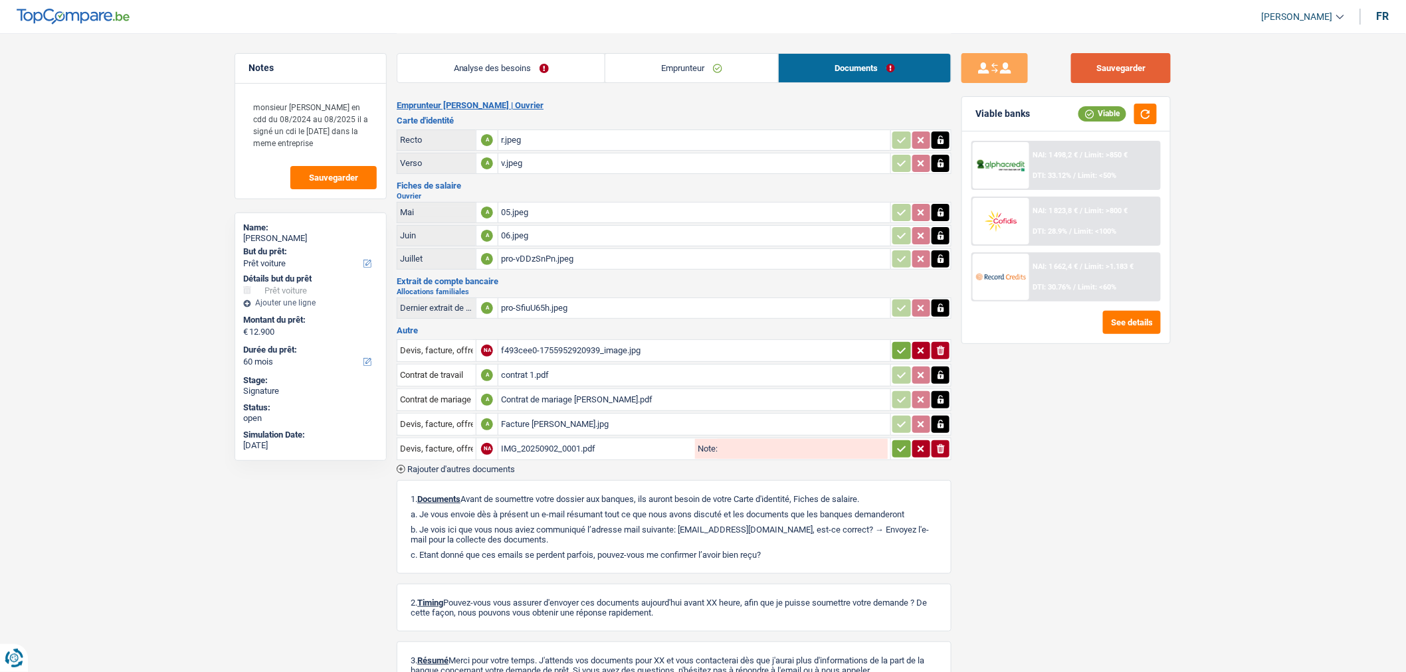
click at [1105, 77] on button "Sauvegarder" at bounding box center [1121, 68] width 100 height 30
click at [1109, 75] on button "Sauvegarder" at bounding box center [1121, 68] width 100 height 30
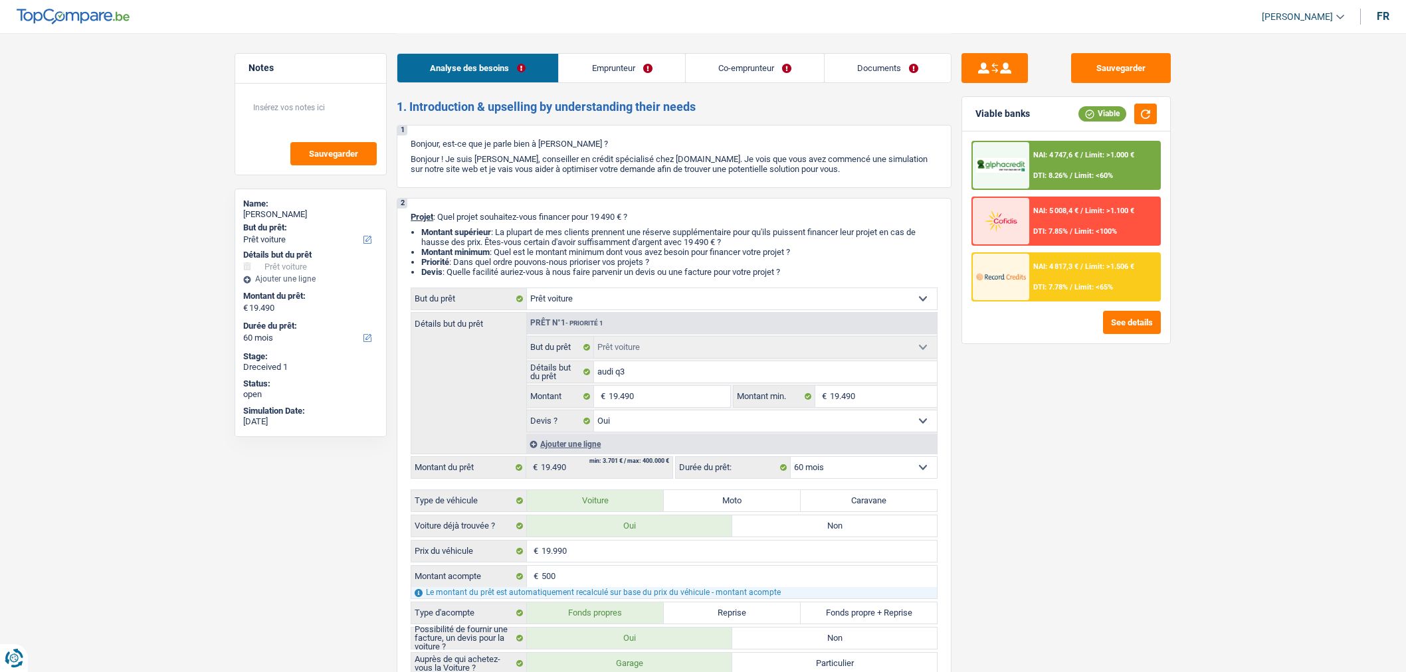
select select "car"
select select "60"
select select "car"
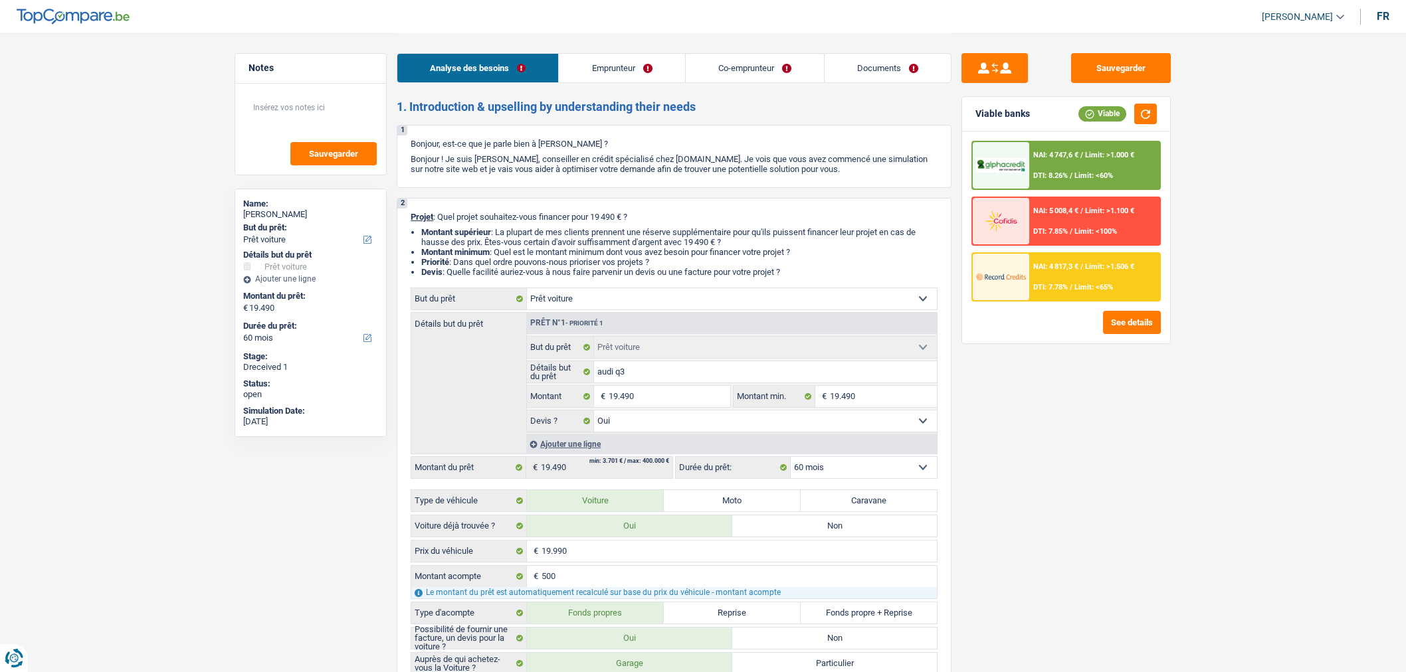
select select "yes"
select select "60"
select select "retired"
select select "pension"
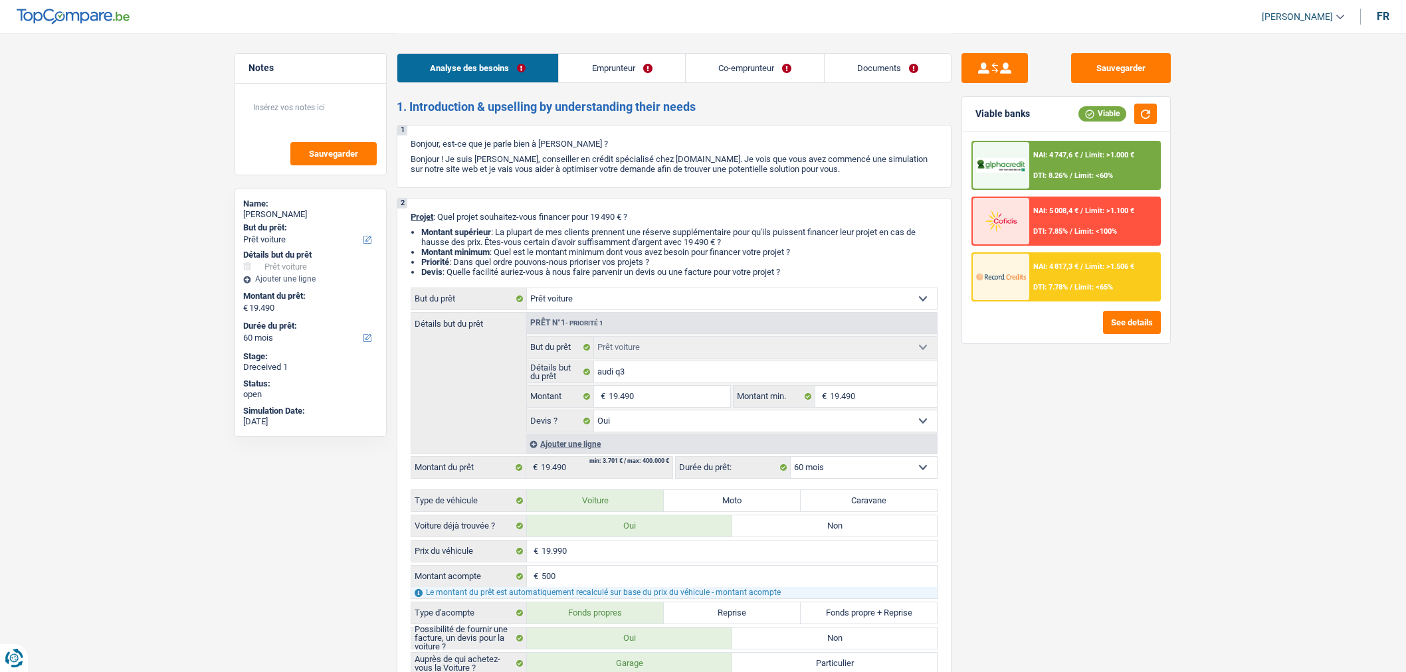
select select "rentalIncome"
select select "pension"
select select "rentalIncome"
select select "ownerWithoutMortgage"
select select "car"
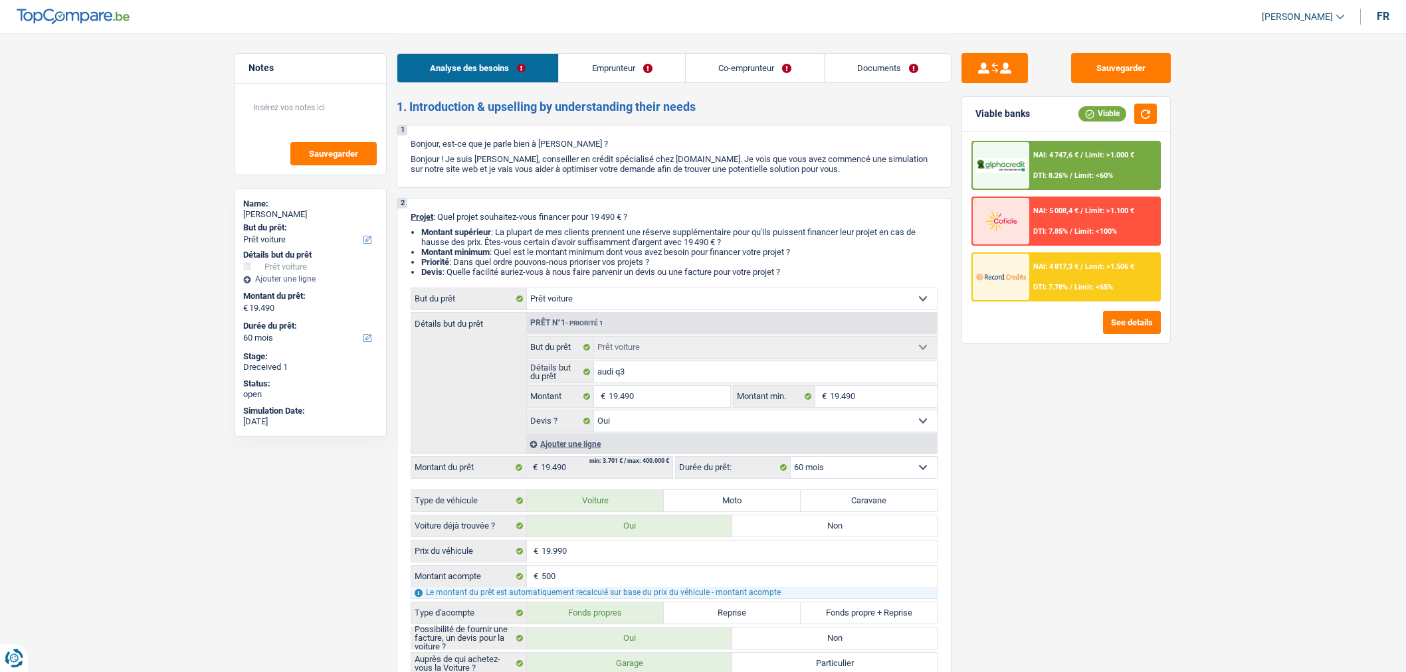
select select "car"
select select "yes"
select select "60"
click at [875, 68] on link "Documents" at bounding box center [887, 68] width 126 height 29
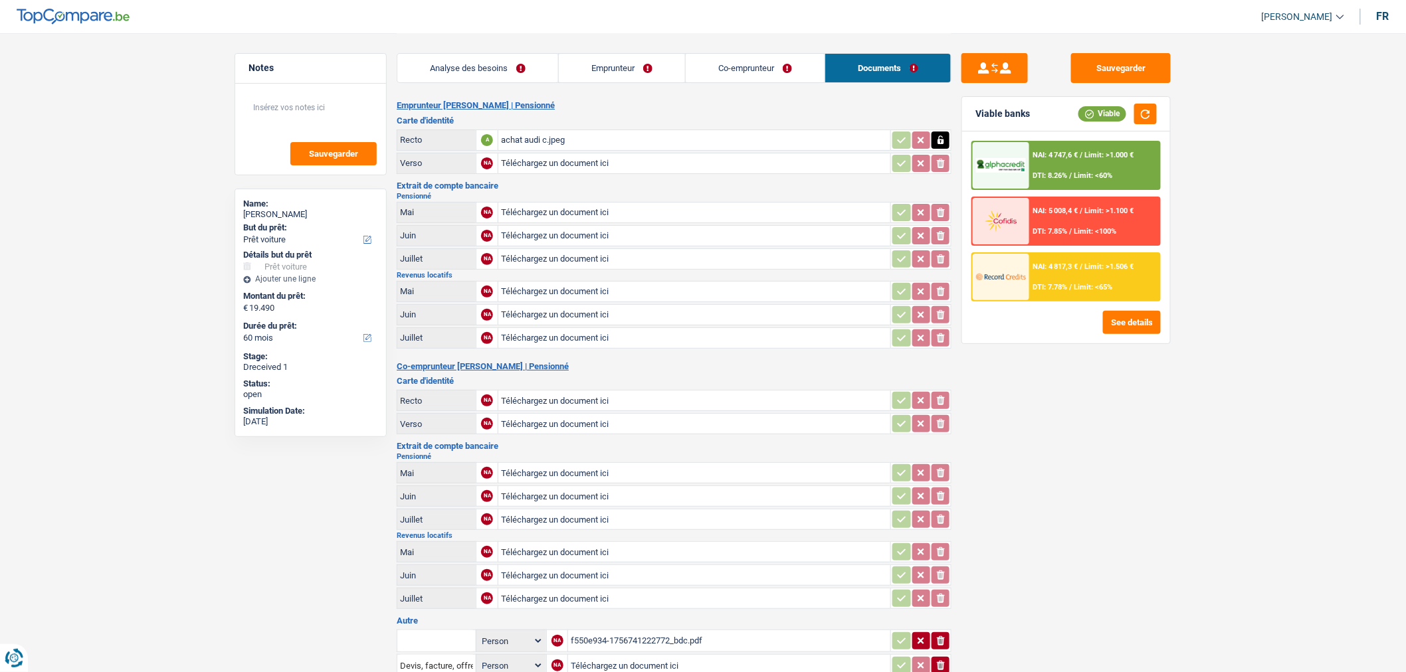
click at [561, 210] on input "Téléchargez un document ici" at bounding box center [694, 213] width 387 height 20
type input "C:\fakepath\rem 1.jpeg"
click at [549, 468] on input "Téléchargez un document ici" at bounding box center [694, 473] width 387 height 20
type input "C:\fakepath\rem2.jpeg"
click at [1125, 83] on div "Sauvegarder Viable banks Viable NAI: 4 747,6 € / Limit: >1.000 € DTI: 8.26% / L…" at bounding box center [1065, 352] width 229 height 598
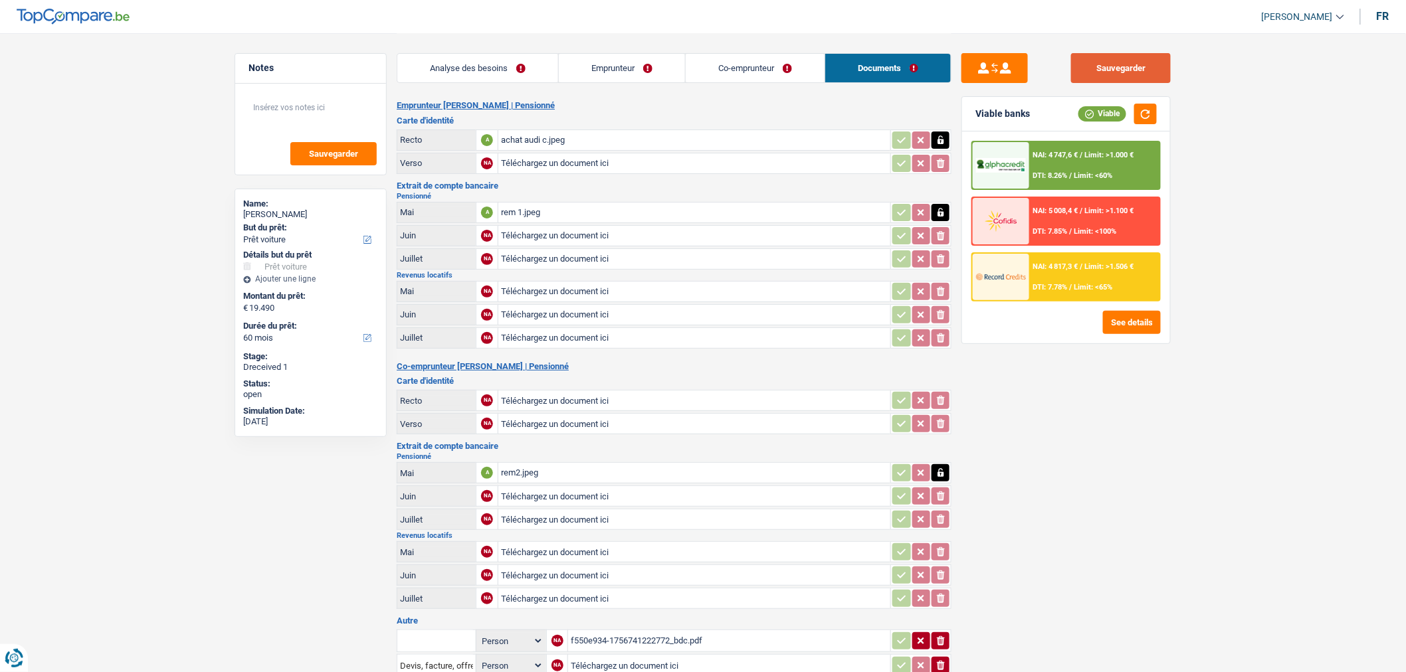
click at [1111, 76] on button "Sauvegarder" at bounding box center [1121, 68] width 100 height 30
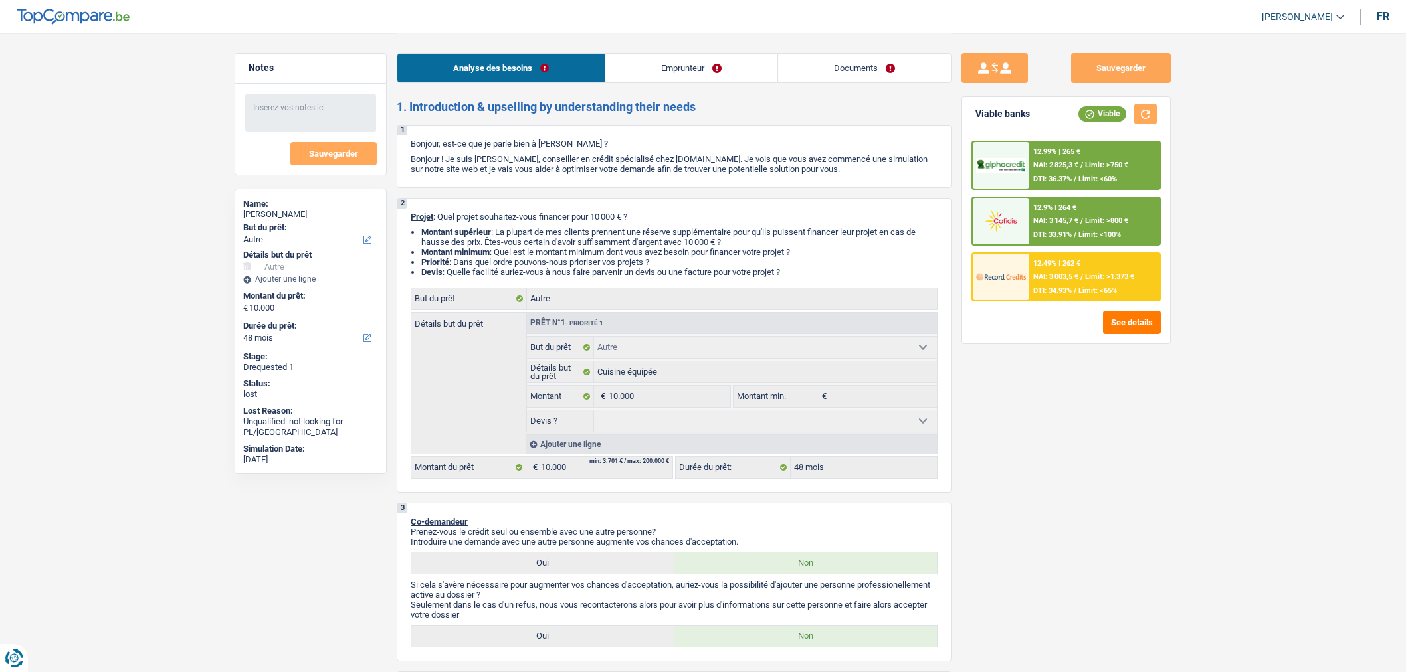
select select "other"
select select "48"
select select "other"
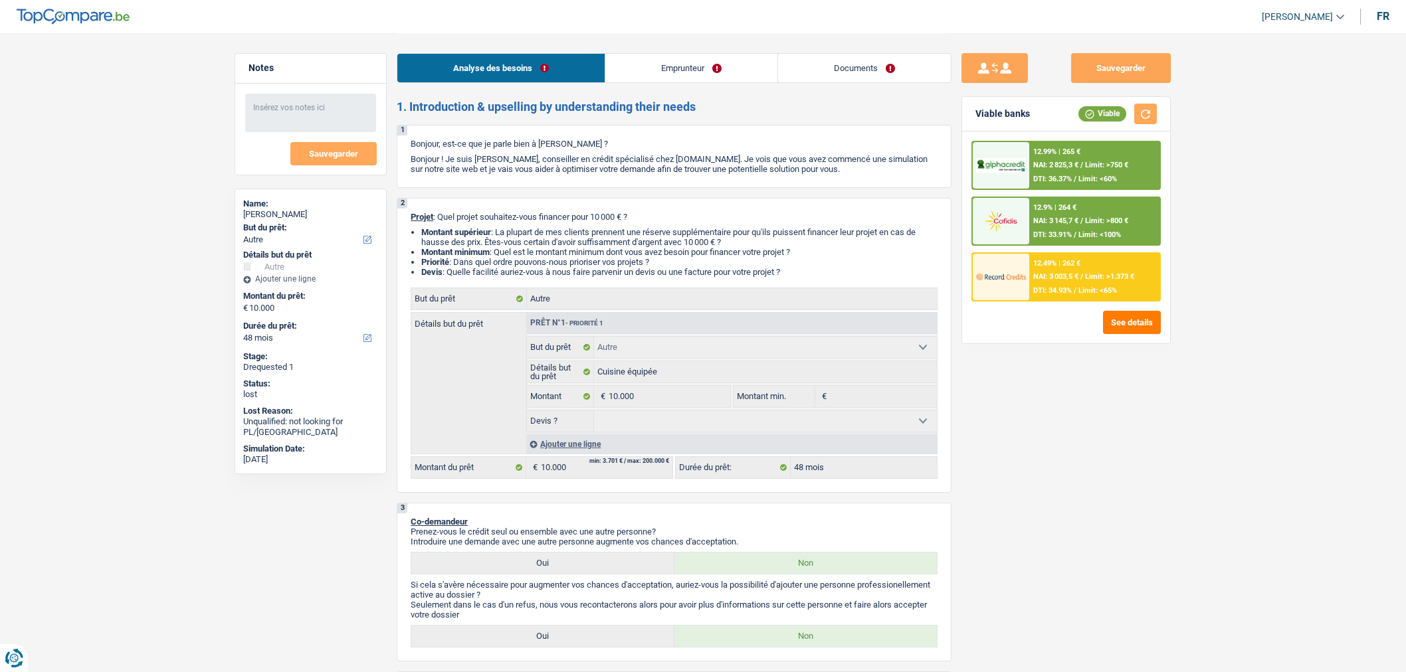
select select "48"
select select "privateEmployee"
select select "netSalary"
select select "mealVouchers"
select select "familyAllowances"
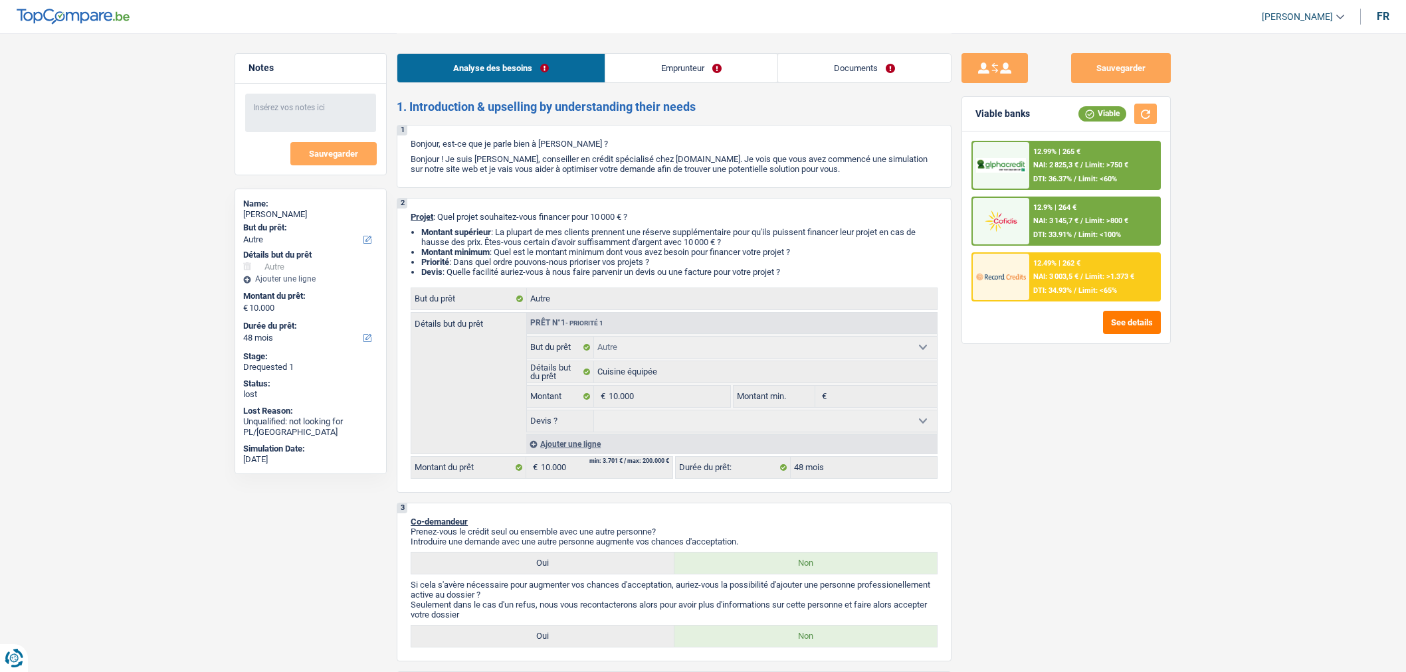
select select "ownerWithMortgage"
select select "mortgage"
select select "240"
select select "cardOrCredit"
select select "other"
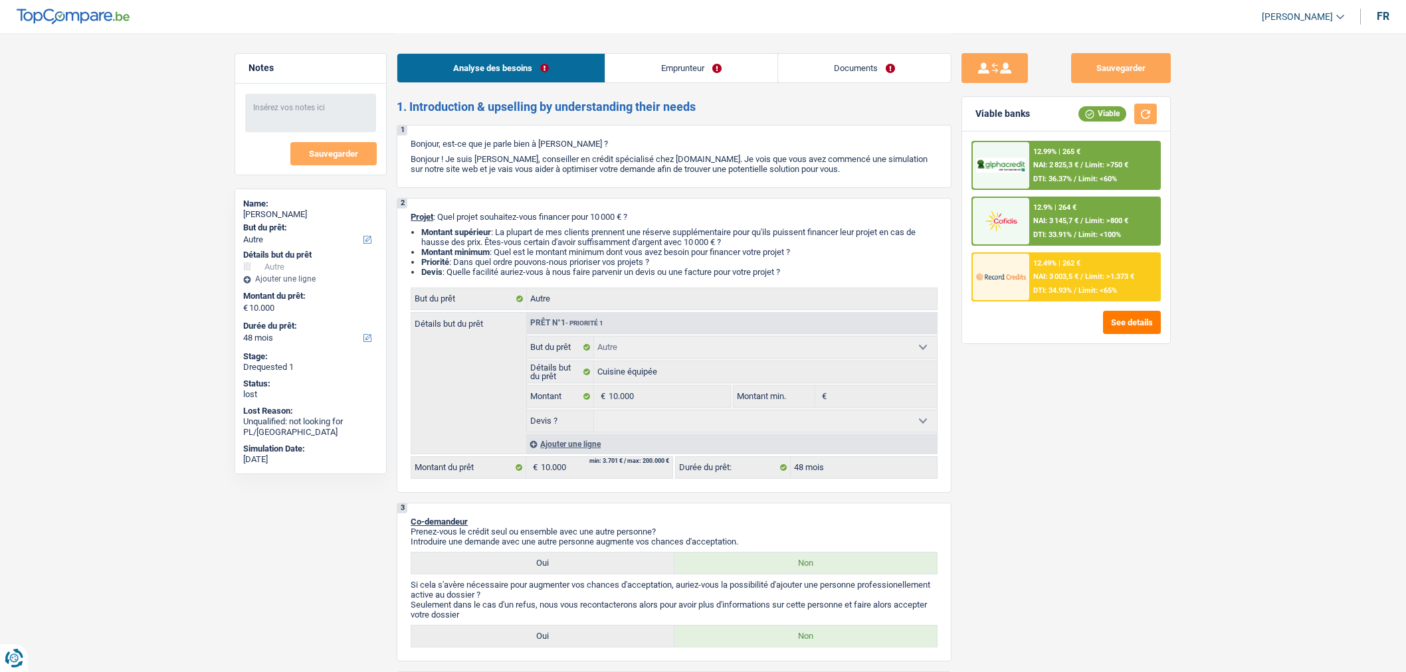
select select "other"
select select "48"
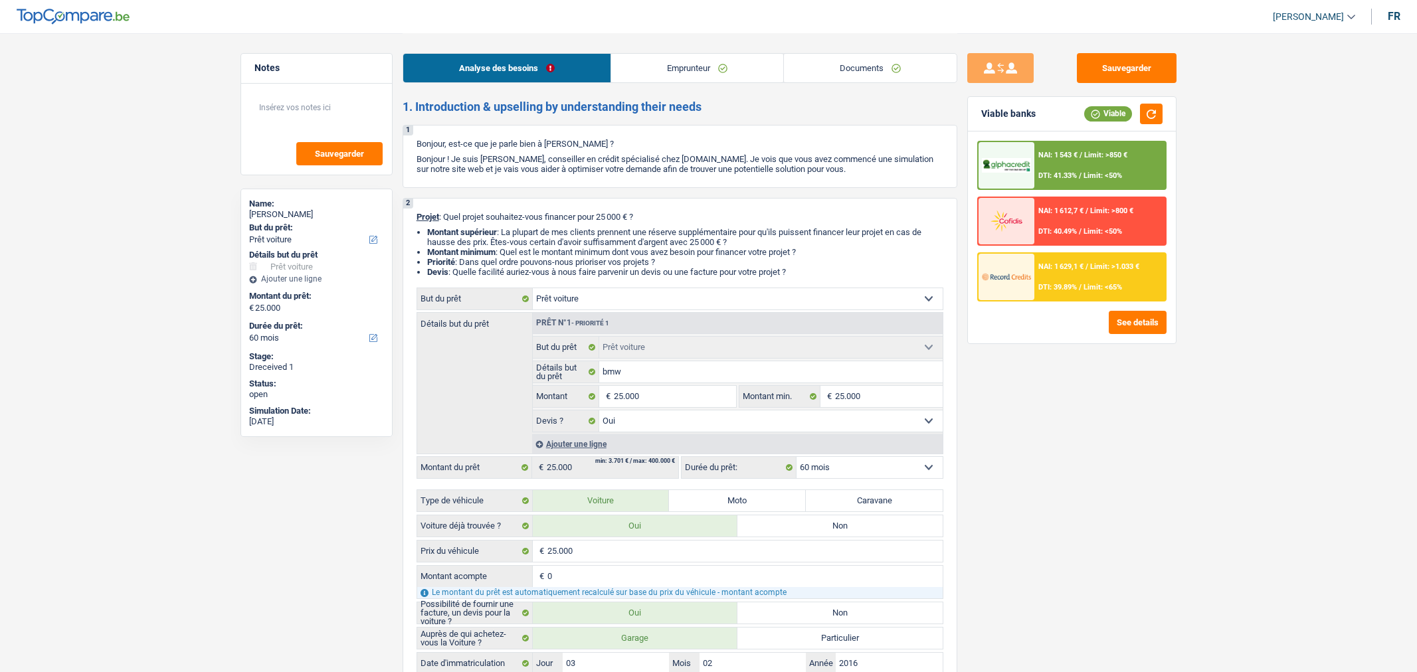
select select "car"
select select "60"
select select "car"
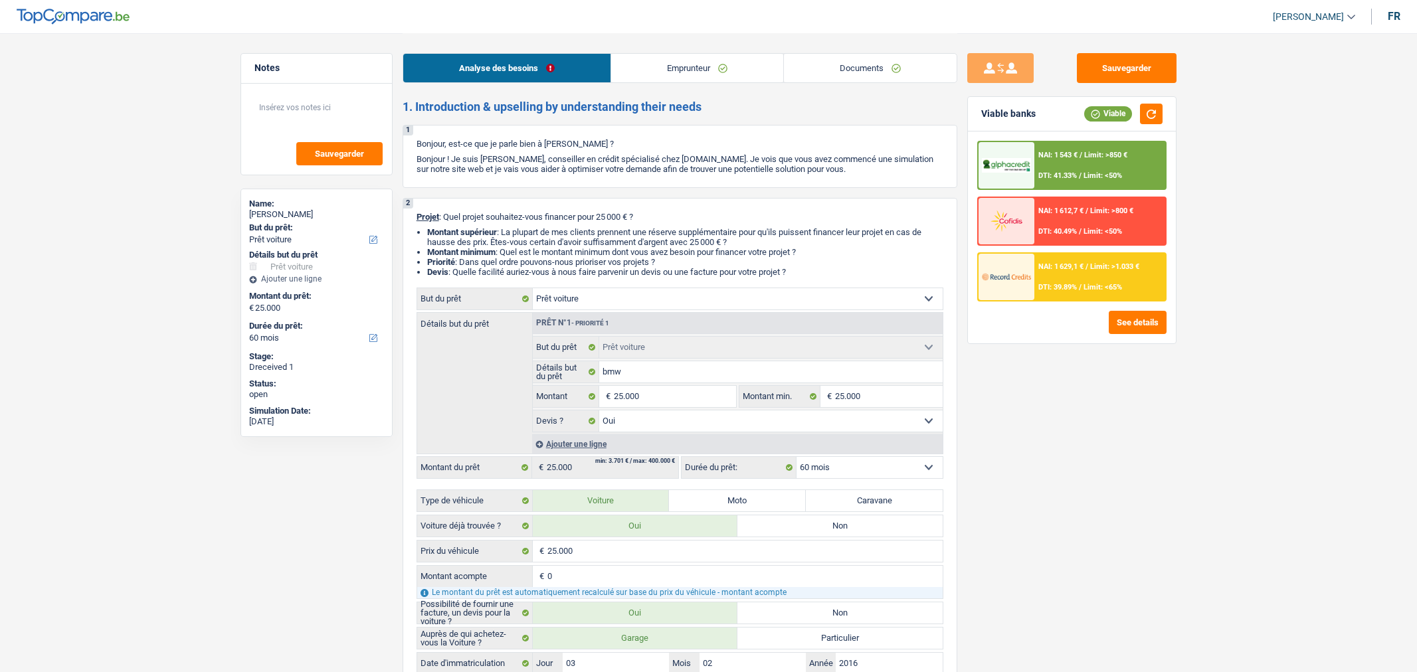
select select "yes"
select select "60"
select select "worker"
select select "netSalary"
select select "mealVouchers"
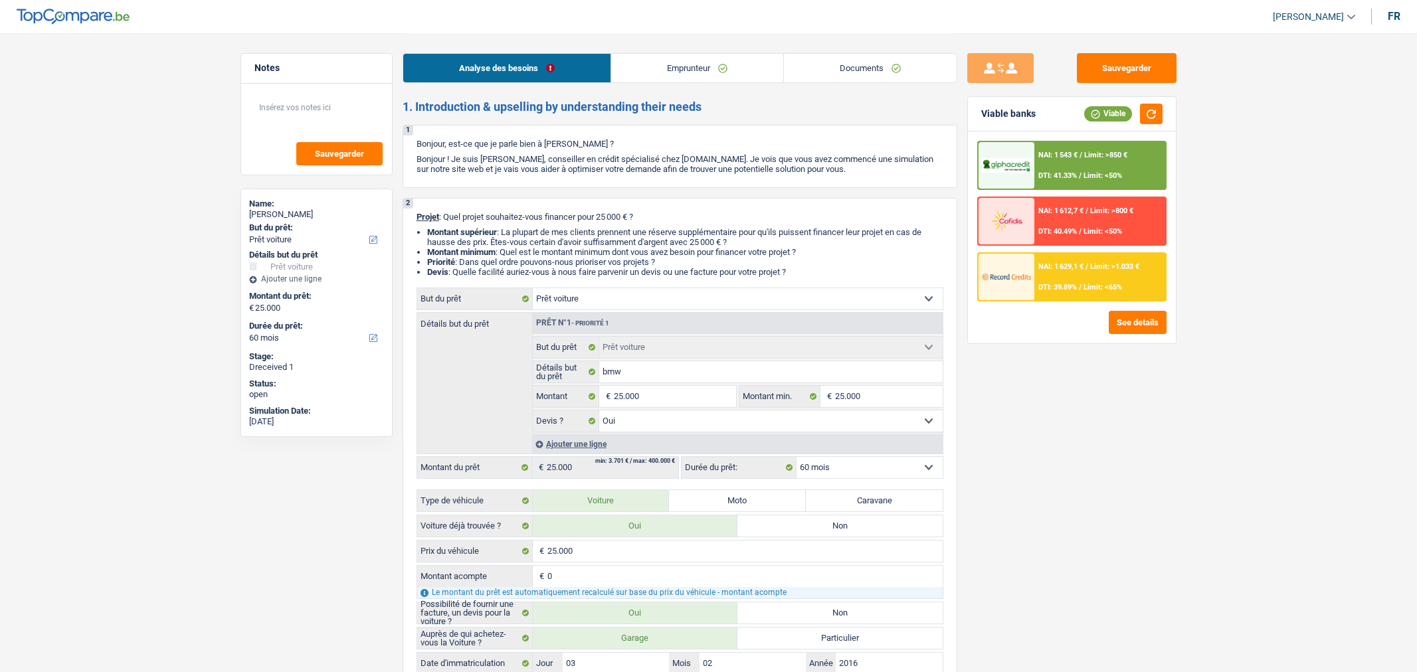
select select "rents"
select select "car"
select select "yes"
select select "60"
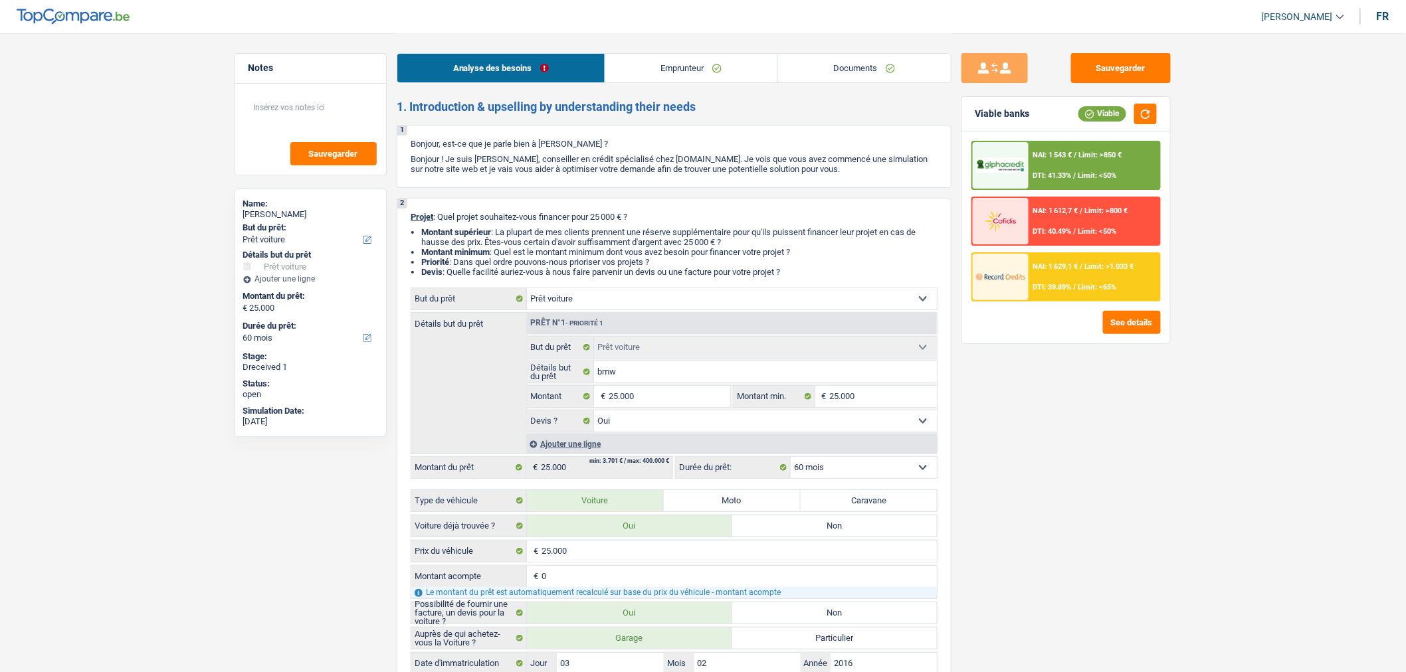
drag, startPoint x: 0, startPoint y: 0, endPoint x: 884, endPoint y: 66, distance: 886.6
click at [884, 66] on link "Documents" at bounding box center [864, 68] width 173 height 29
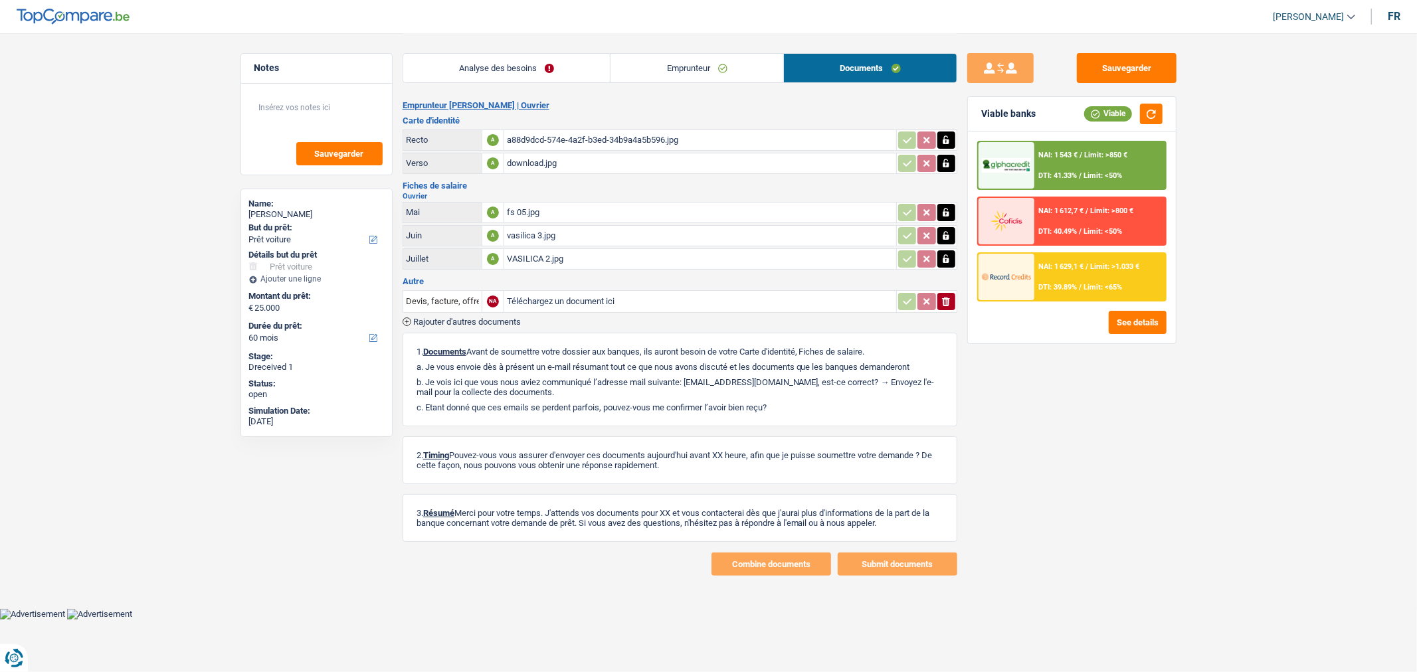
click at [606, 207] on div "fs 05.jpg" at bounding box center [700, 213] width 387 height 20
click at [599, 293] on input "Téléchargez un document ici" at bounding box center [700, 302] width 387 height 20
type input "C:\fakepath\unnamed.jpg"
click at [1098, 64] on button "Sauvegarder" at bounding box center [1127, 68] width 100 height 30
click at [1114, 71] on button "Sauvegarder" at bounding box center [1127, 68] width 100 height 30
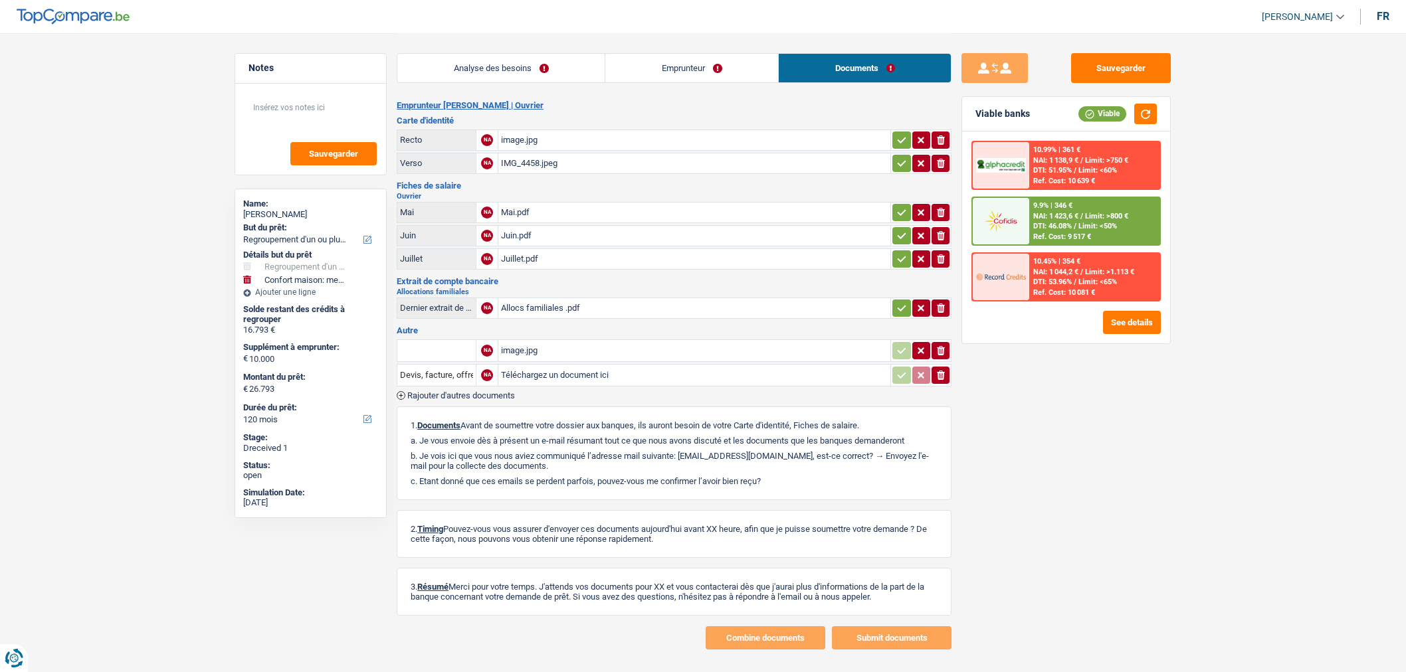
select select "refinancing"
select select "household"
select select "120"
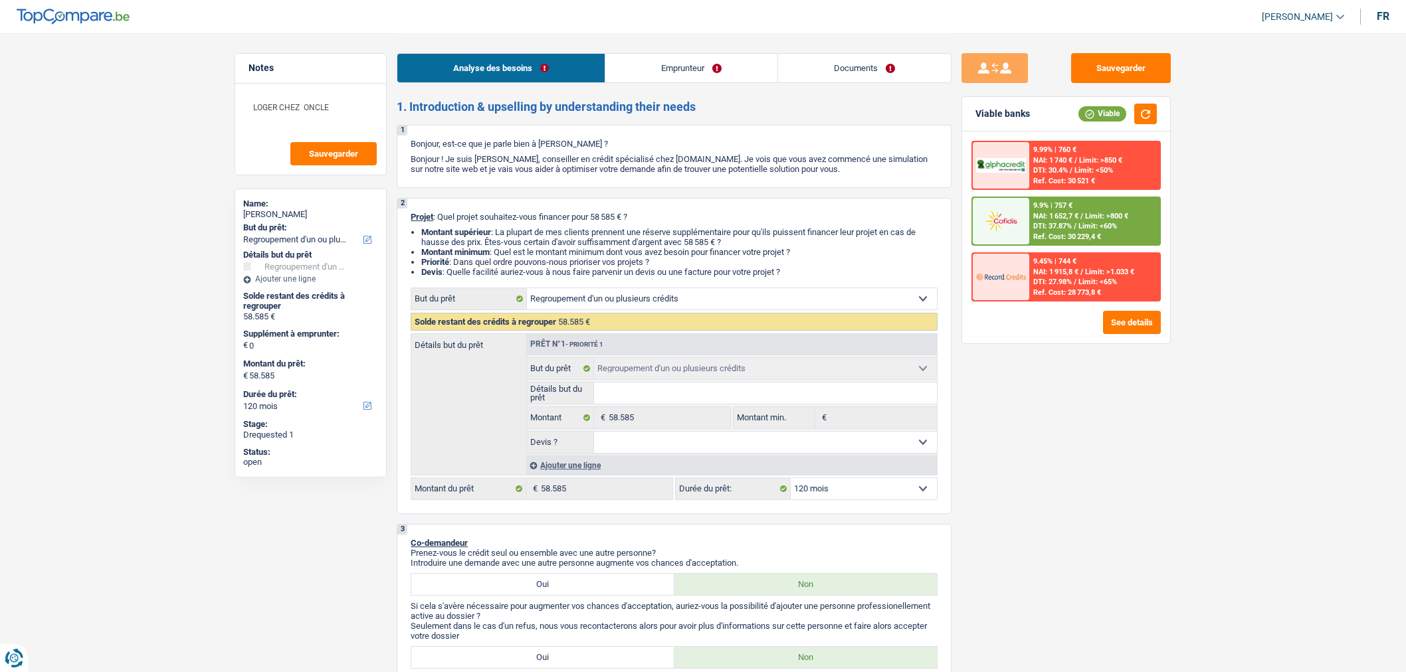
select select "refinancing"
select select "120"
select select "refinancing"
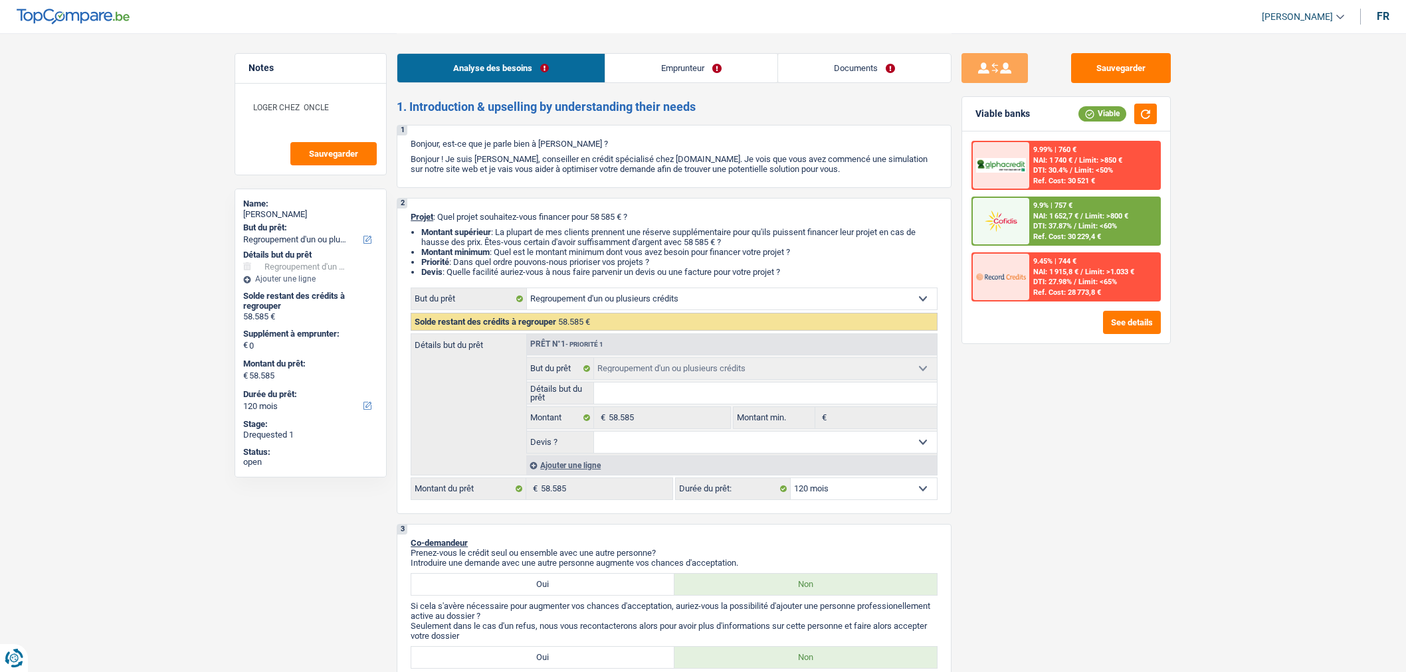
select select "120"
select select "worker"
select select "netSalary"
select select "mealVouchers"
select select "liveWithParents"
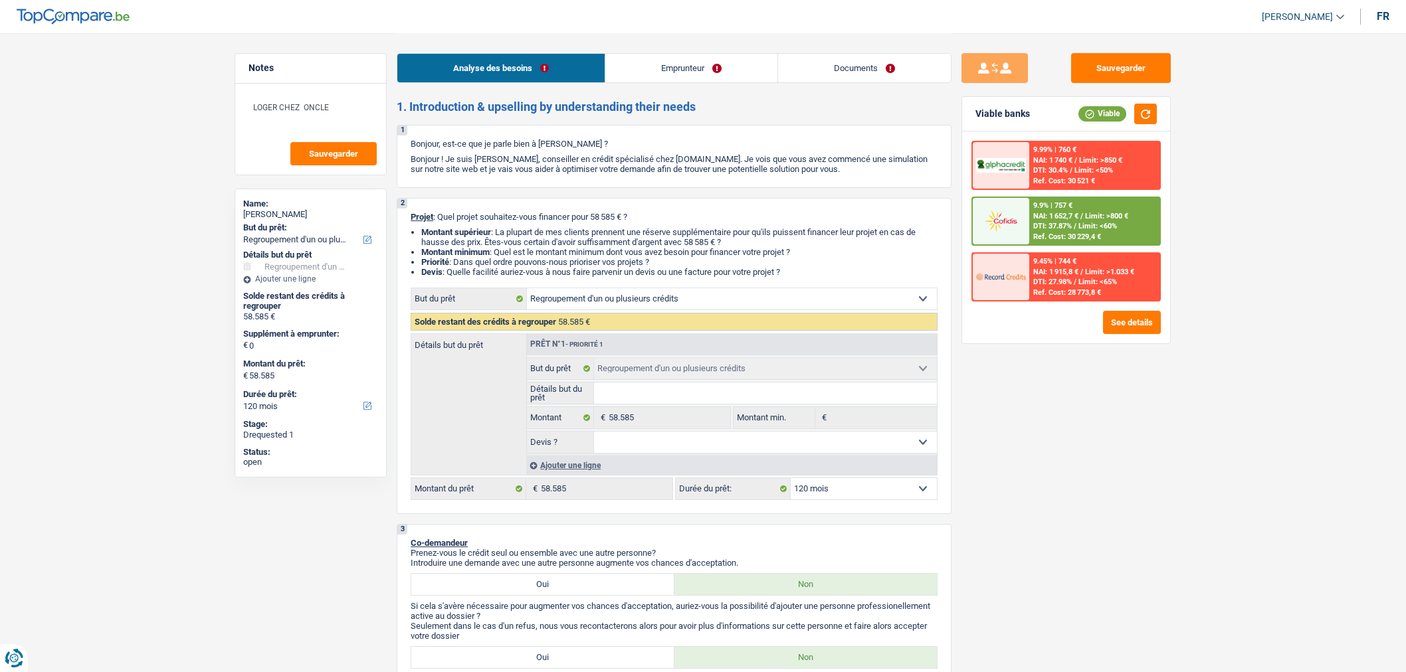
select select "personalLoan"
select select "other"
select select "120"
select select "personalLoan"
select select "other"
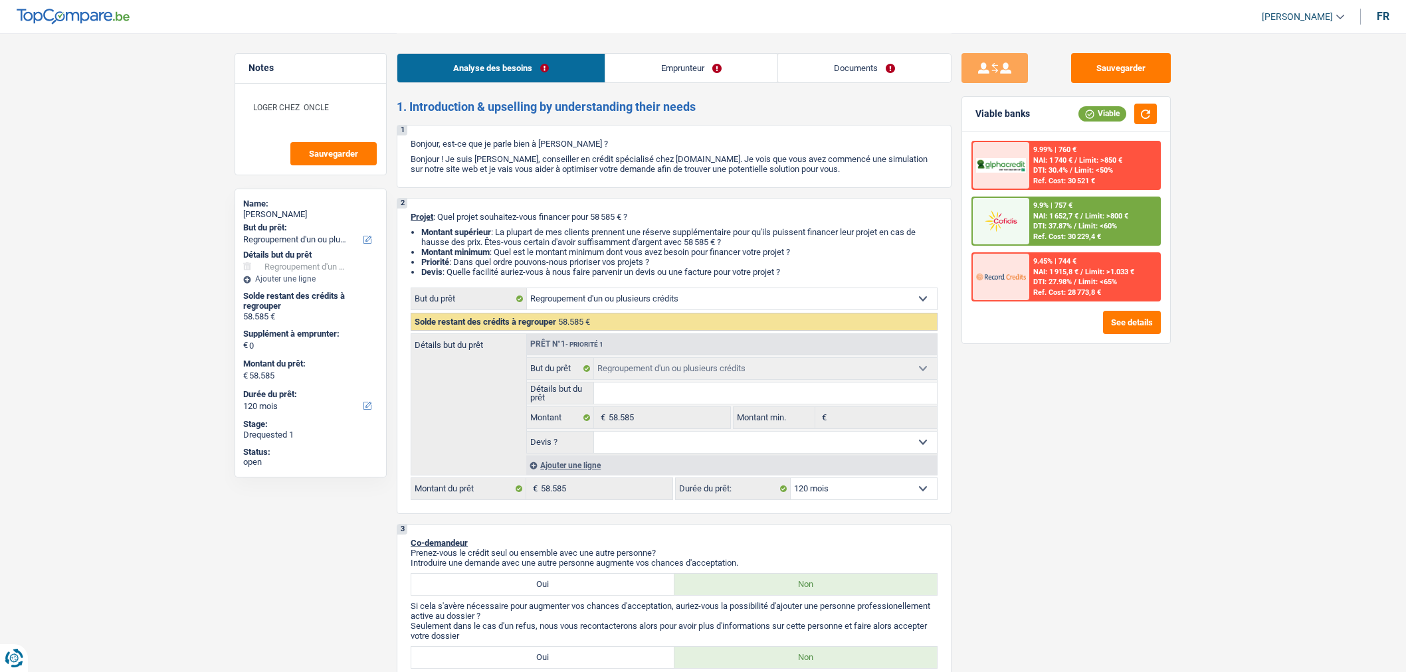
select select "84"
select select "cardOrCredit"
select select "personalSale"
select select "12"
select select "cardOrCredit"
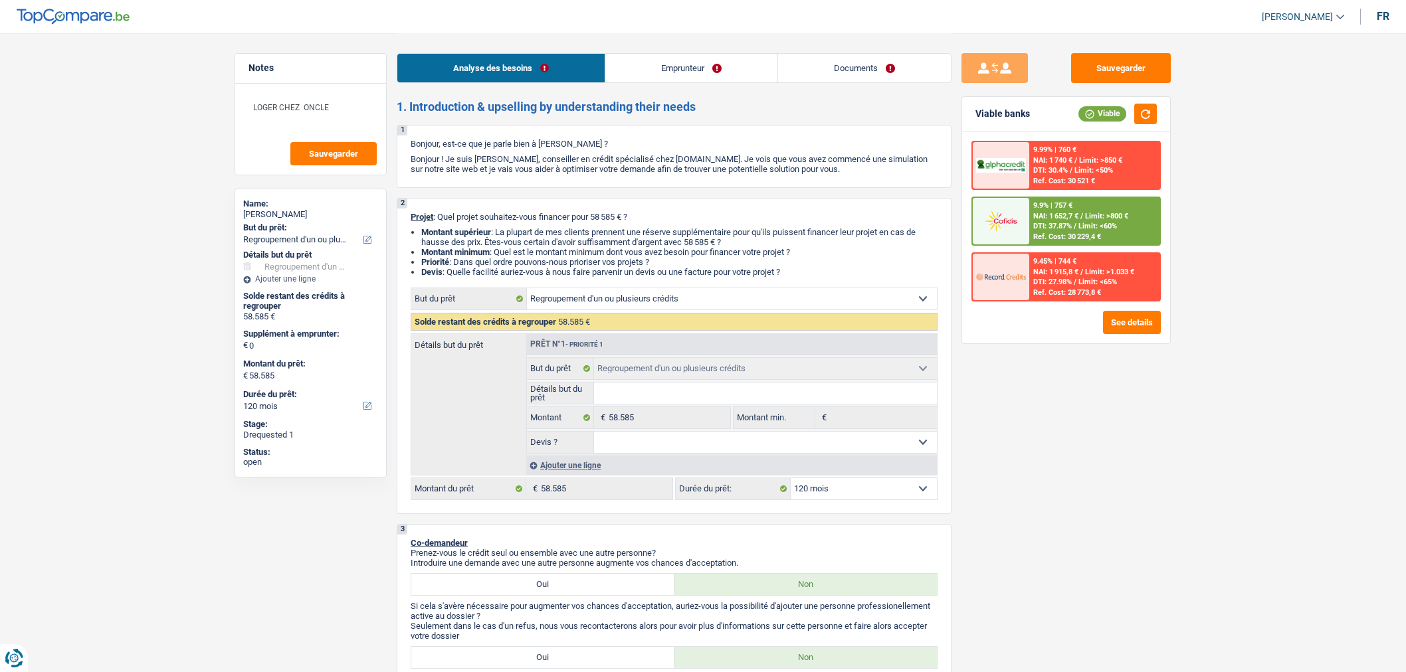
select select "refinancing"
select select "120"
click at [848, 76] on link "Documents" at bounding box center [864, 68] width 173 height 29
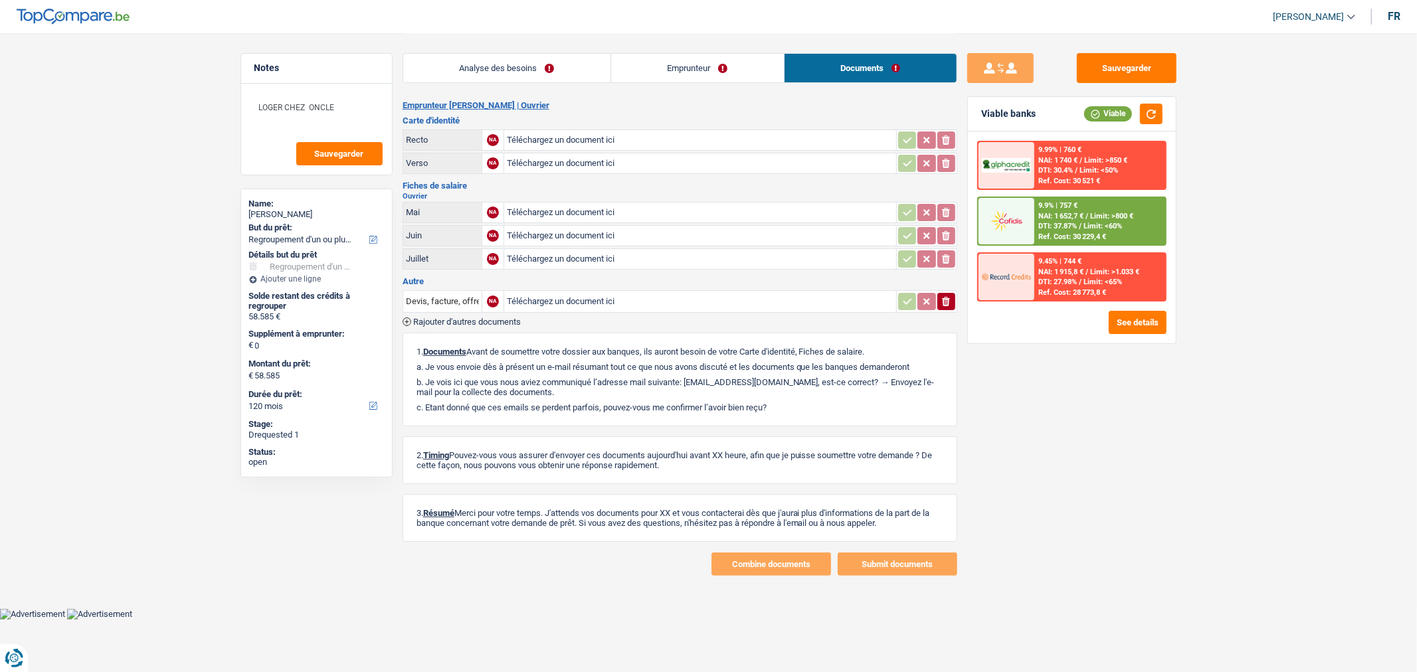
click at [685, 134] on input "Téléchargez un document ici" at bounding box center [700, 140] width 387 height 20
type input "C:\fakepath\20250902_153136.jpg"
click at [590, 156] on input "Téléchargez un document ici" at bounding box center [700, 163] width 387 height 20
type input "C:\fakepath\20250902_153143.jpg"
drag, startPoint x: 947, startPoint y: 327, endPoint x: 907, endPoint y: 307, distance: 45.2
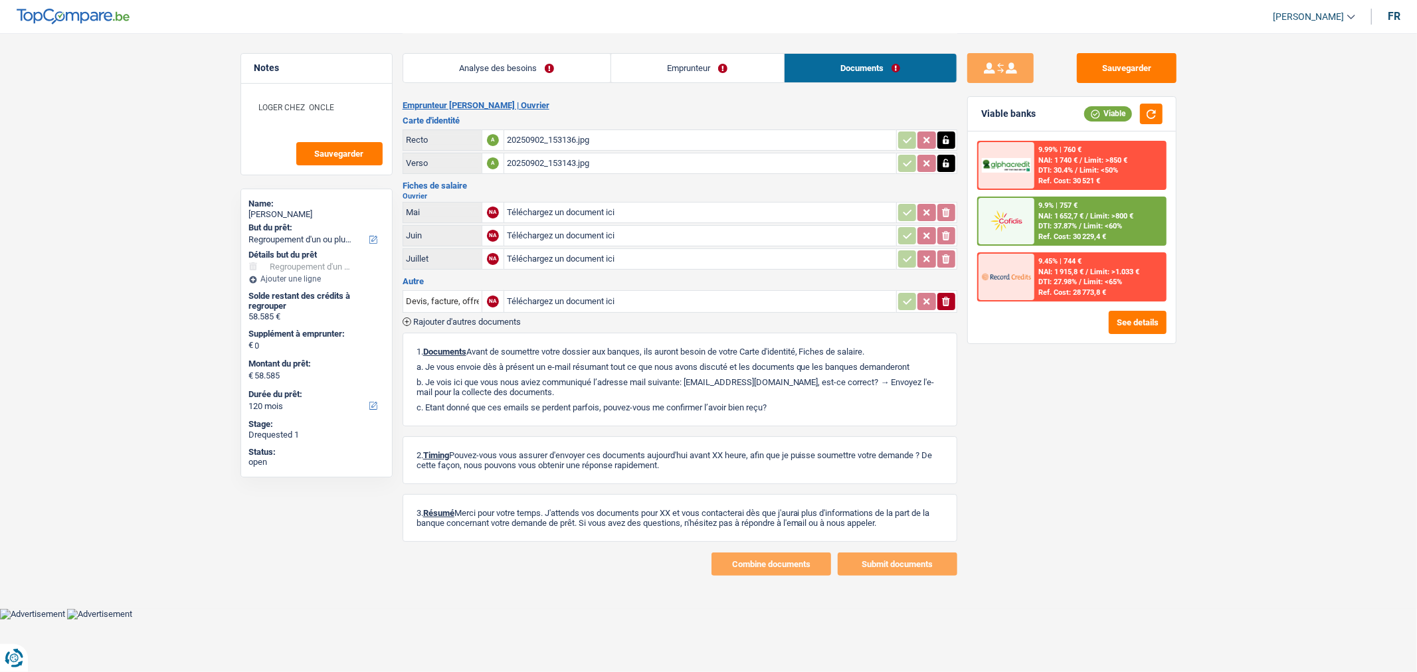
click at [947, 327] on div "Emprunteur [PERSON_NAME] | [PERSON_NAME] d'identité Recto A 20250902_153136.jpg…" at bounding box center [680, 338] width 555 height 476
click at [619, 233] on input "Téléchargez un document ici" at bounding box center [700, 236] width 387 height 20
type input "C:\fakepath\Loonbrief juli 2025.pdf"
drag, startPoint x: 1024, startPoint y: 458, endPoint x: 993, endPoint y: 449, distance: 31.9
click at [1024, 458] on div "Sauvegarder Viable banks Viable 9.99% | 760 € NAI: 1 740 € / Limit: >850 € DTI:…" at bounding box center [1071, 352] width 229 height 598
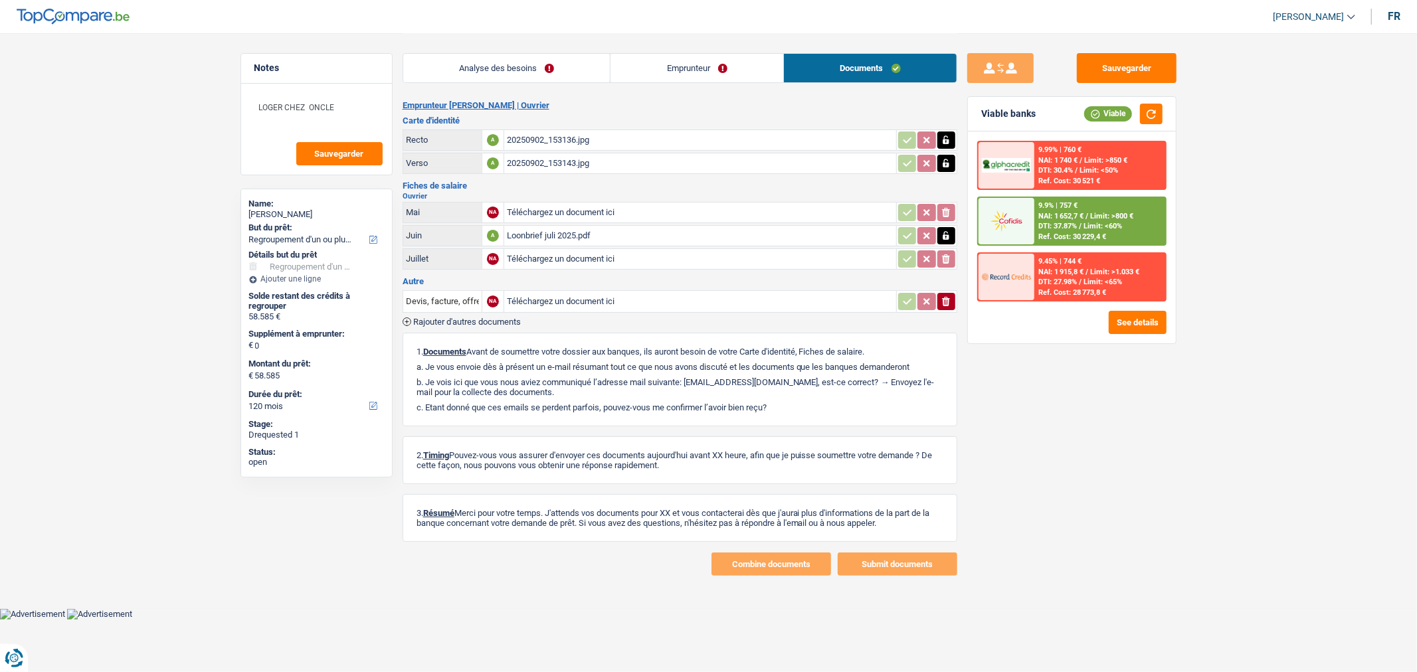
click at [941, 236] on icon "button" at bounding box center [946, 235] width 11 height 13
click at [927, 239] on icon "button" at bounding box center [926, 235] width 11 height 13
click at [952, 234] on button "ionicons-v5-e" at bounding box center [946, 235] width 18 height 17
click at [675, 204] on input "Téléchargez un document ici" at bounding box center [700, 213] width 387 height 20
type input "C:\fakepath\Loonbrief mei 2025.pdf"
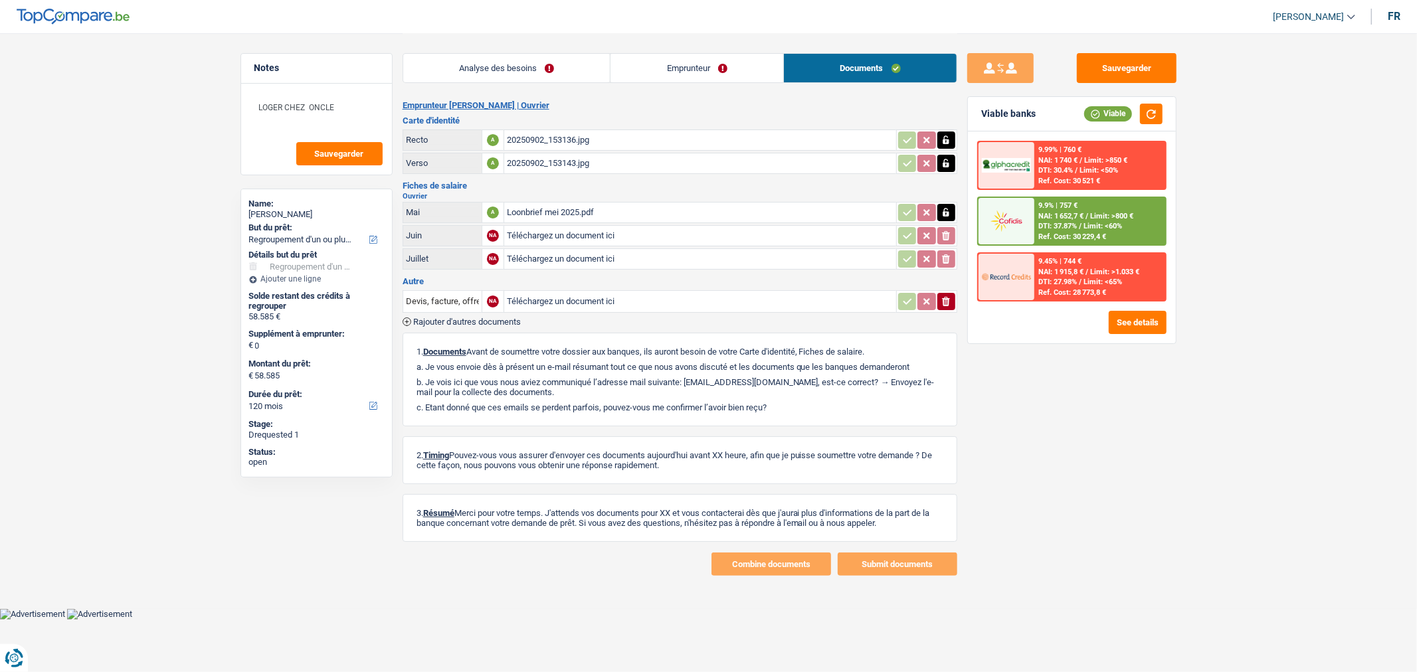
click at [573, 229] on input "Téléchargez un document ici" at bounding box center [700, 236] width 387 height 20
type input "C:\fakepath\Loonbrief juni 2025.pdf"
click at [600, 256] on input "Téléchargez un document ici" at bounding box center [700, 259] width 387 height 20
type input "C:\fakepath\Loonbrief juli 2025.pdf"
click at [1115, 84] on div "Sauvegarder Viable banks Viable 9.99% | 760 € NAI: 1 740 € / Limit: >850 € DTI:…" at bounding box center [1071, 352] width 229 height 598
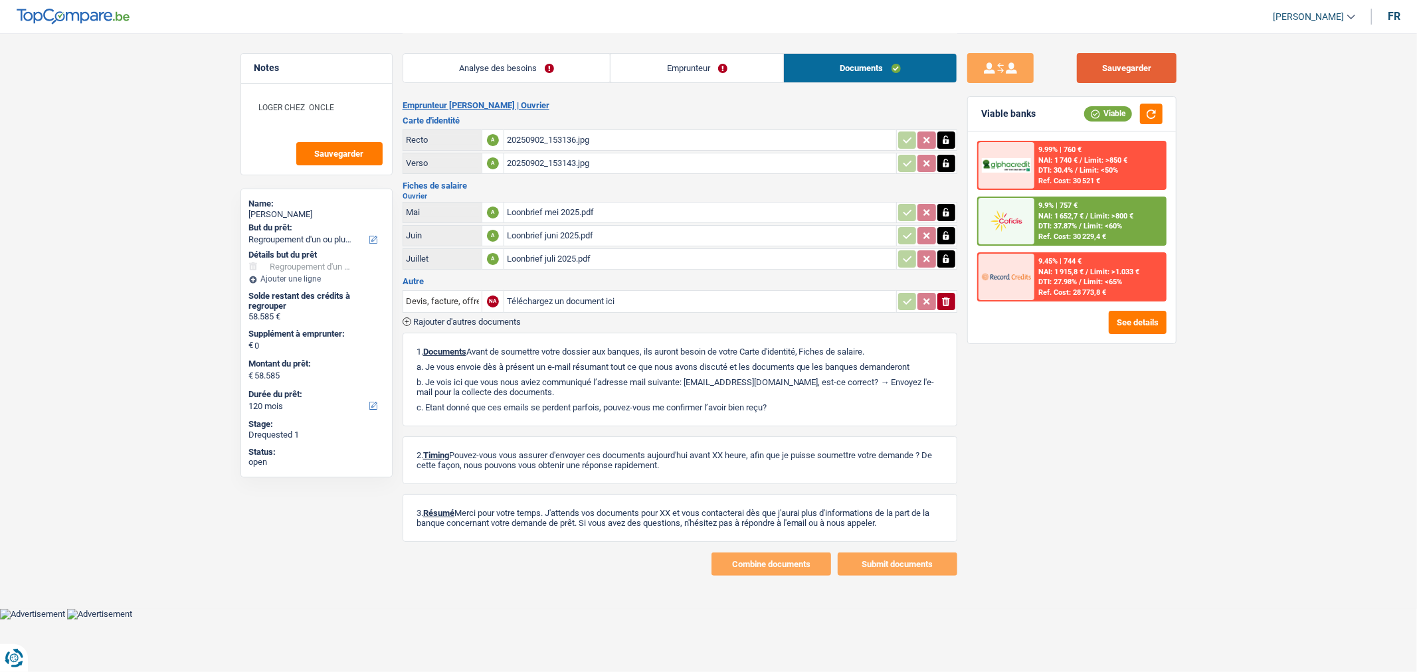
click at [1107, 67] on button "Sauvegarder" at bounding box center [1127, 68] width 100 height 30
